Goal: Contribute content

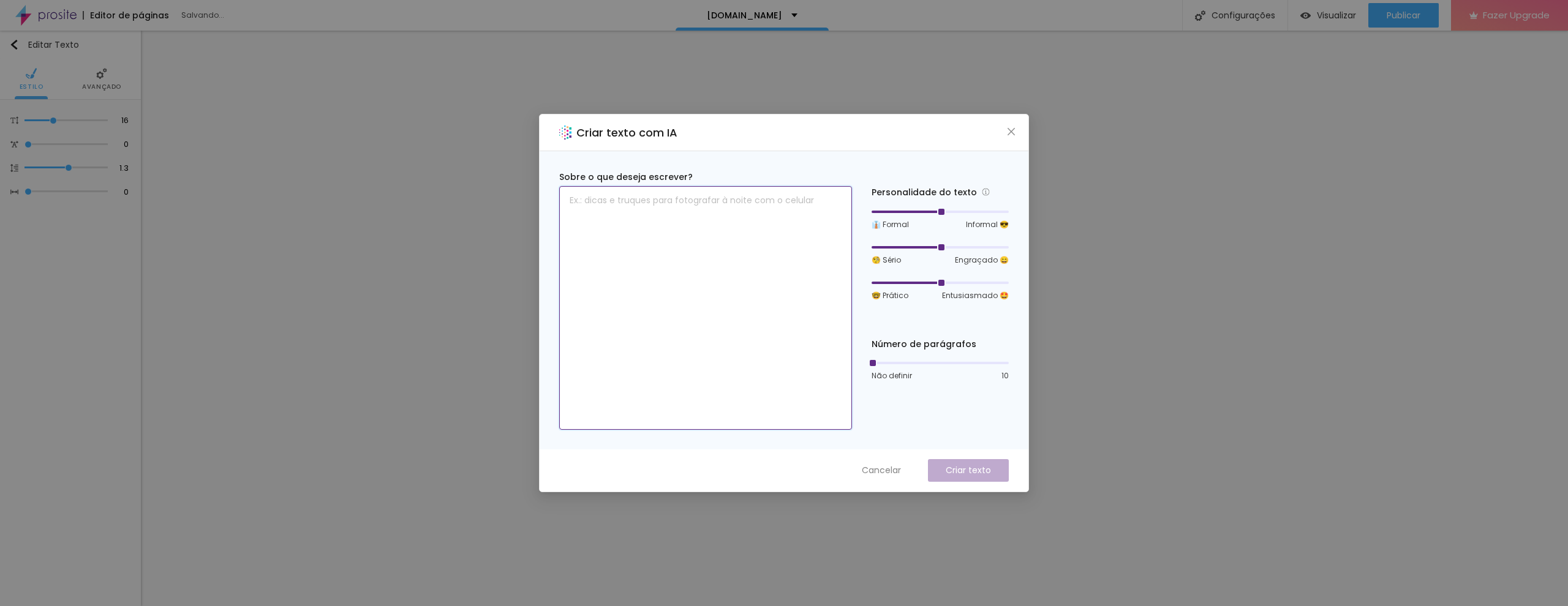
click at [799, 208] on textarea at bounding box center [706, 308] width 293 height 244
type textarea "v"
type textarea "pack de criação e produção de video"
click at [954, 469] on p "Criar texto" at bounding box center [968, 471] width 45 height 13
drag, startPoint x: 937, startPoint y: 213, endPoint x: 950, endPoint y: 216, distance: 13.3
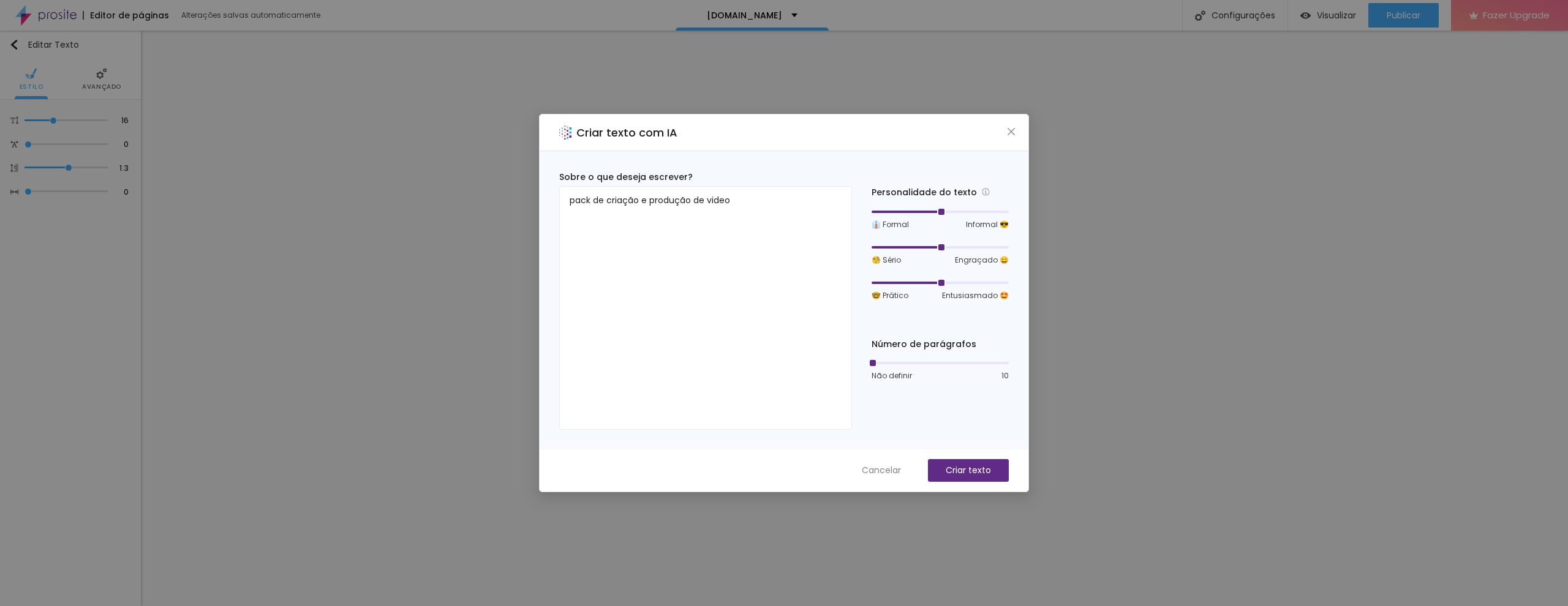
click at [950, 216] on div "👔 Formal Informal 😎" at bounding box center [941, 218] width 138 height 23
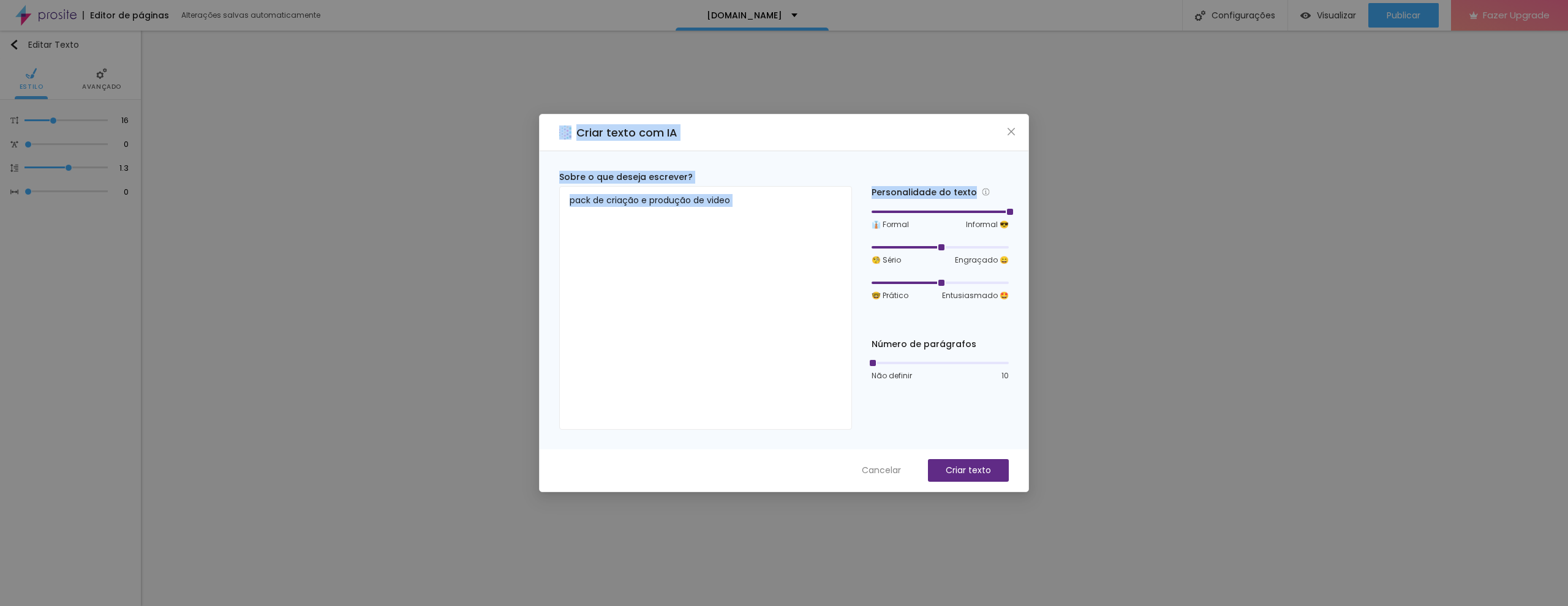
drag, startPoint x: 941, startPoint y: 213, endPoint x: 1062, endPoint y: 211, distance: 121.0
click at [1062, 211] on div "Criar texto com IA Sobre o que deseja escrever? pack de criação e produção de v…" at bounding box center [784, 303] width 1568 height 606
click at [971, 480] on button "Criar texto" at bounding box center [968, 471] width 81 height 23
click at [1010, 129] on icon "close" at bounding box center [1011, 132] width 10 height 10
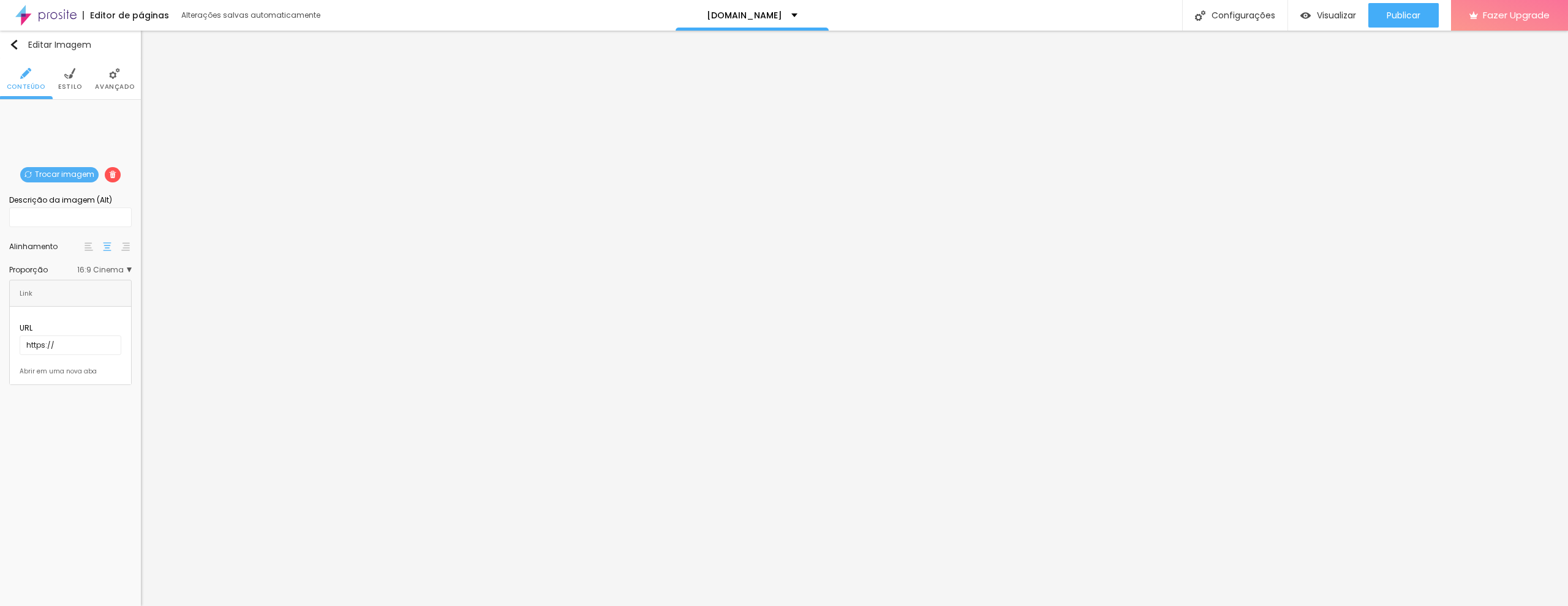
click at [69, 74] on img at bounding box center [69, 73] width 11 height 11
click at [32, 79] on li "Conteúdo" at bounding box center [26, 79] width 39 height 40
click at [49, 171] on span "Trocar imagem" at bounding box center [59, 174] width 78 height 15
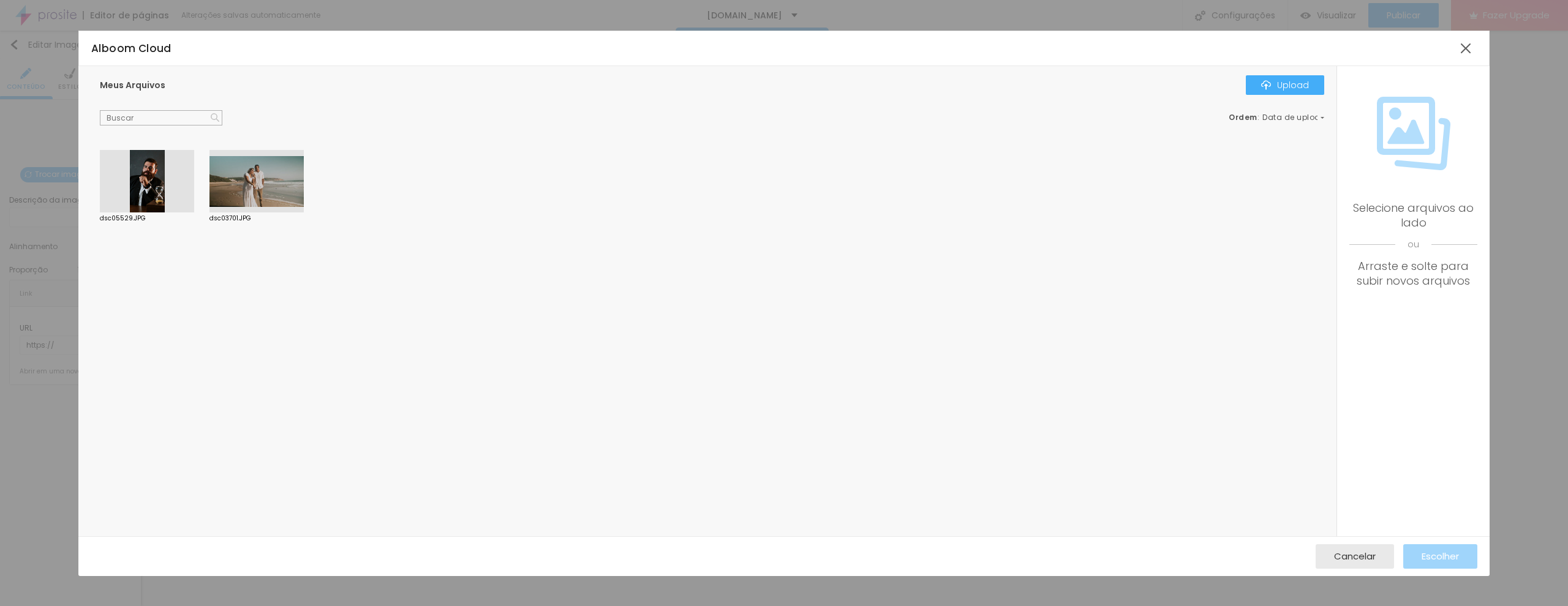
click at [145, 190] on div at bounding box center [147, 181] width 95 height 62
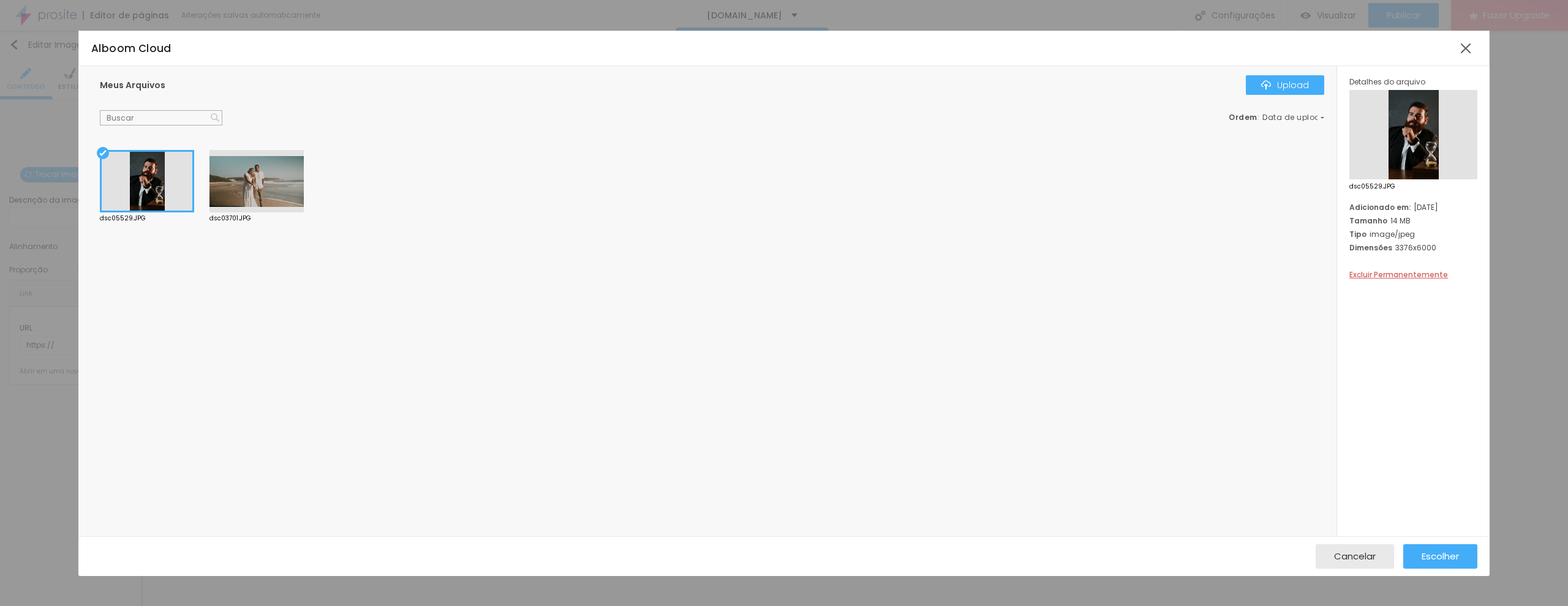
click at [100, 155] on div at bounding box center [147, 181] width 95 height 62
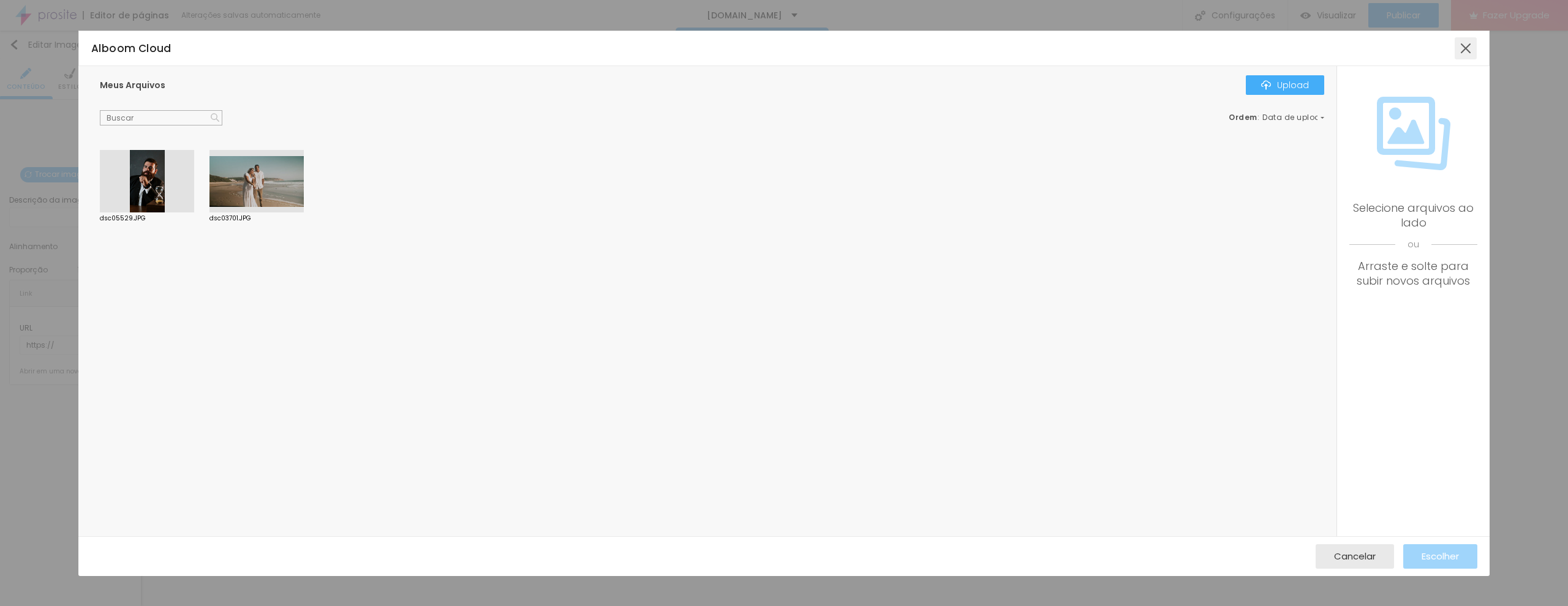
click at [1465, 48] on div at bounding box center [1466, 48] width 22 height 22
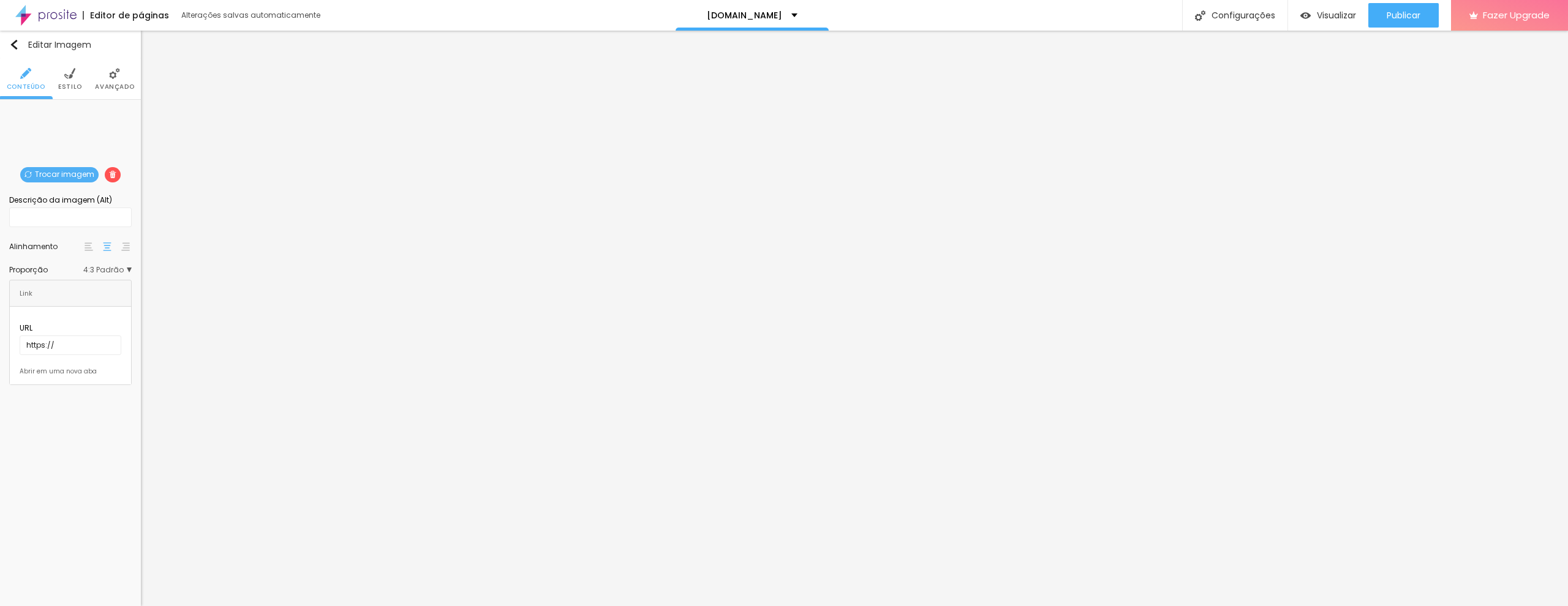
click at [72, 84] on span "Estilo" at bounding box center [69, 87] width 24 height 6
click at [20, 73] on img at bounding box center [25, 73] width 11 height 11
click at [73, 178] on span "Trocar imagem" at bounding box center [59, 174] width 78 height 15
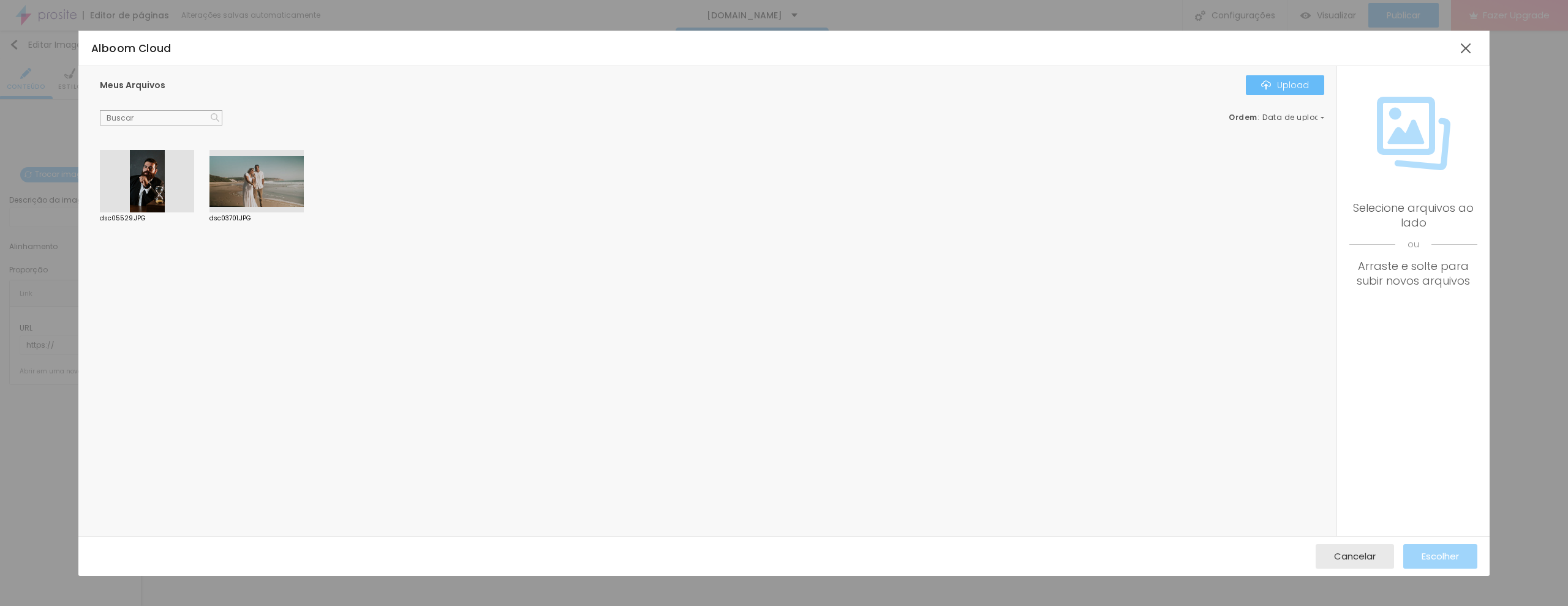
click at [1307, 82] on div "Upload" at bounding box center [1284, 85] width 48 height 10
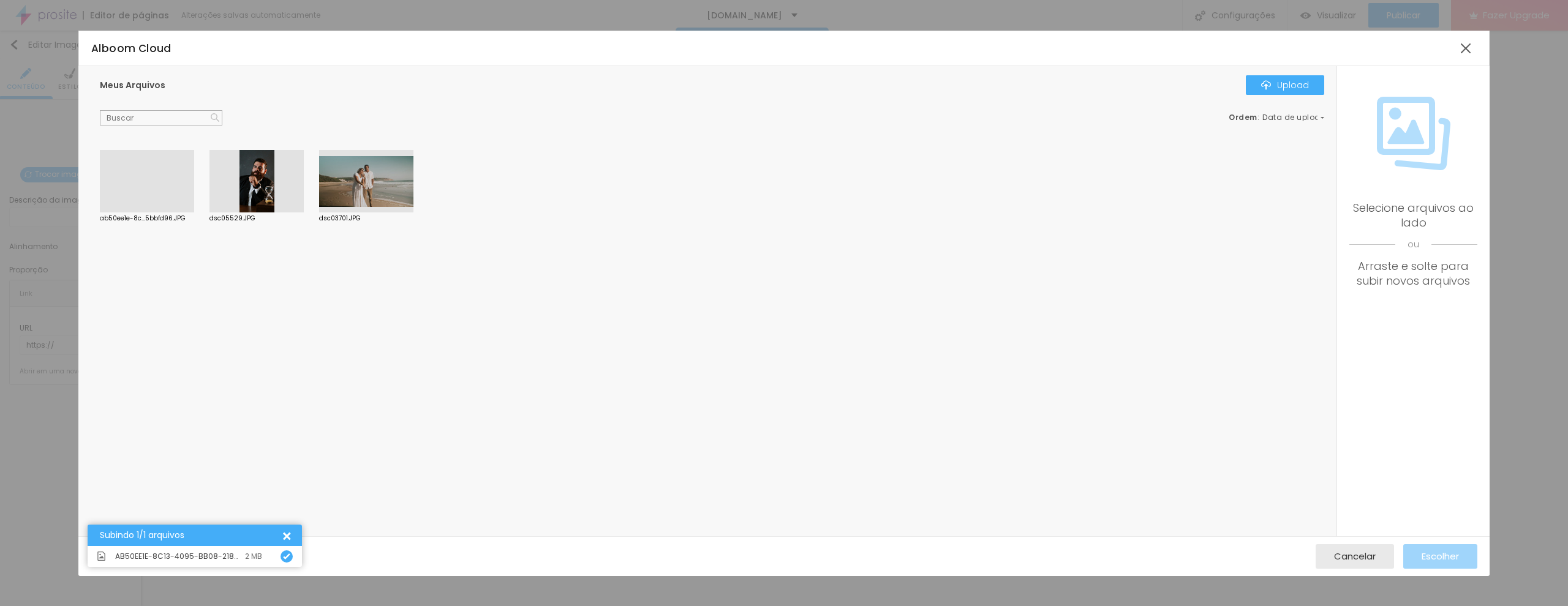
click at [155, 213] on div at bounding box center [147, 213] width 95 height 0
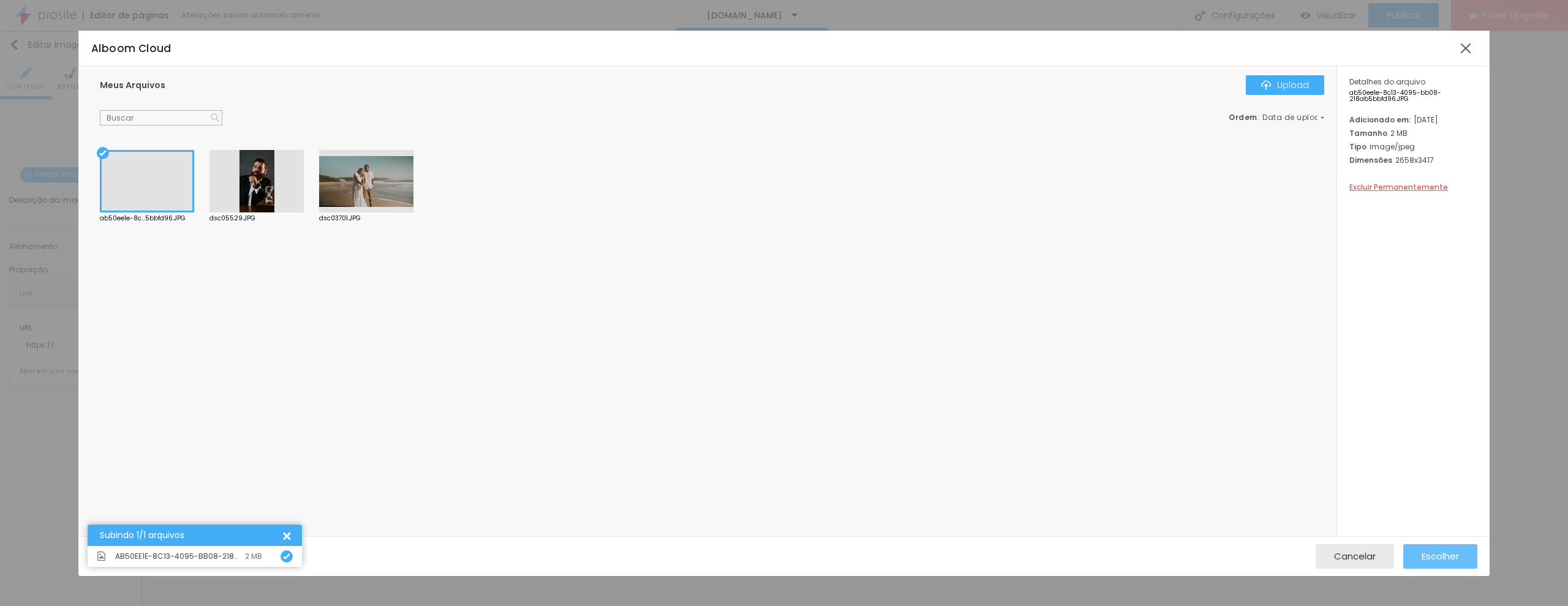
click at [1433, 549] on div "Escolher" at bounding box center [1440, 557] width 37 height 24
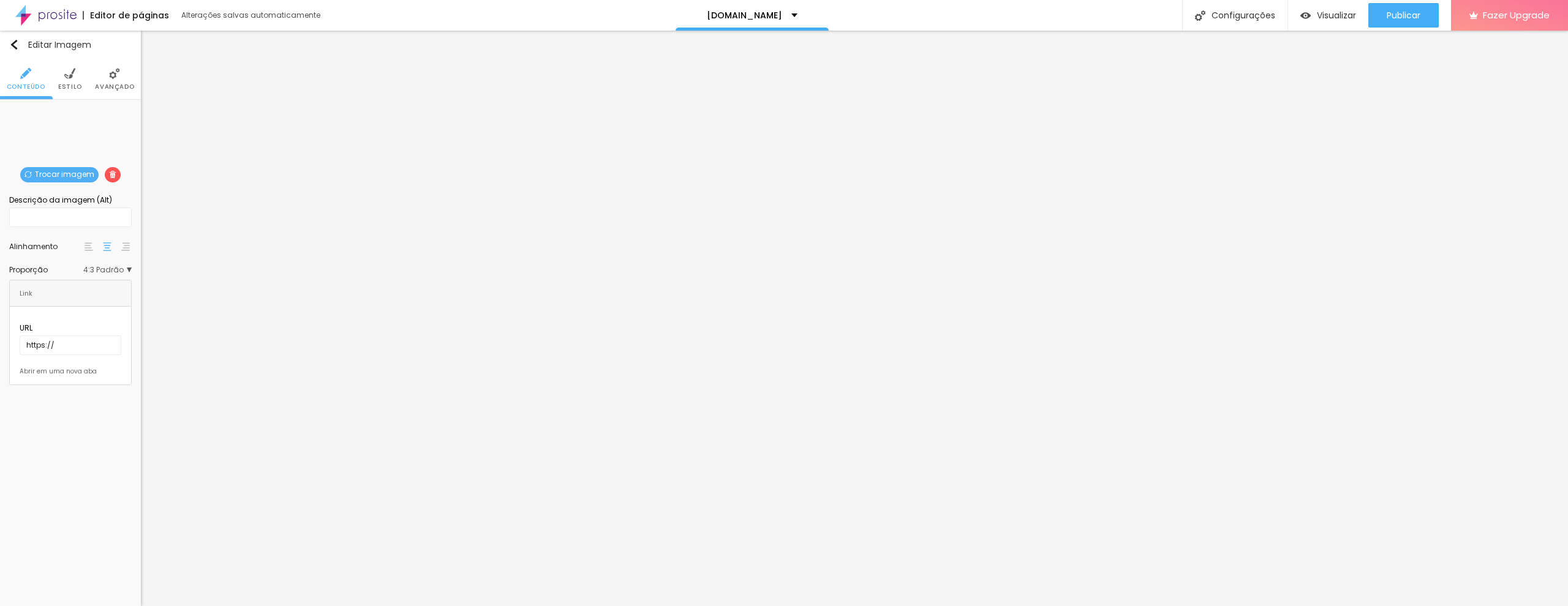
click at [49, 107] on div "Trocar imagem Descrição da imagem (Alt) Alinhamento Proporção 4:3 Padrão Cinema…" at bounding box center [70, 246] width 141 height 294
click at [70, 109] on div "Trocar imagem" at bounding box center [70, 109] width 0 height 0
click at [91, 251] on img at bounding box center [89, 247] width 9 height 9
click at [105, 251] on img at bounding box center [107, 247] width 9 height 9
click at [67, 76] on img at bounding box center [69, 73] width 11 height 11
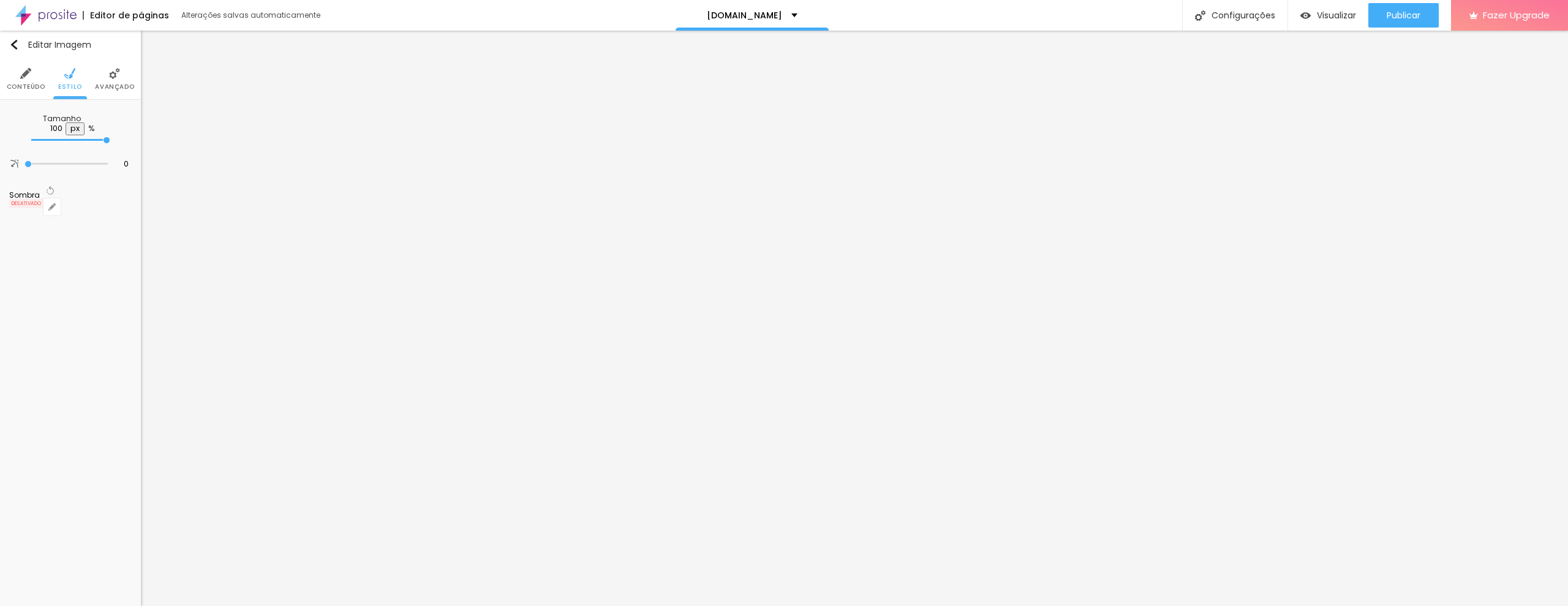
click at [110, 134] on div at bounding box center [71, 140] width 79 height 12
type input "95"
type input "90"
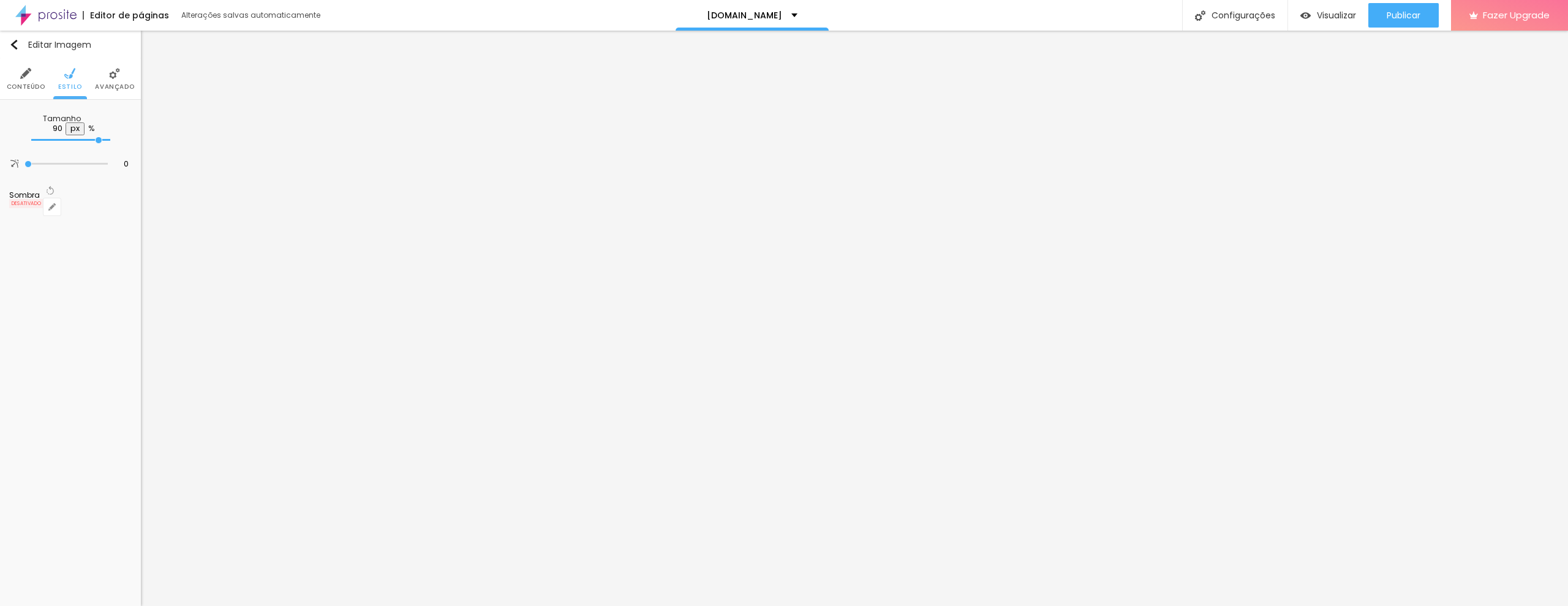
type input "85"
type input "80"
type input "75"
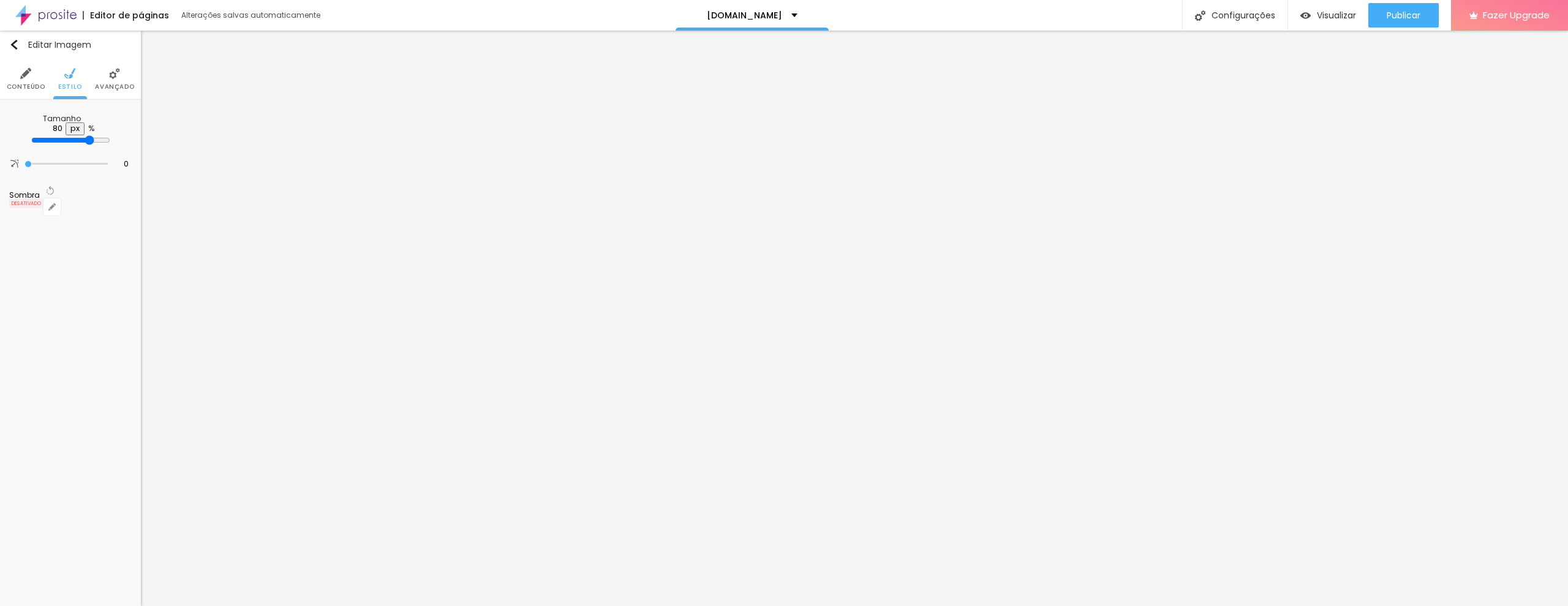
type input "75"
type input "70"
type input "65"
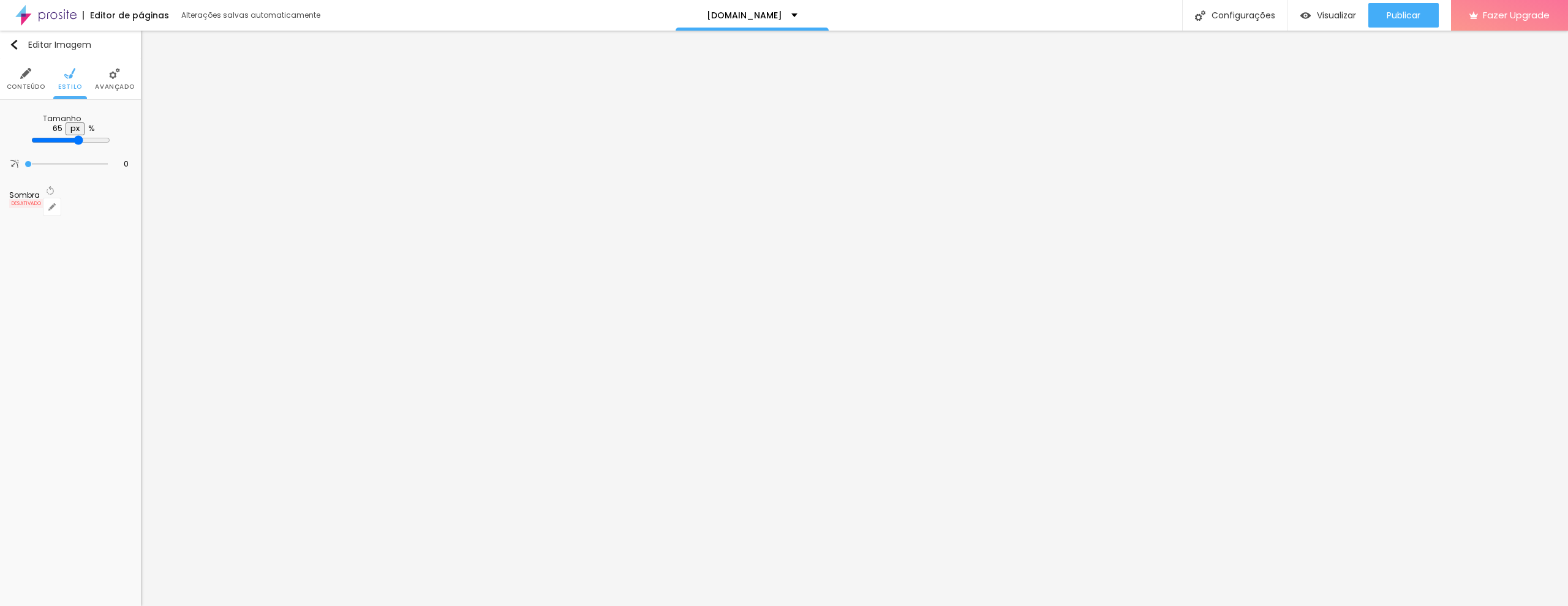
type input "60"
type input "55"
type input "50"
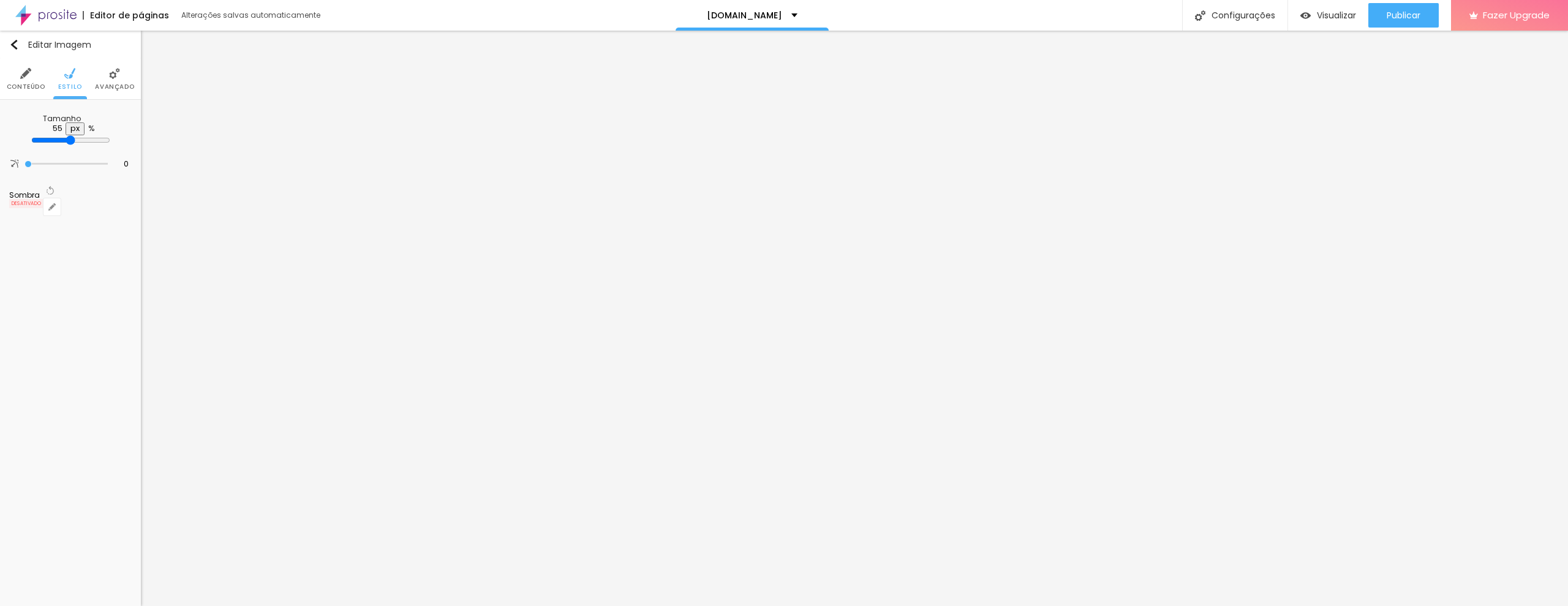
type input "50"
type input "40"
type input "35"
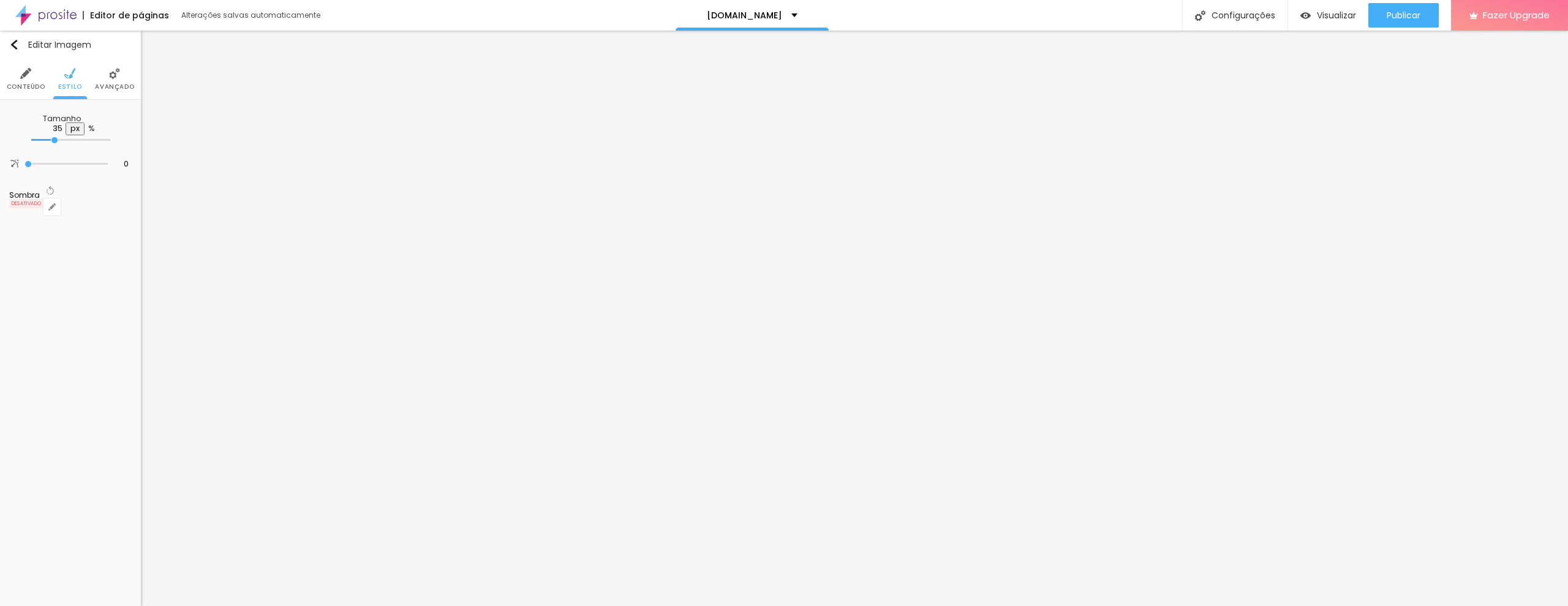
type input "30"
type input "35"
type input "40"
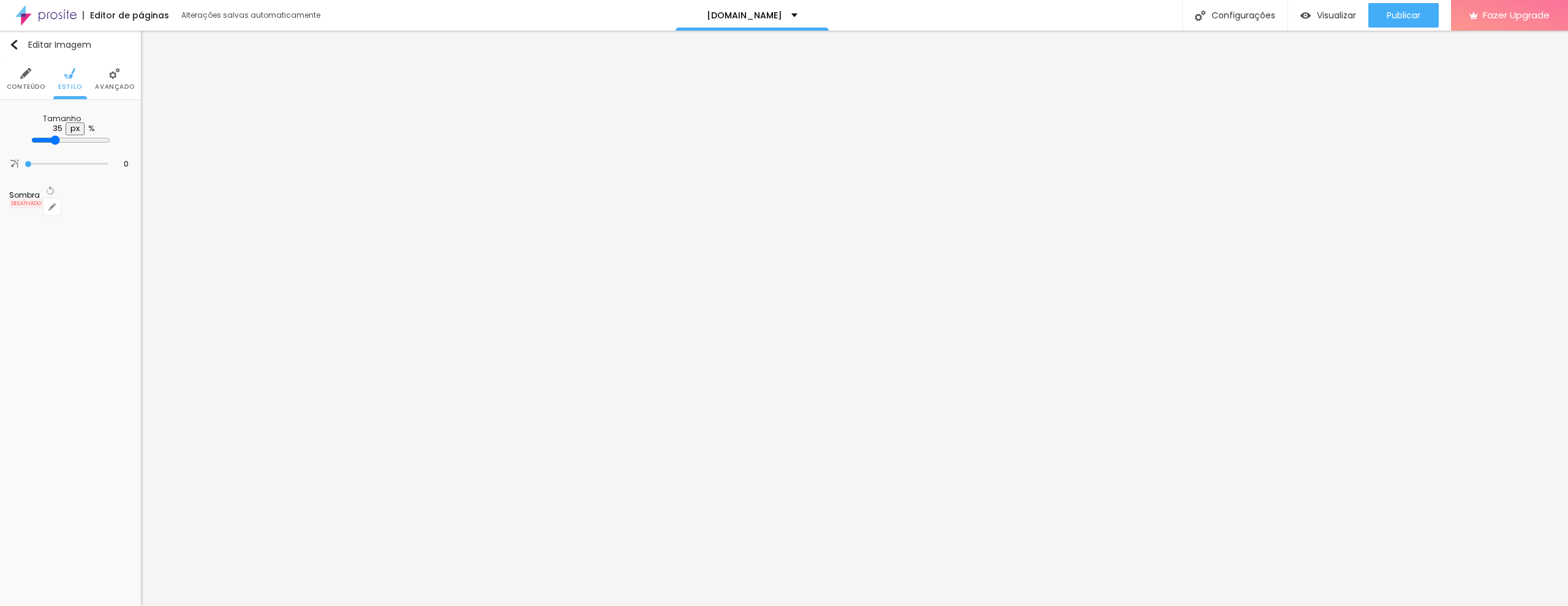
type input "40"
type input "45"
type input "50"
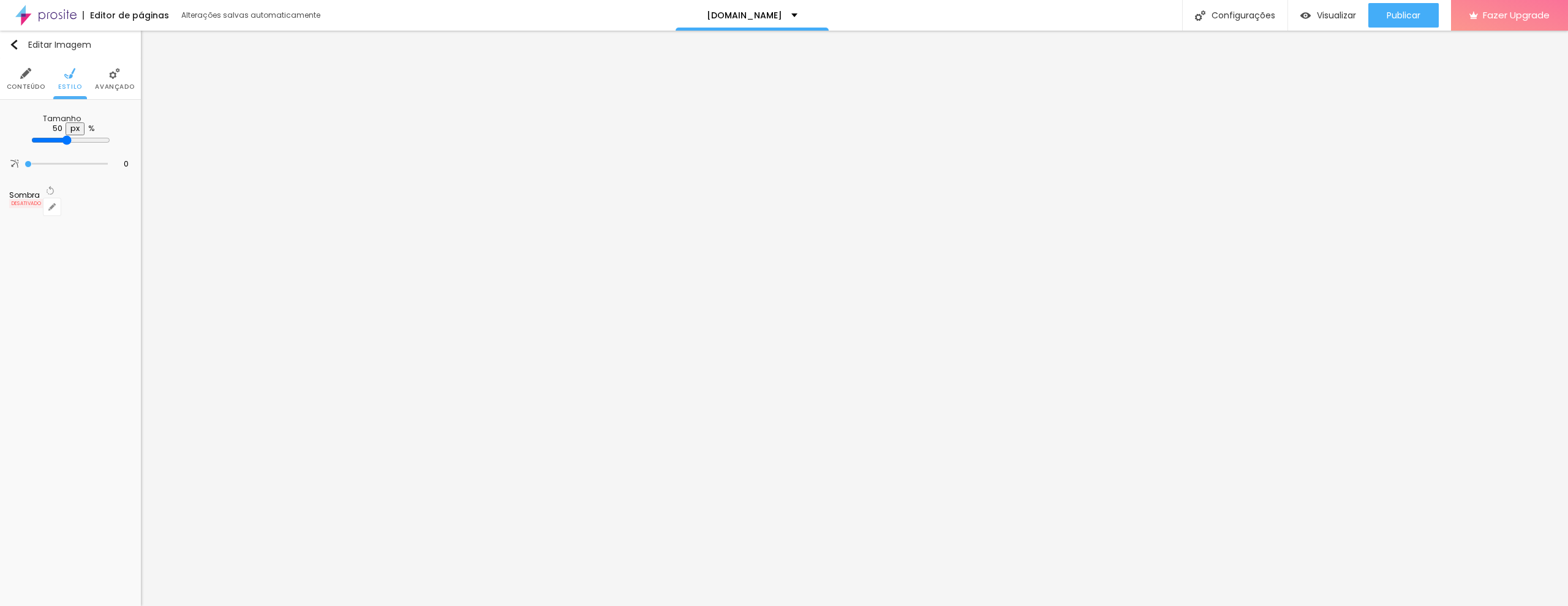
type input "55"
type input "60"
type input "65"
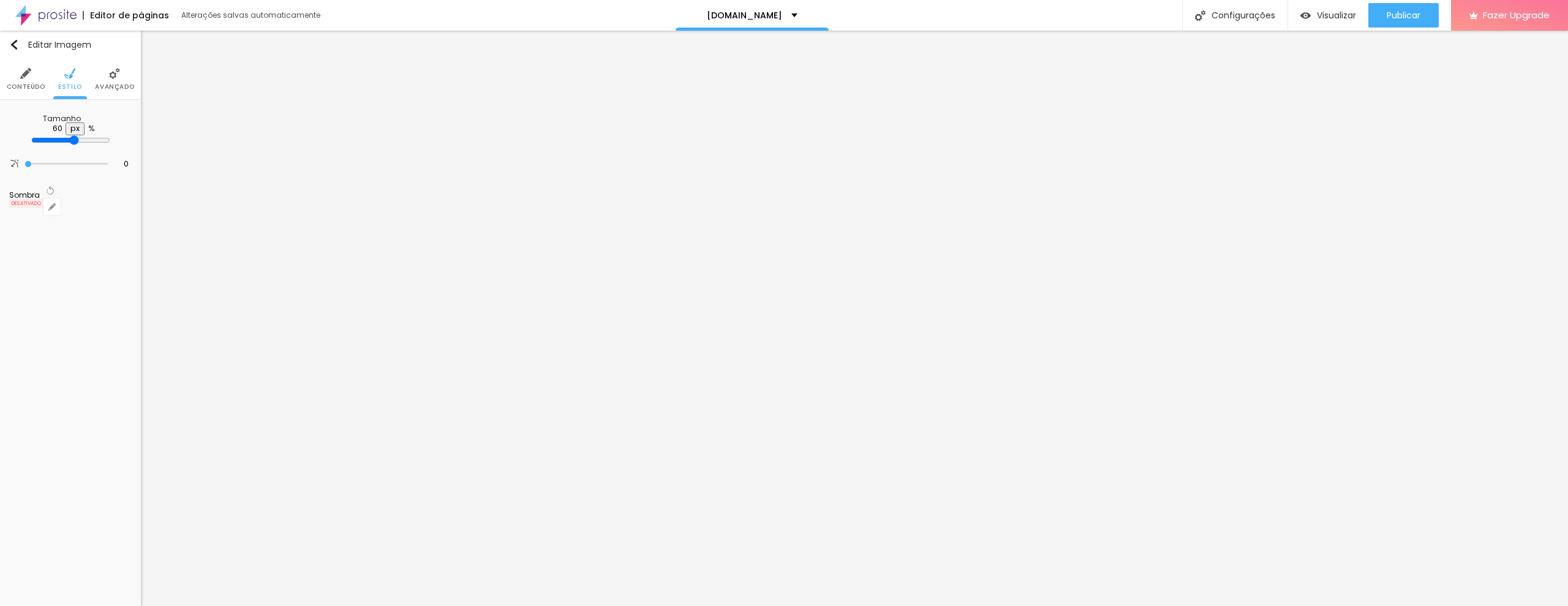
type input "65"
type input "70"
type input "75"
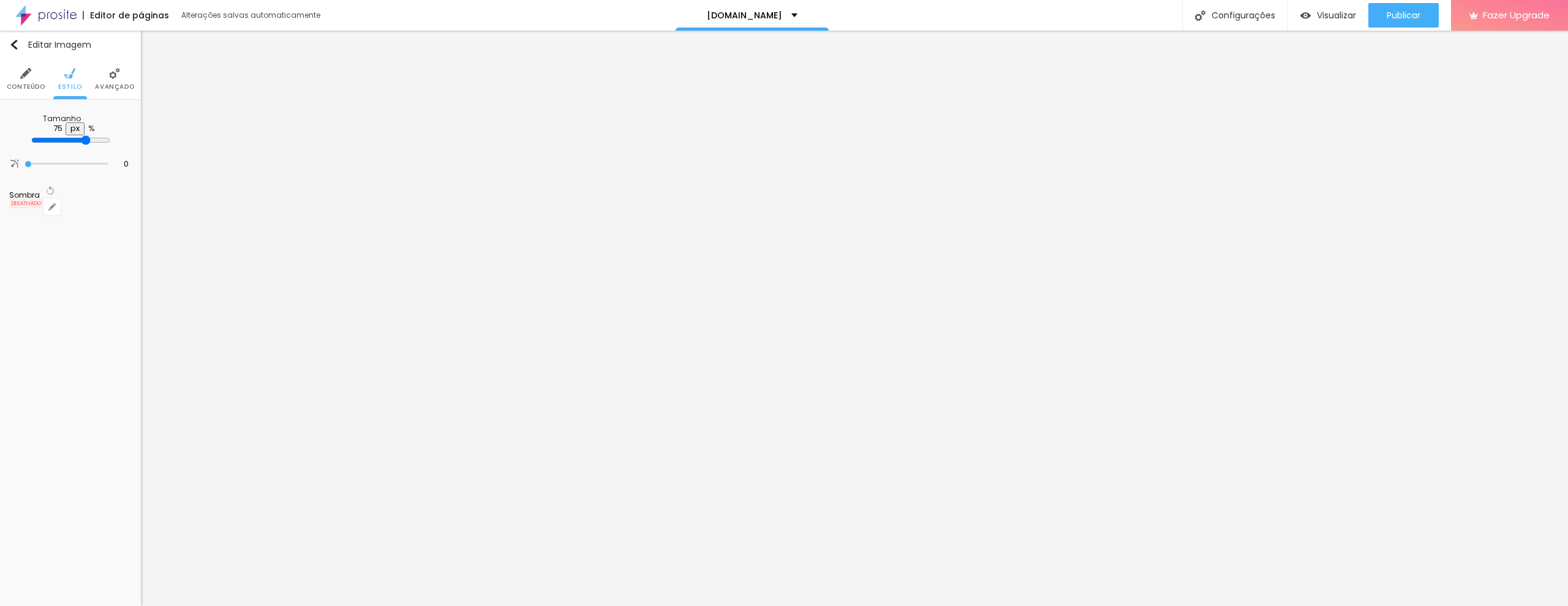
type input "80"
drag, startPoint x: 122, startPoint y: 134, endPoint x: 105, endPoint y: 145, distance: 20.2
type input "80"
click at [105, 145] on div "Tamanho 80 px %" at bounding box center [70, 130] width 122 height 44
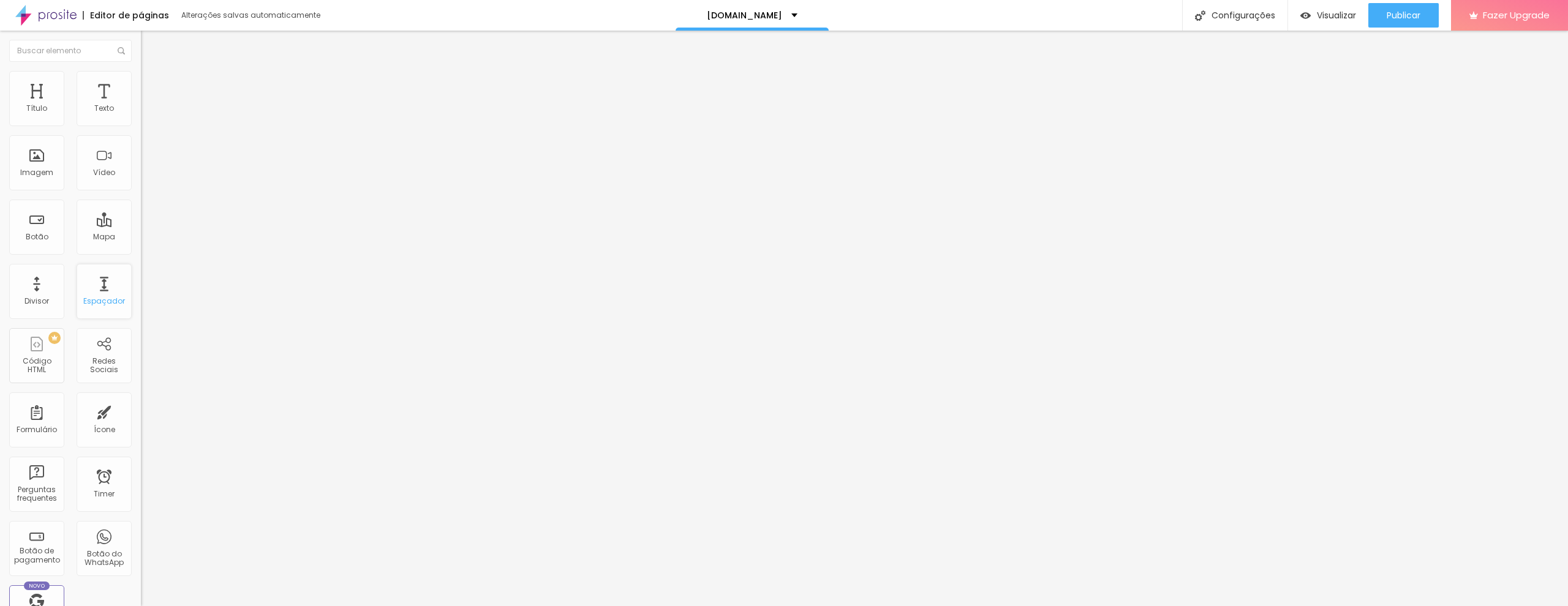
click at [91, 303] on div "Espaçador" at bounding box center [104, 302] width 42 height 9
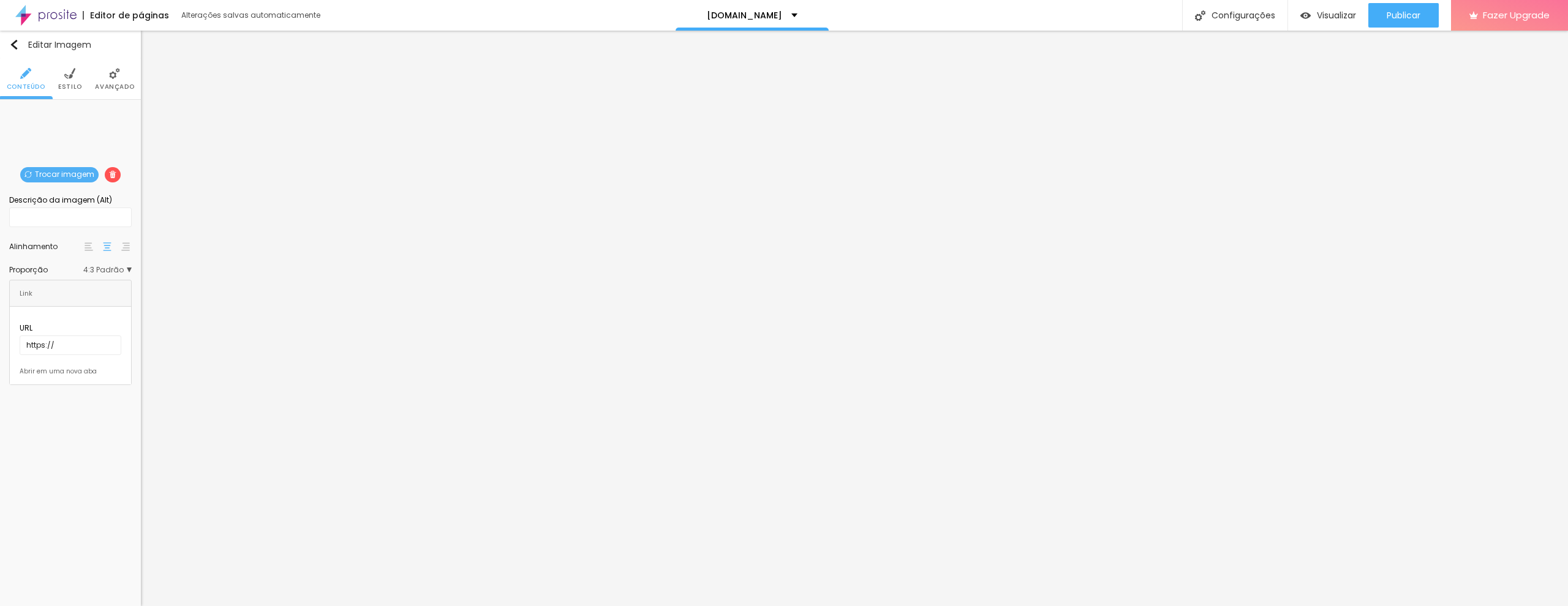
click at [69, 74] on img at bounding box center [69, 73] width 11 height 11
type input "3"
type input "59"
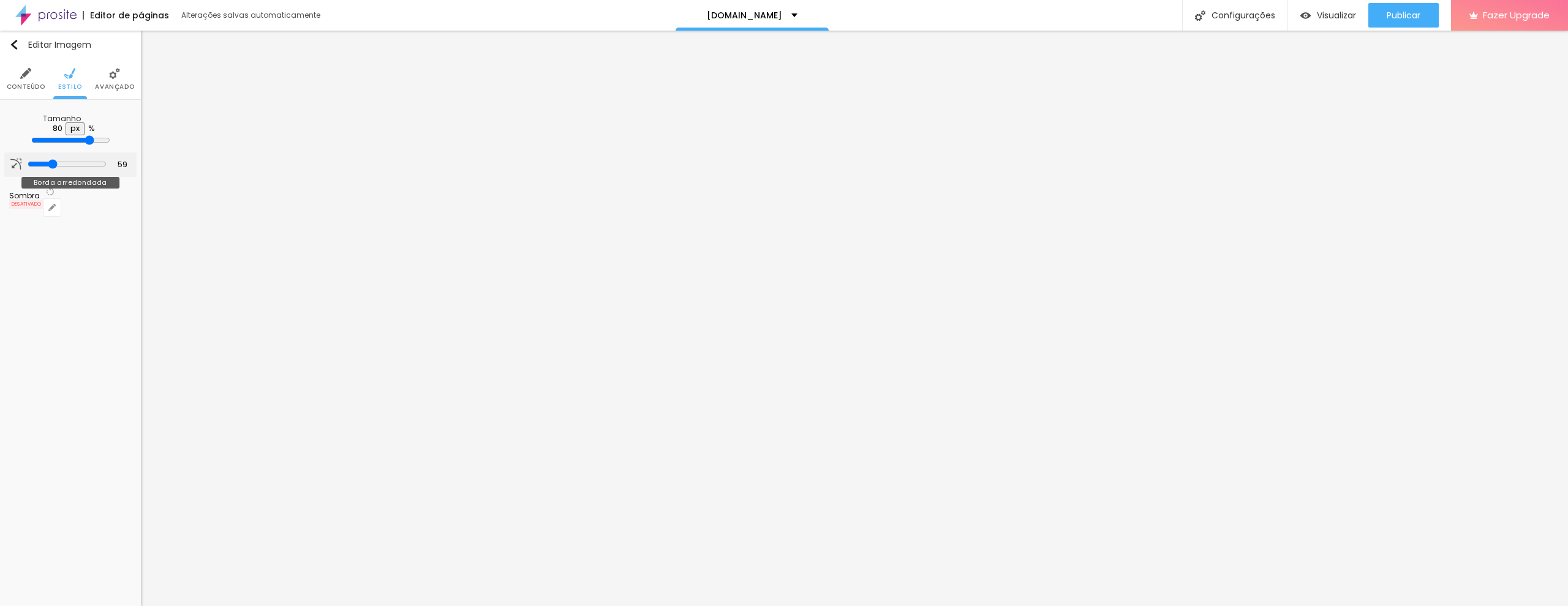
type input "66"
type input "68"
type input "79"
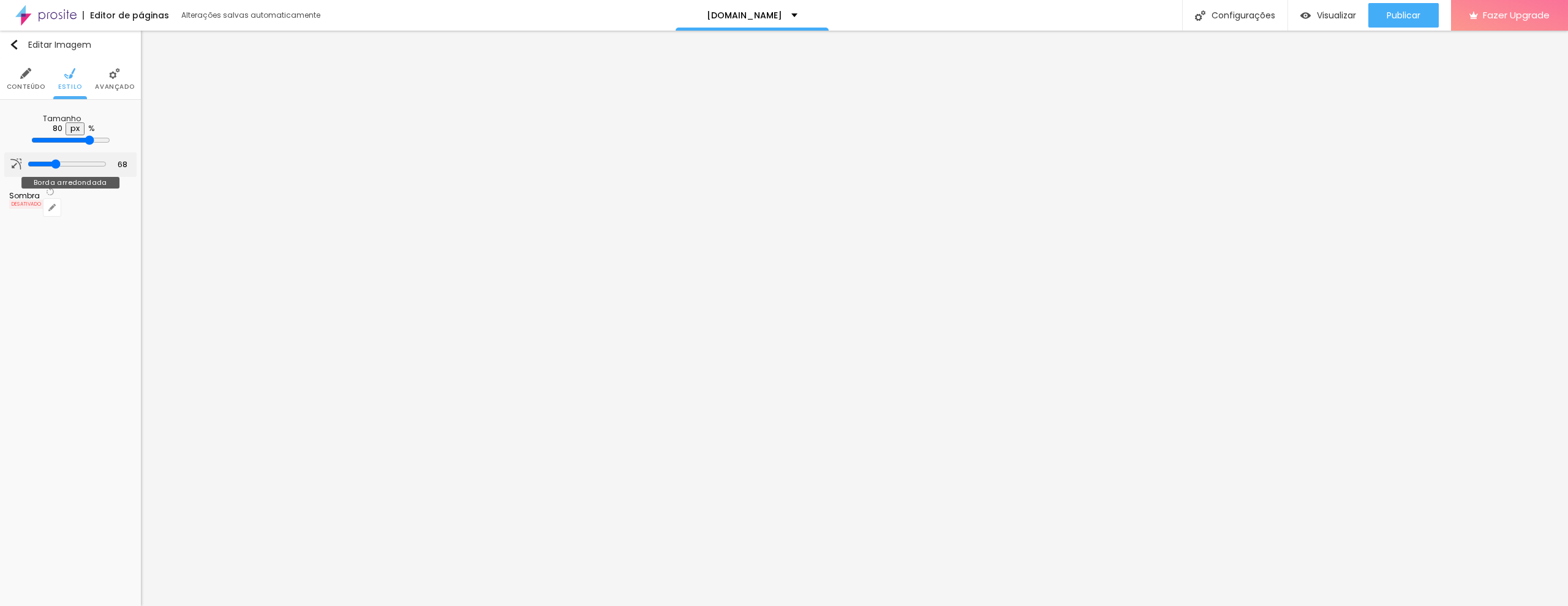
type input "79"
type input "99"
type input "124"
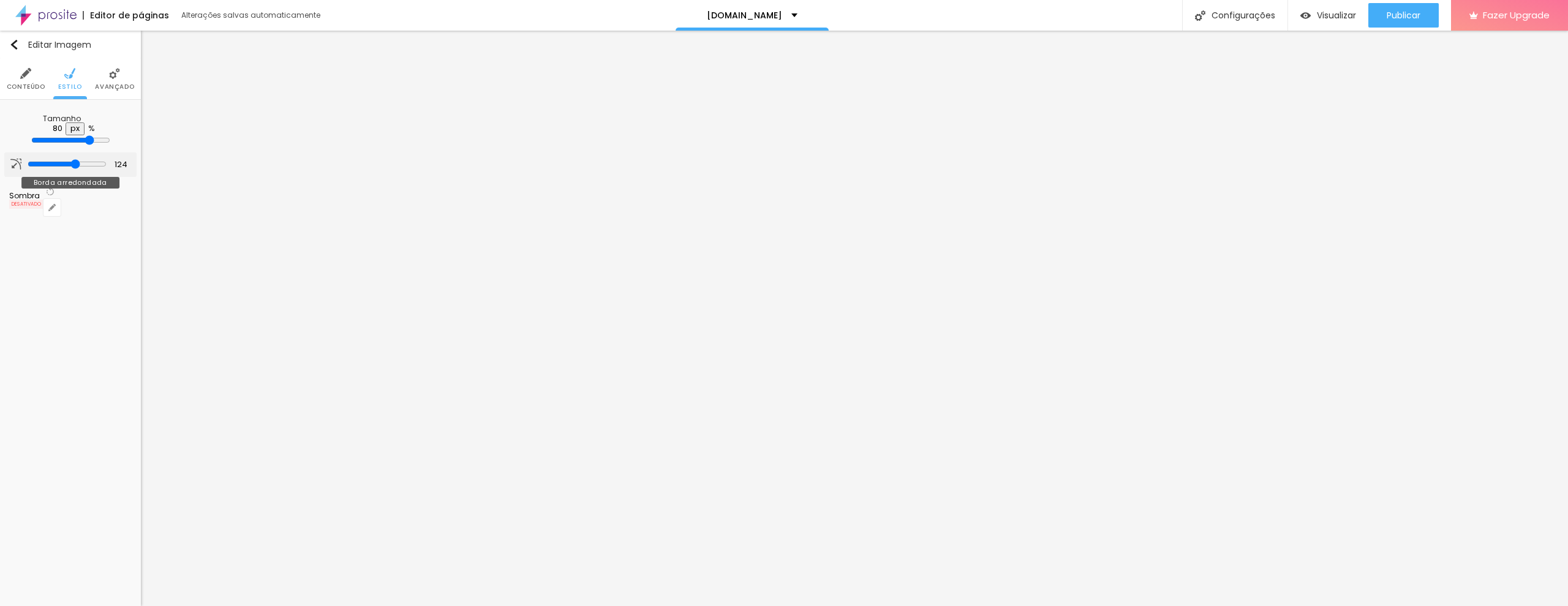
type input "146"
type input "180"
type input "200"
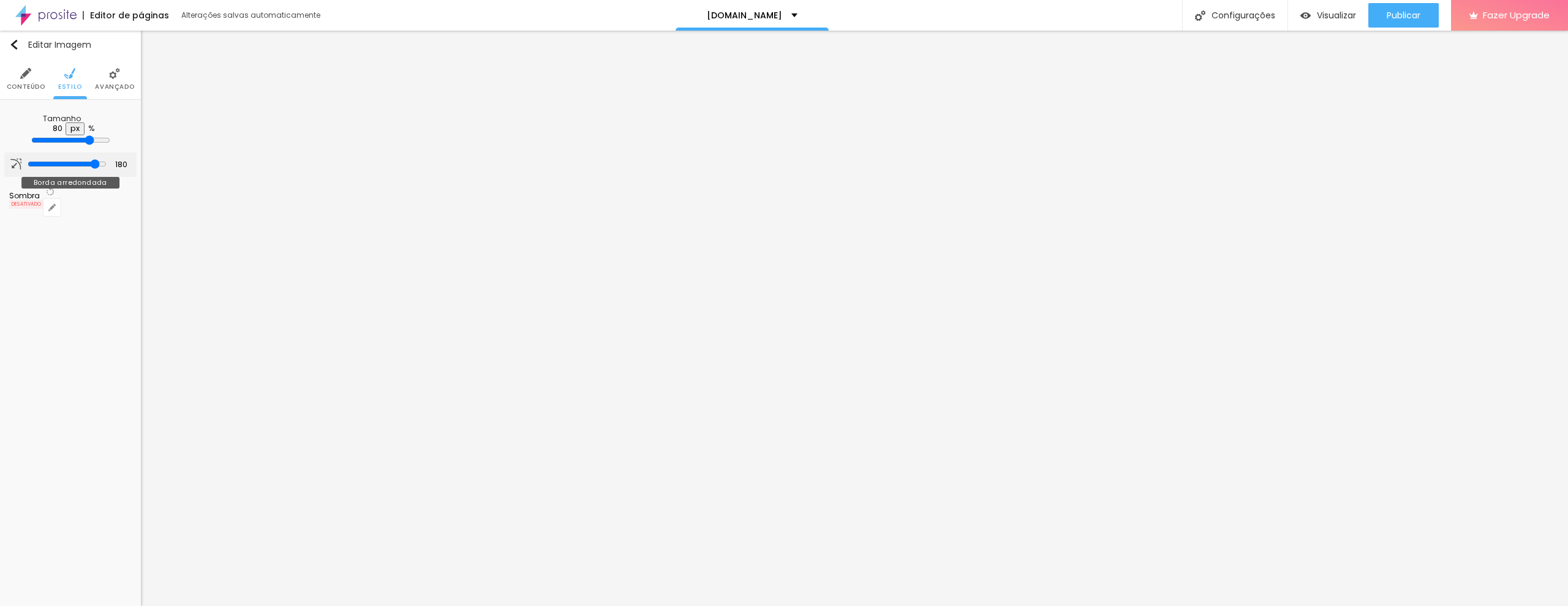
type input "200"
type input "189"
type input "134"
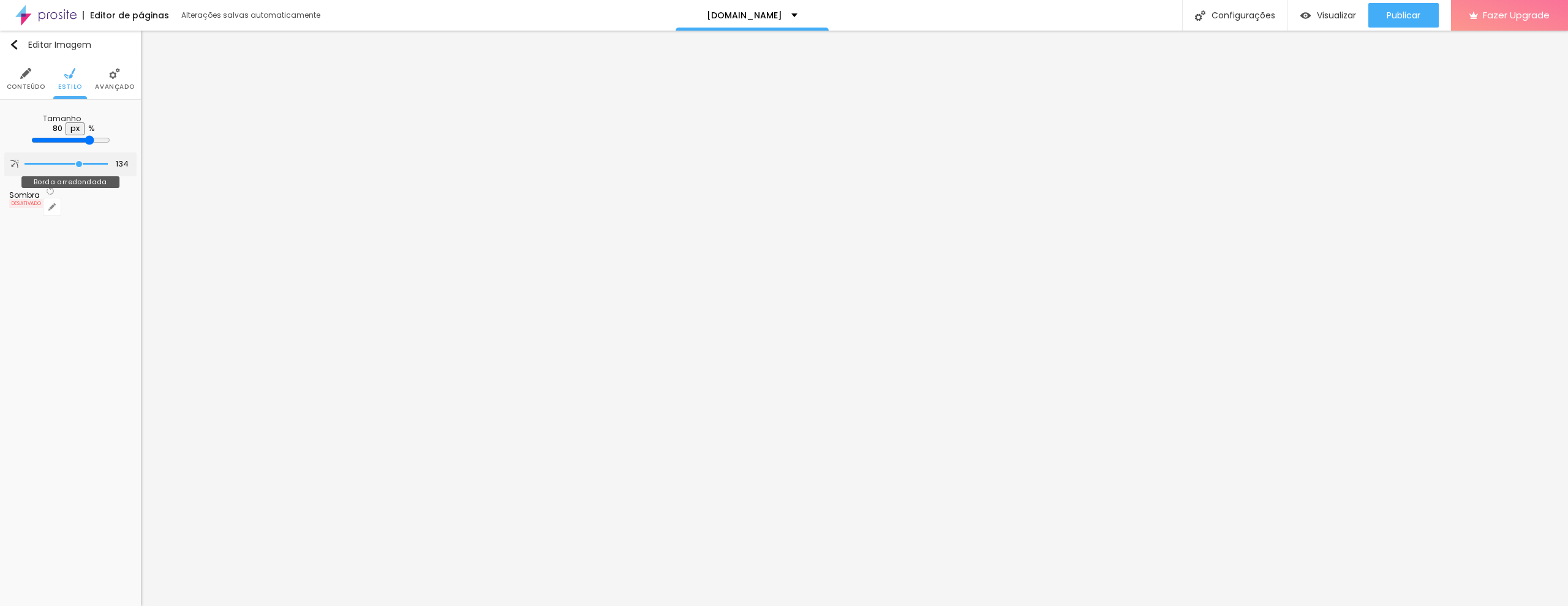
type input "124"
type input "113"
type input "112"
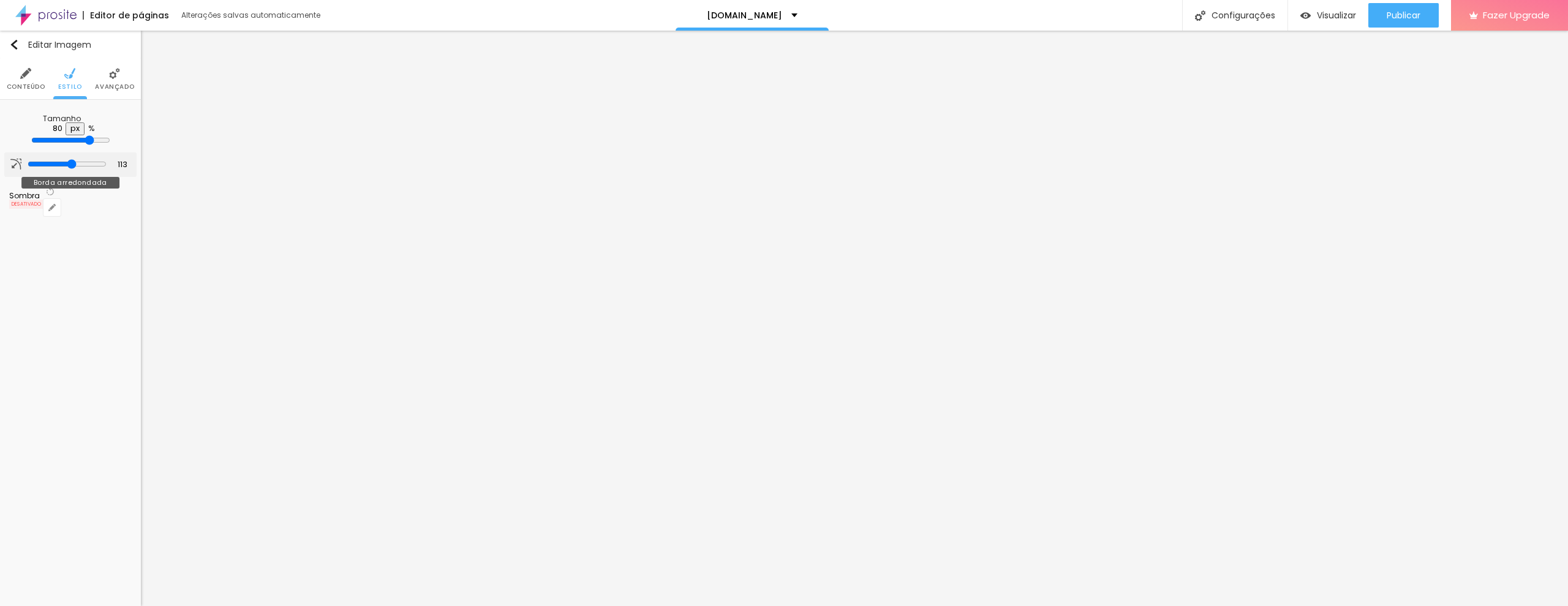
type input "112"
type input "108"
type input "92"
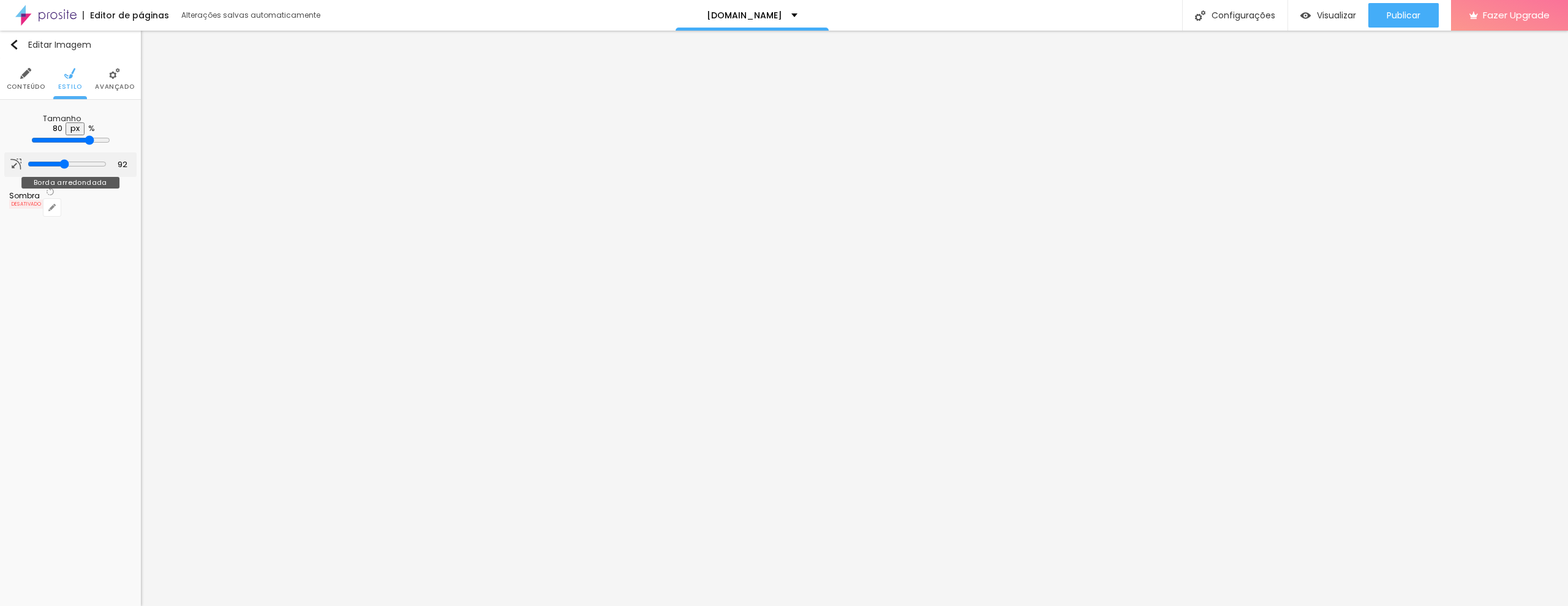
type input "78"
type input "71"
type input "70"
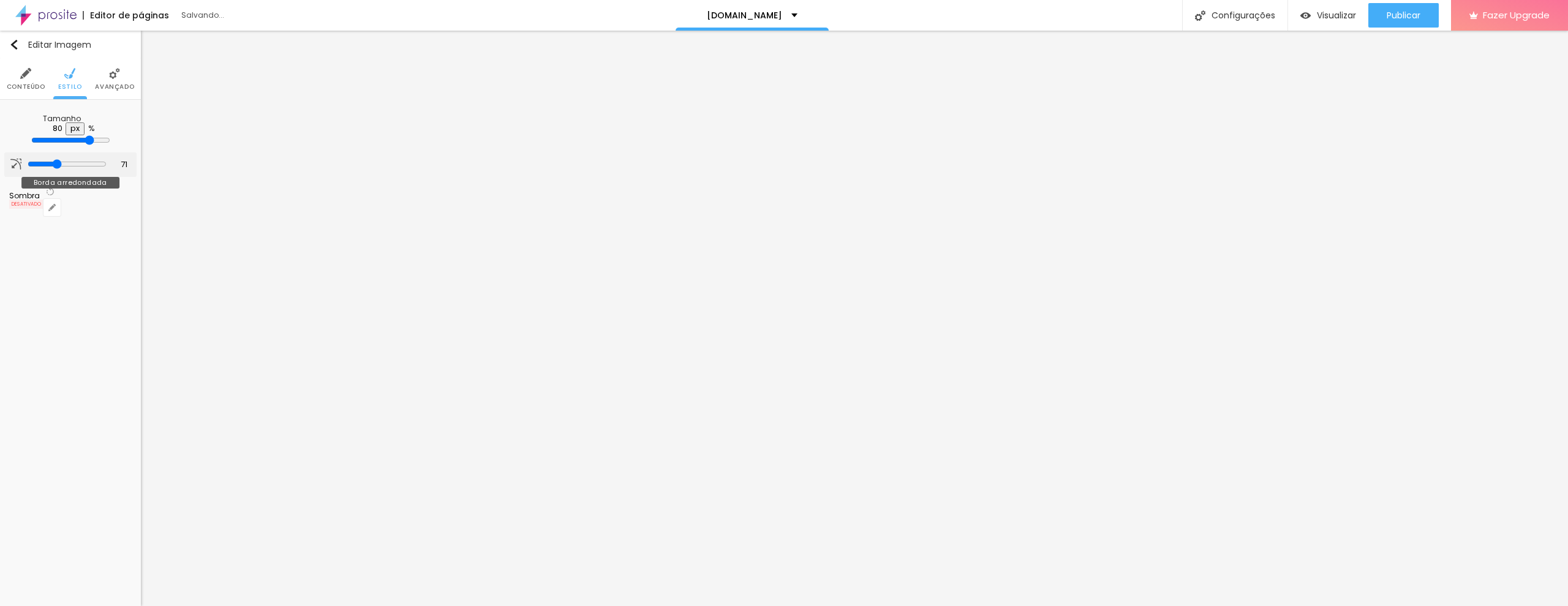
type input "70"
type input "68"
type input "65"
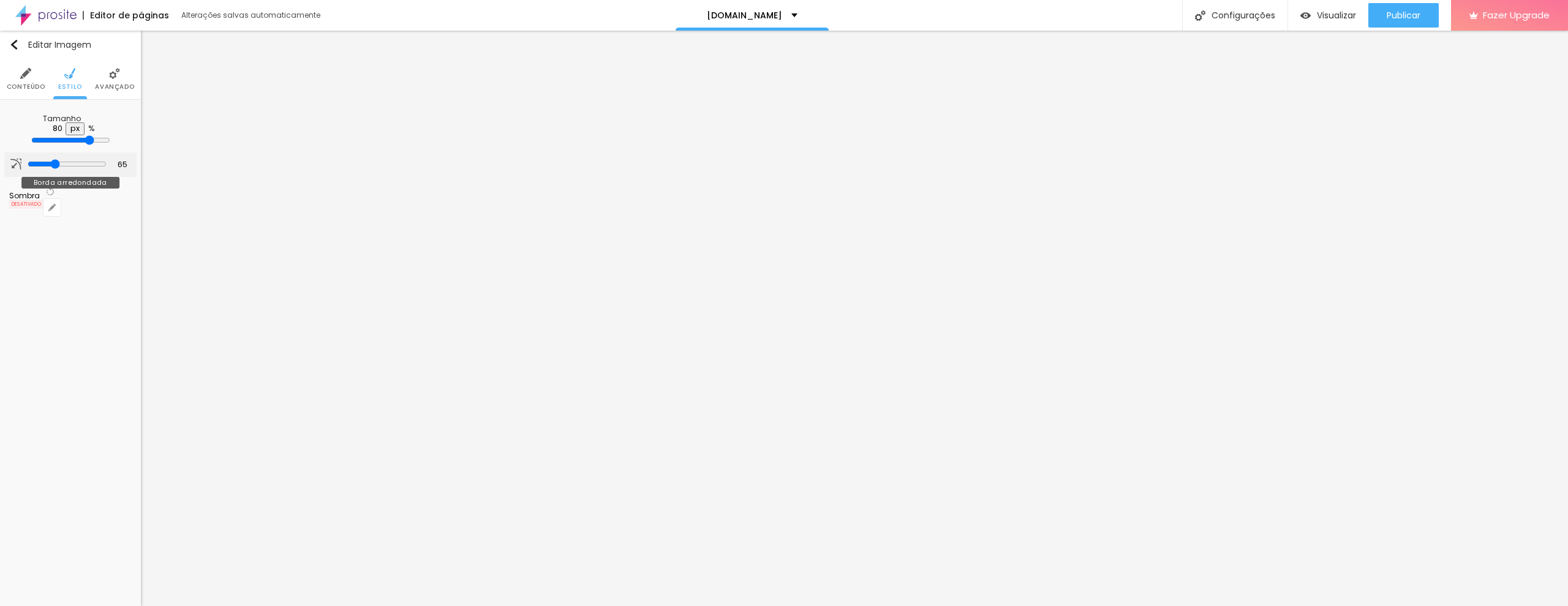
type input "59"
type input "57"
type input "54"
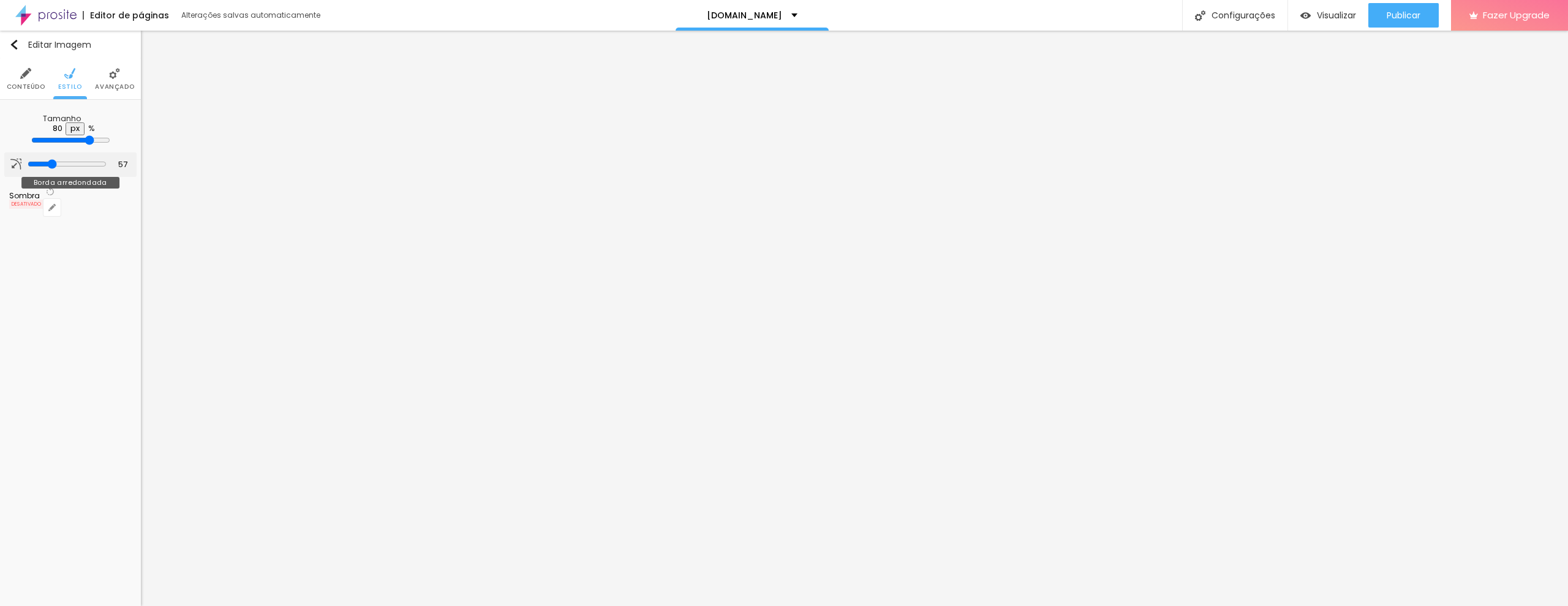
type input "54"
drag, startPoint x: 29, startPoint y: 163, endPoint x: 93, endPoint y: 125, distance: 74.4
type input "54"
click at [49, 163] on input "range" at bounding box center [67, 164] width 79 height 10
type input "75"
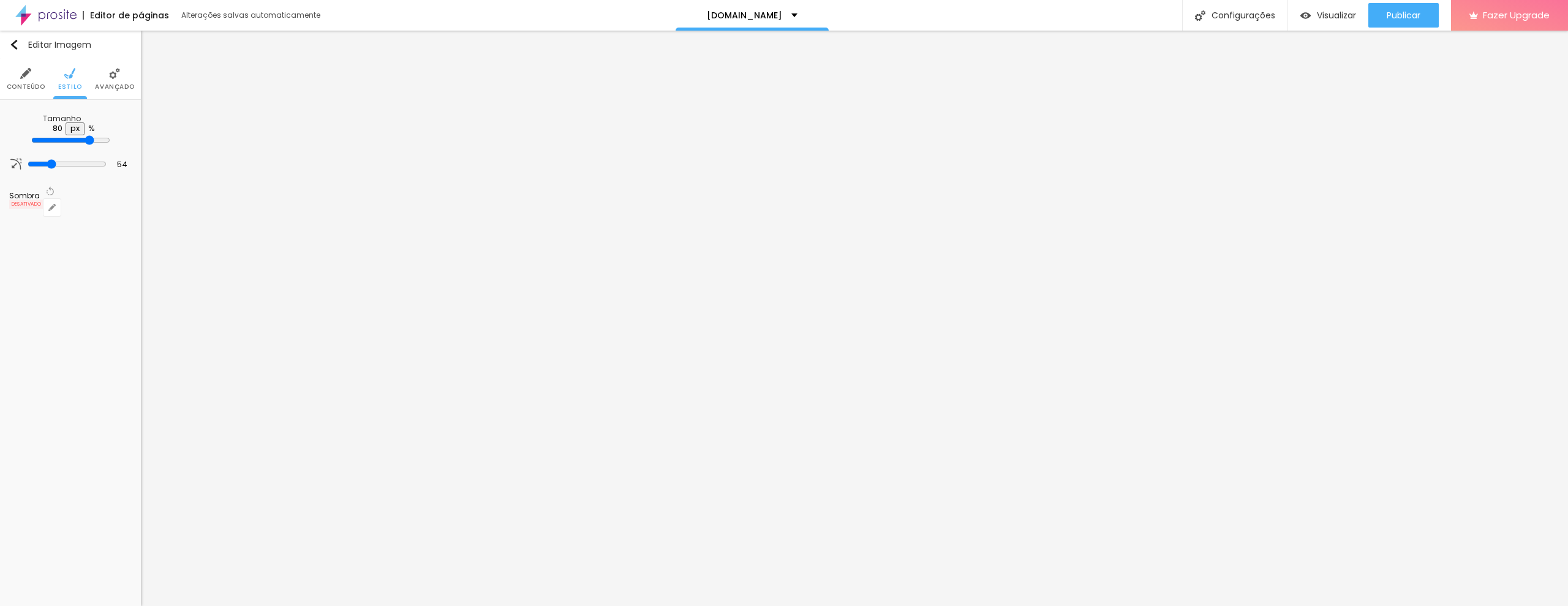
type input "75"
type input "70"
type input "65"
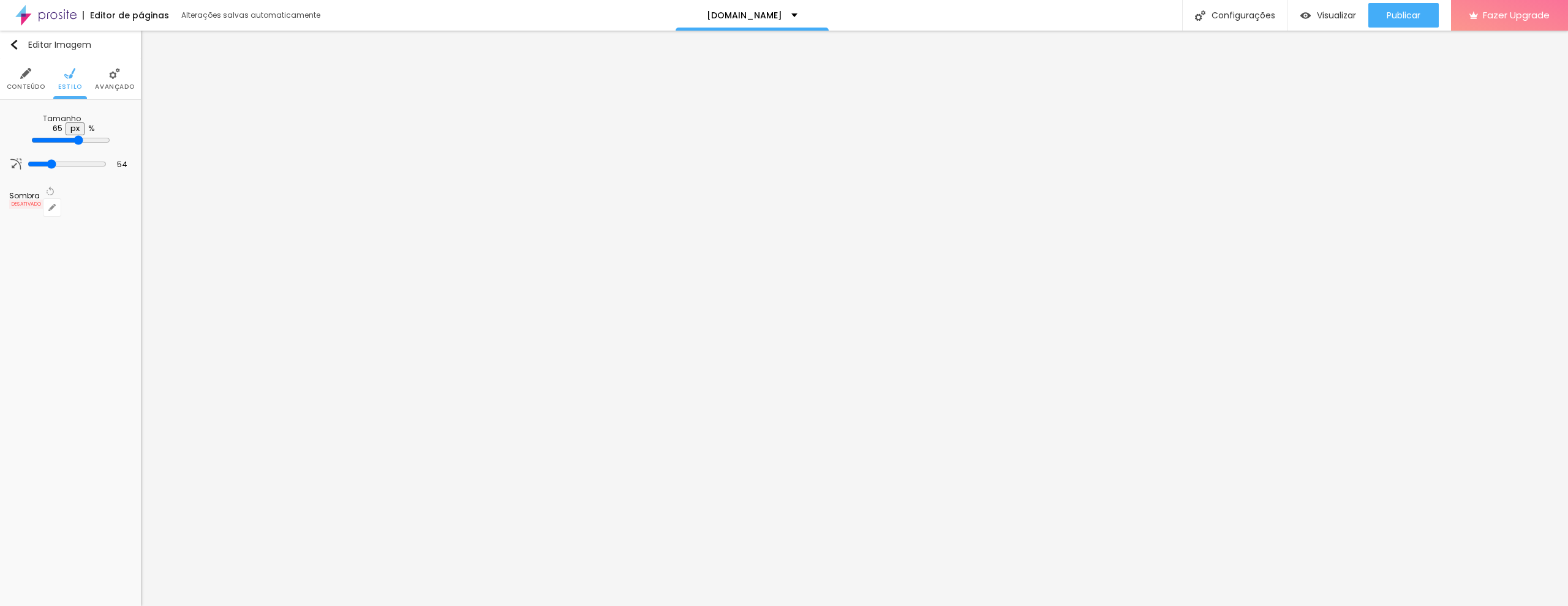
type input "55"
type input "50"
type input "45"
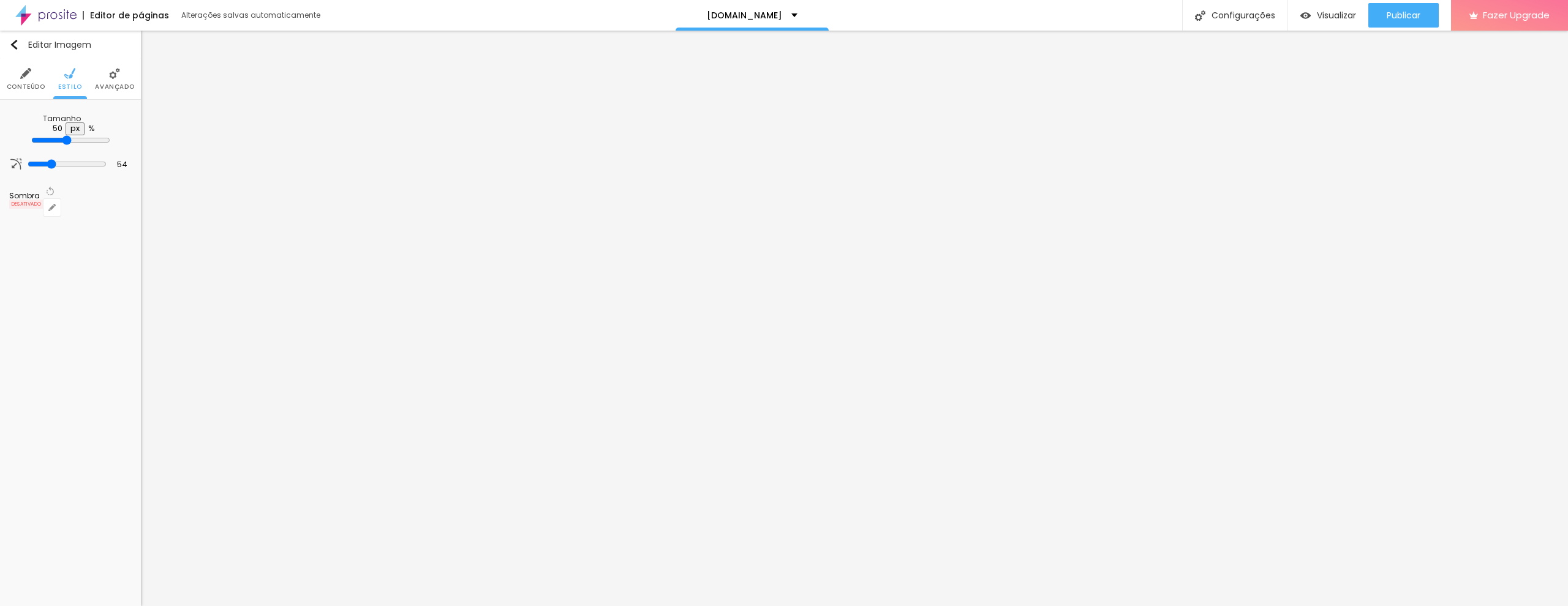
type input "45"
type input "35"
type input "30"
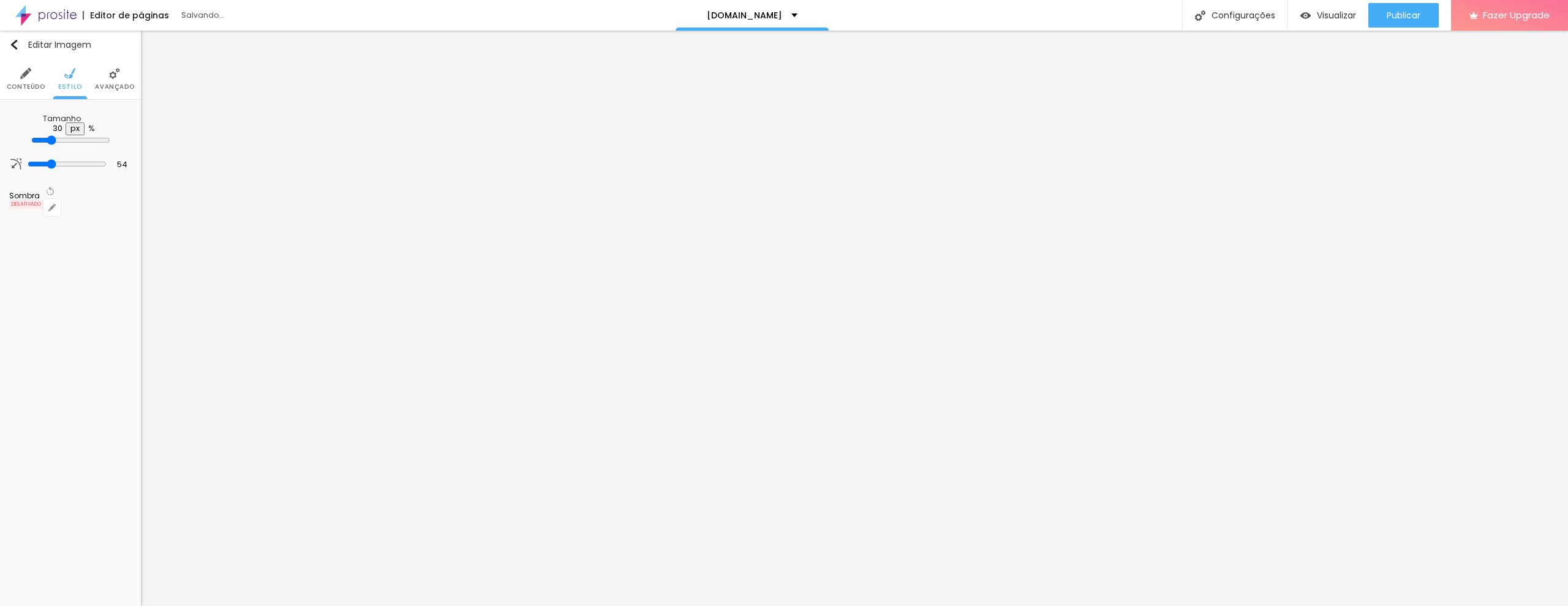
type input "25"
type input "20"
type input "15"
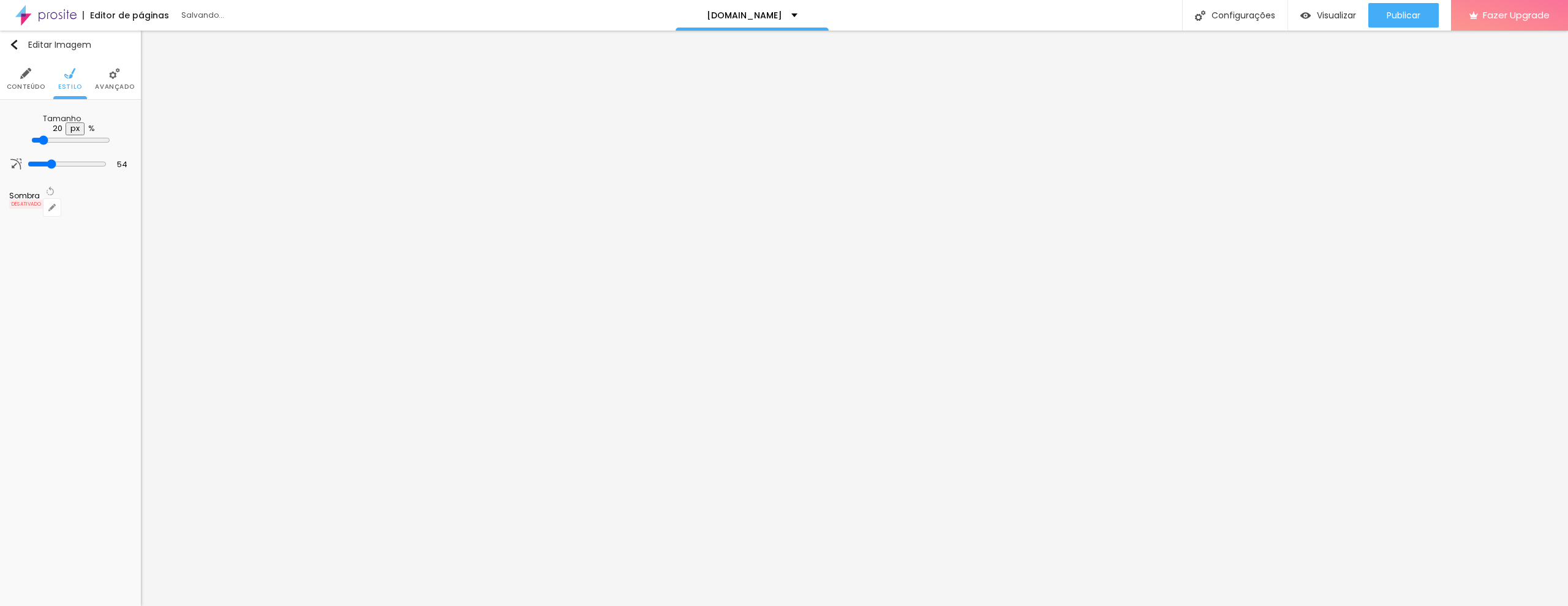
type input "15"
type input "10"
type input "15"
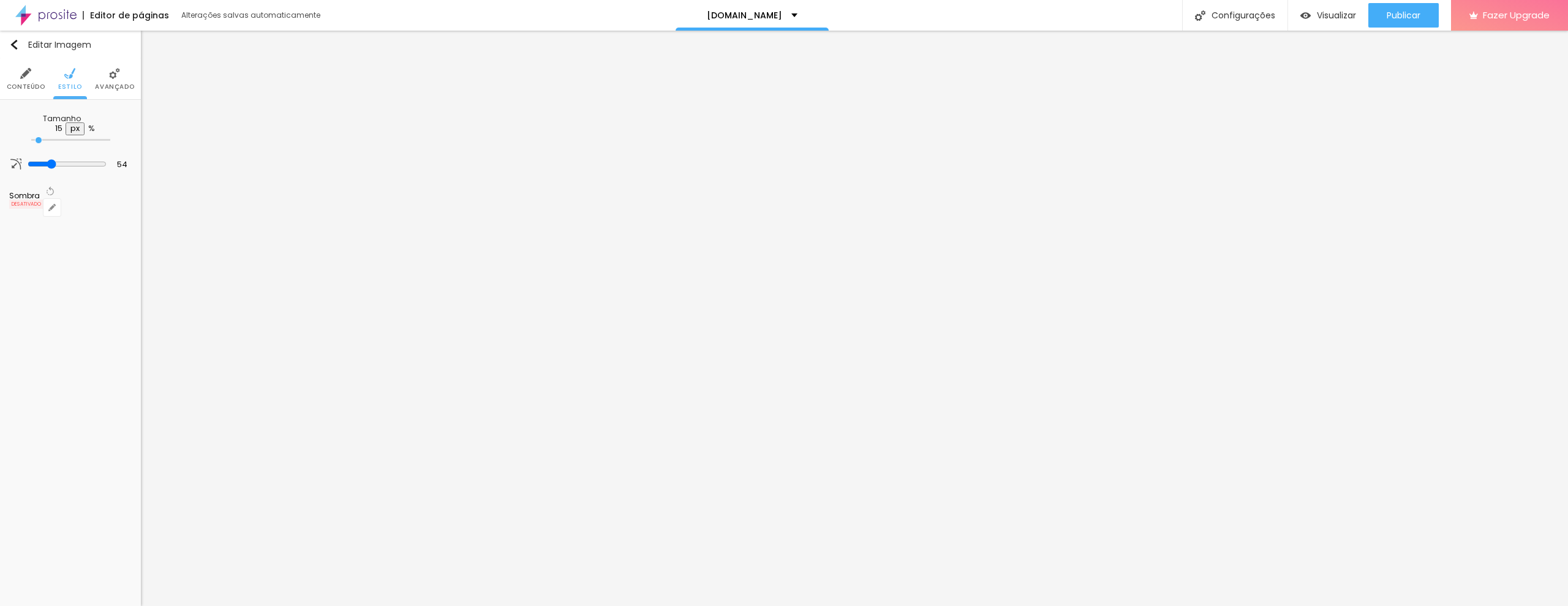
type input "20"
type input "25"
type input "30"
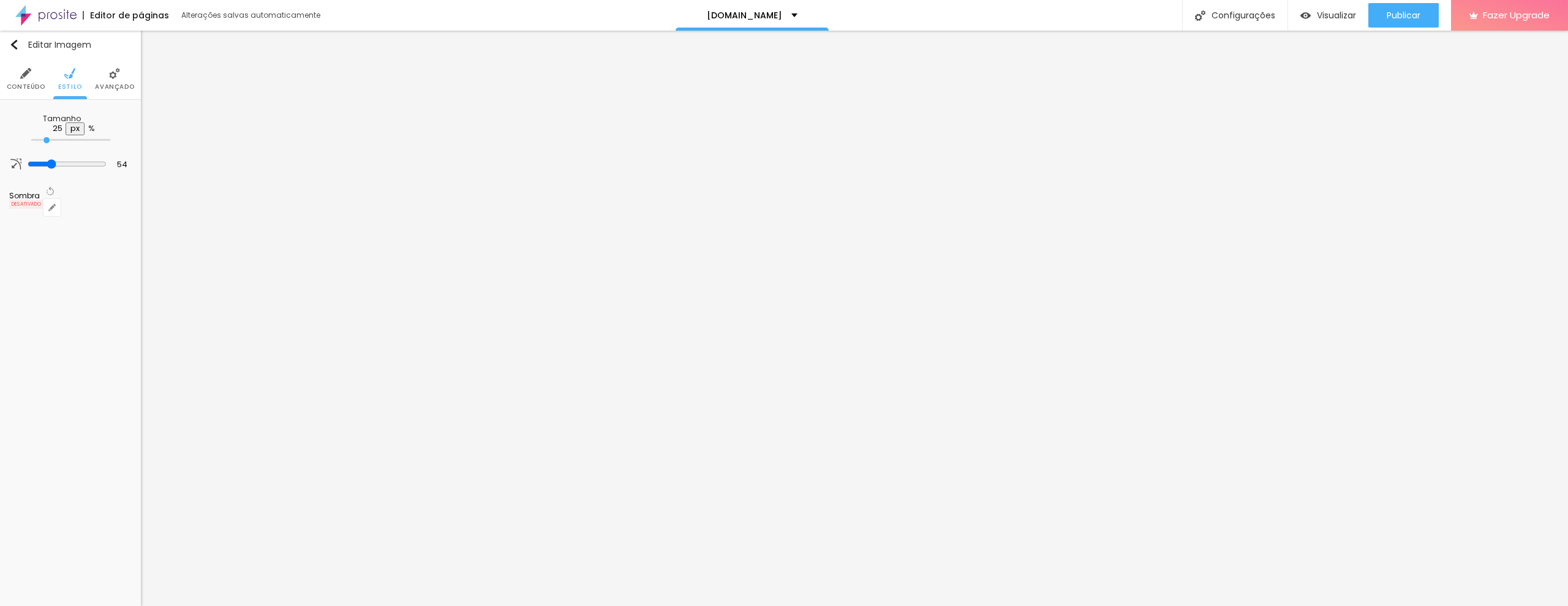
type input "30"
type input "35"
type input "40"
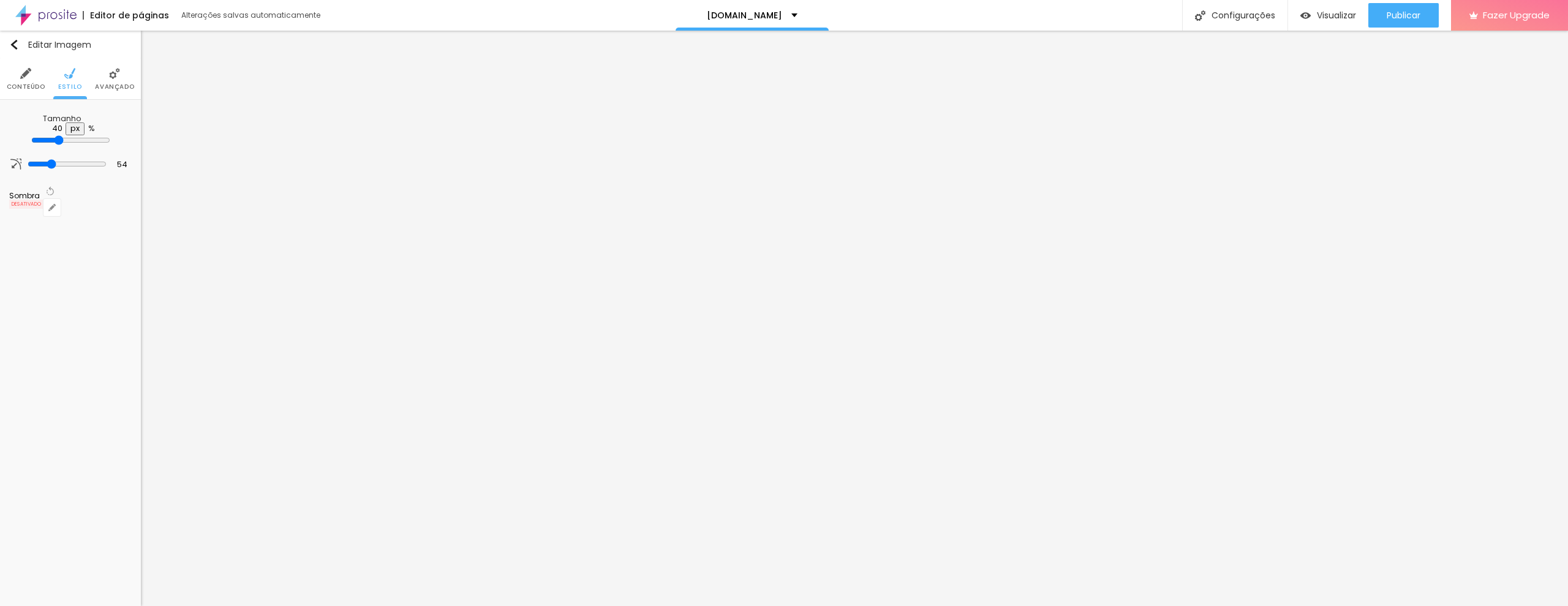
type input "45"
type input "50"
type input "55"
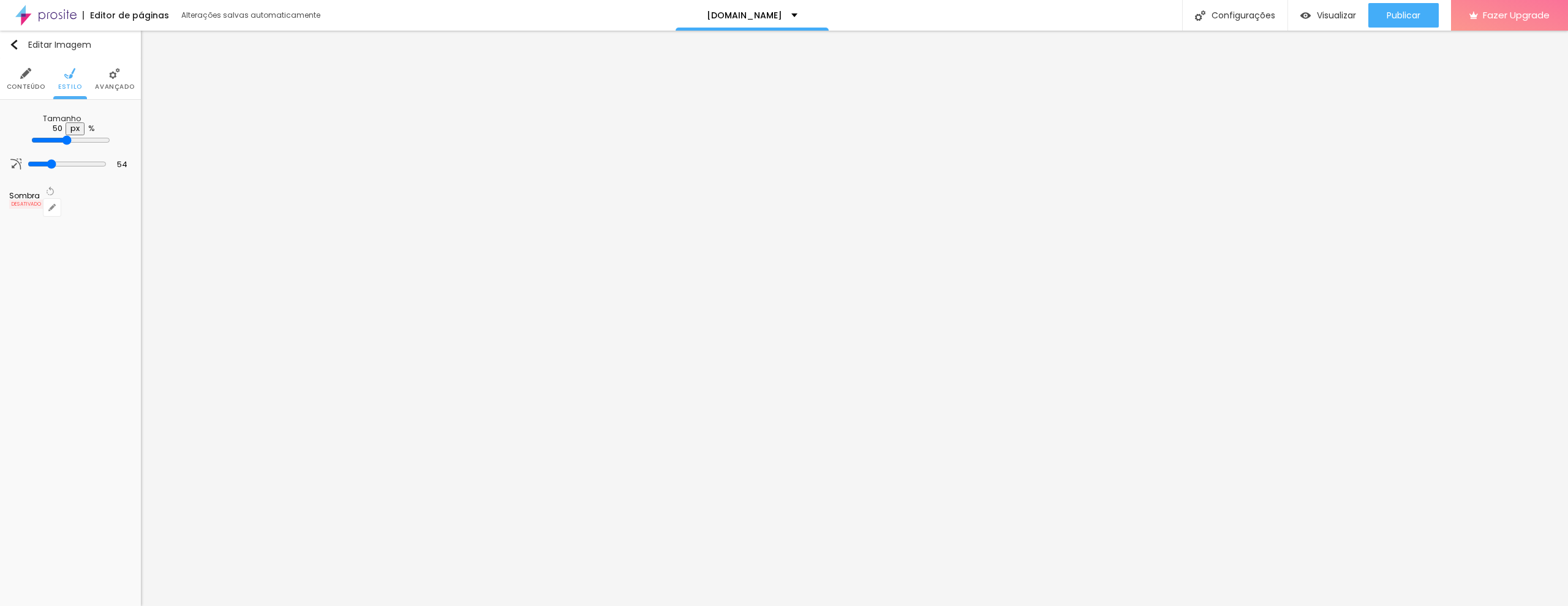
type input "55"
type input "60"
type input "65"
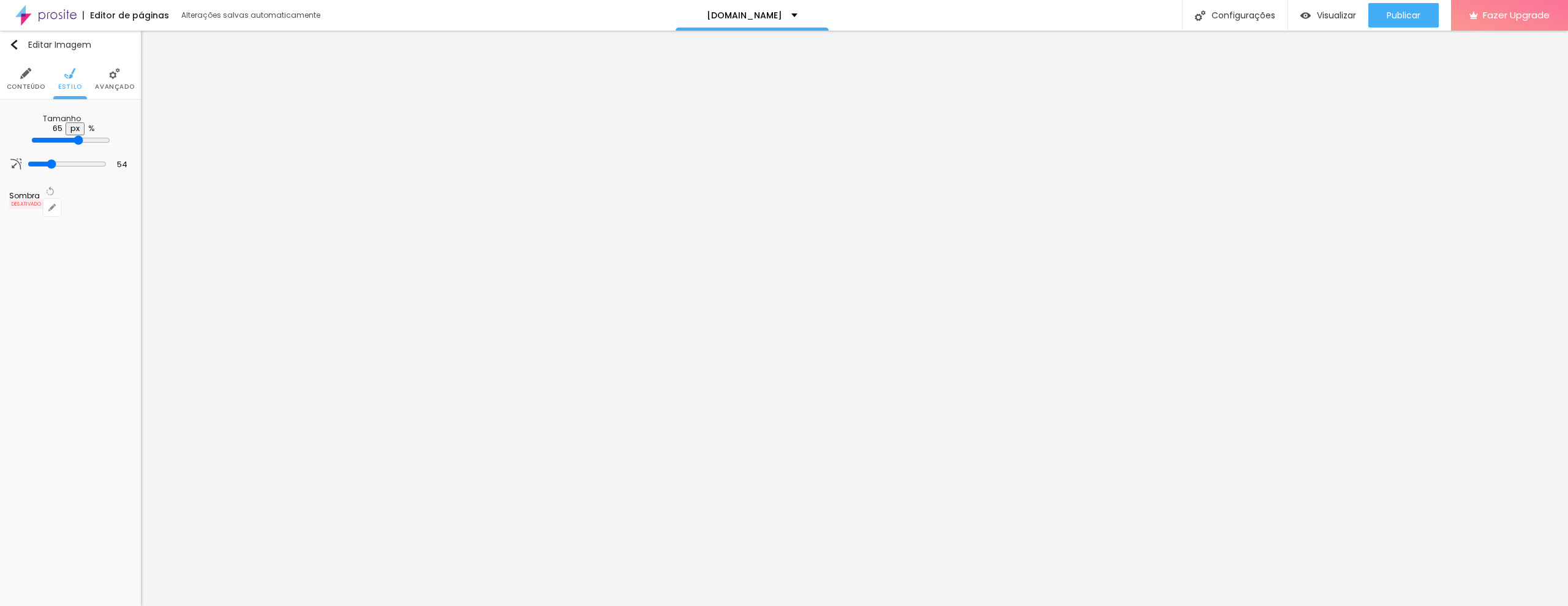
type input "70"
type input "75"
type input "80"
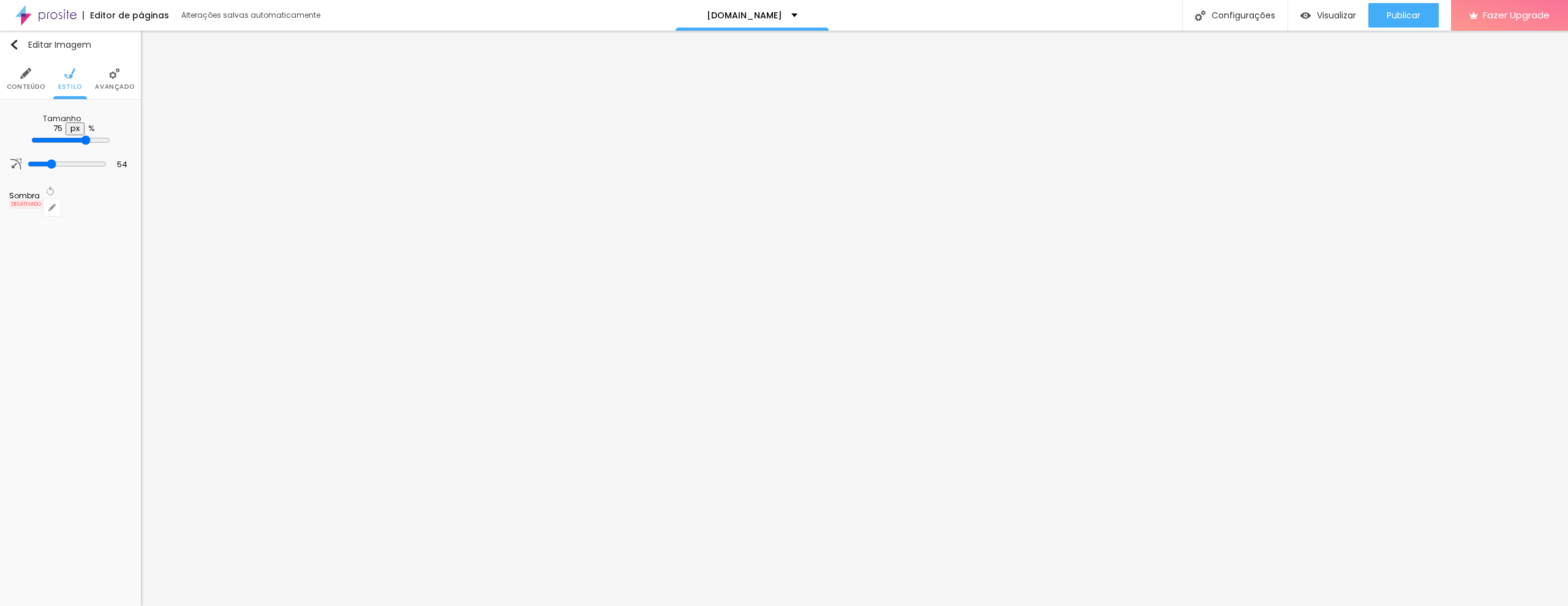
type input "80"
type input "85"
type input "90"
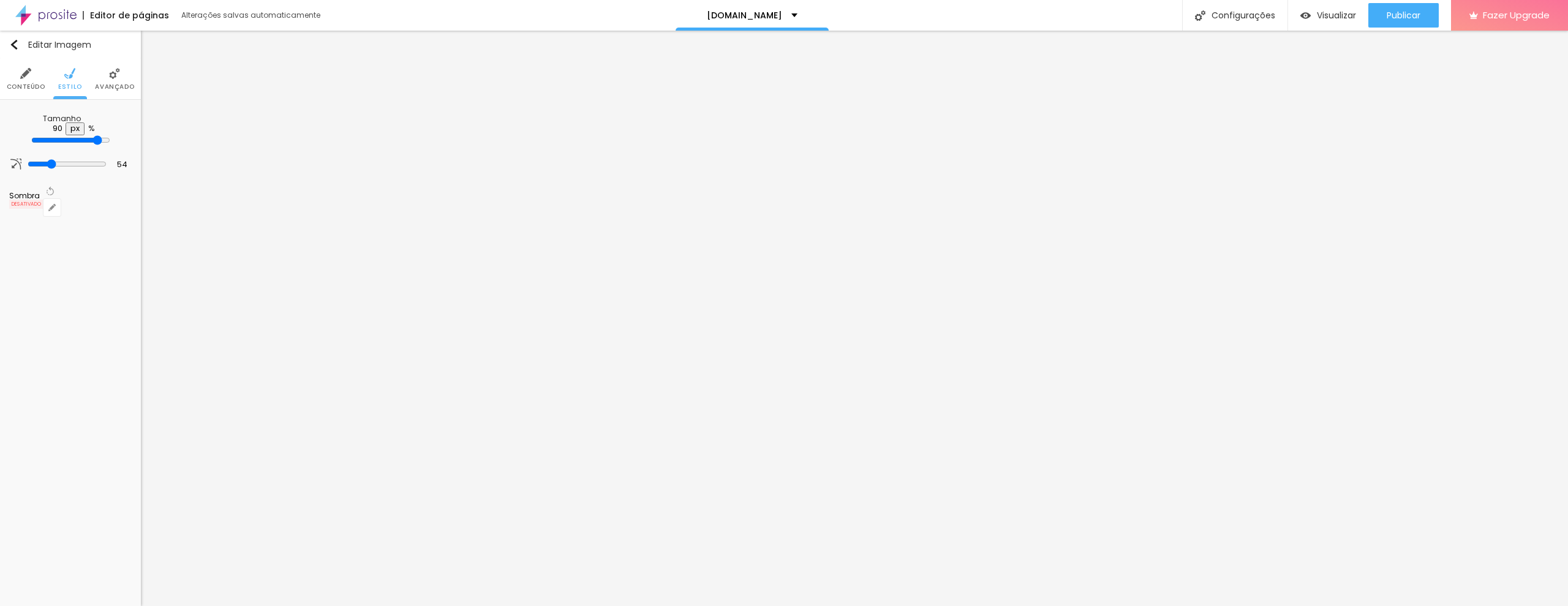
type input "95"
type input "100"
type input "95"
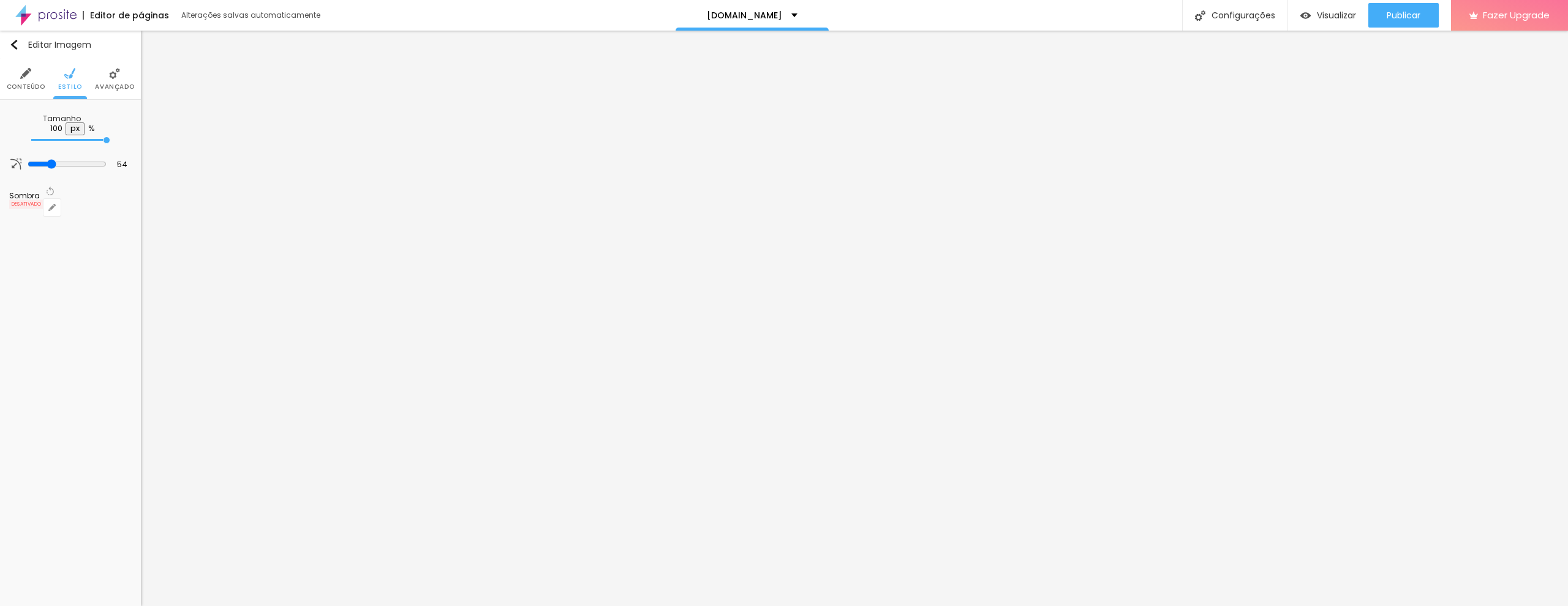
type input "95"
type input "90"
type input "85"
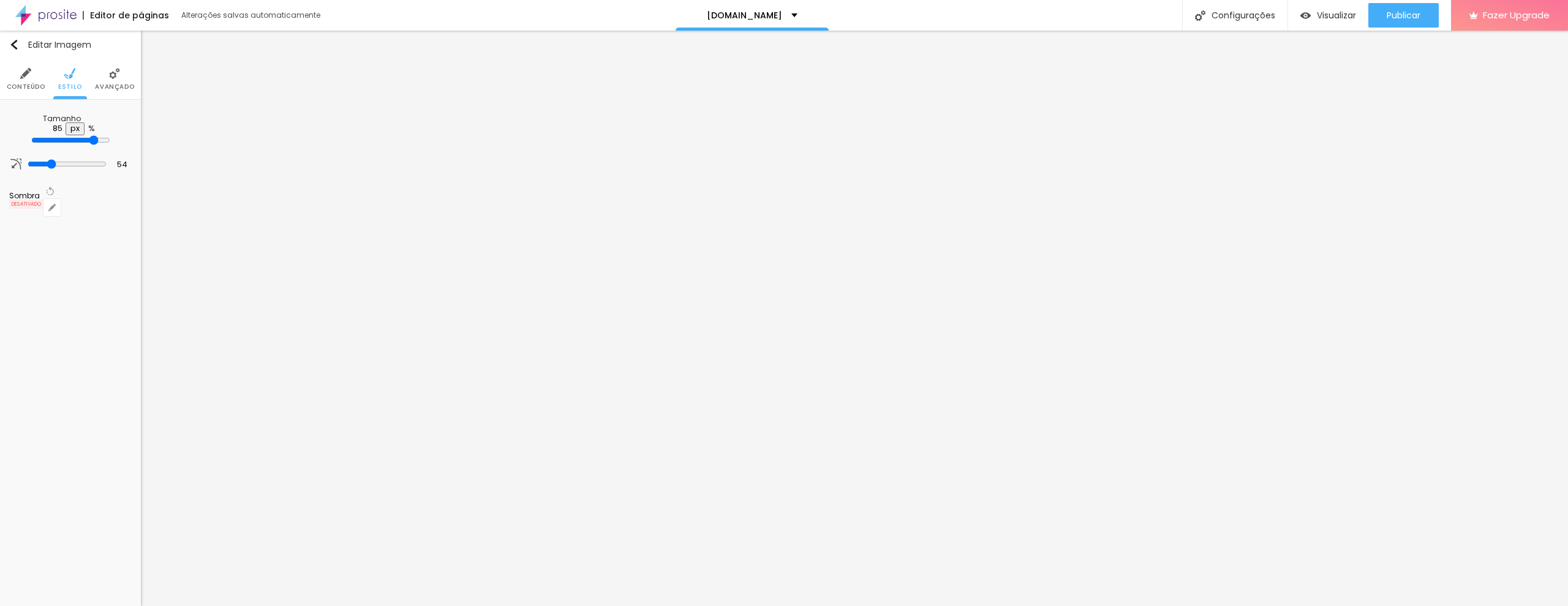
type input "80"
click at [105, 136] on input "range" at bounding box center [71, 140] width 79 height 10
click at [116, 78] on img at bounding box center [114, 73] width 11 height 11
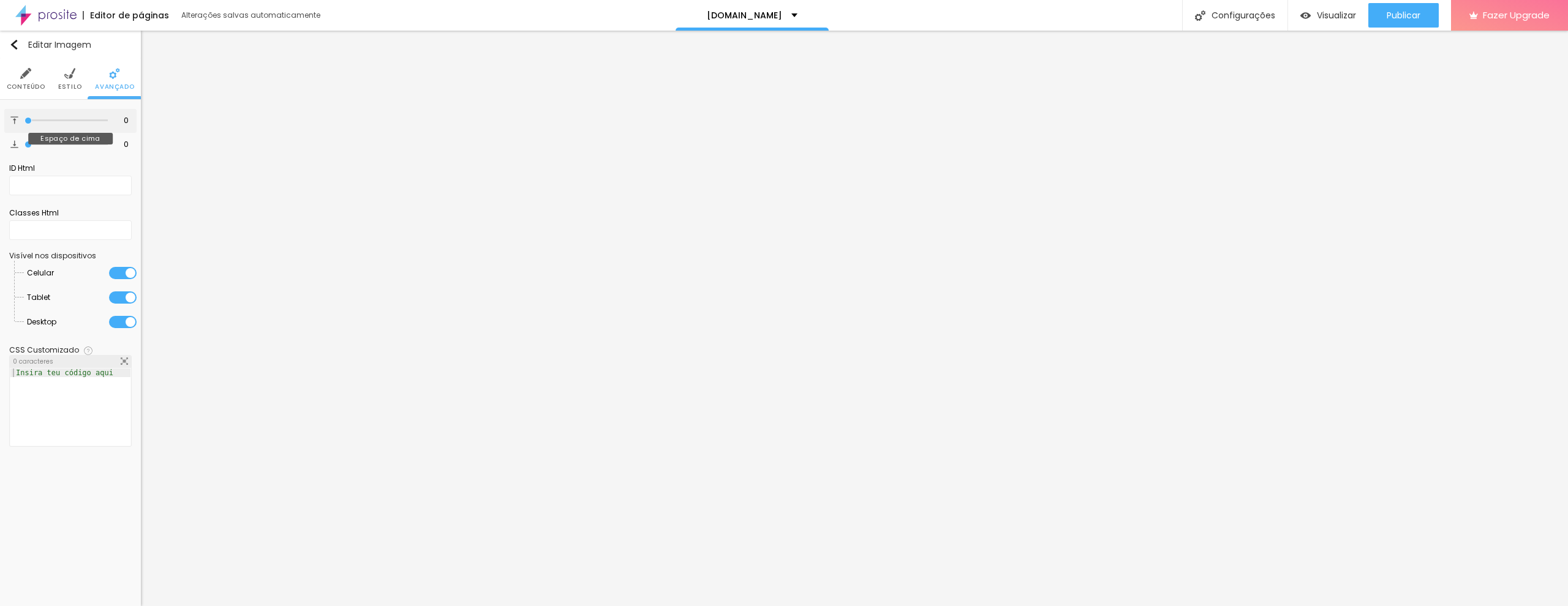
type input "1"
type input "2"
type input "3"
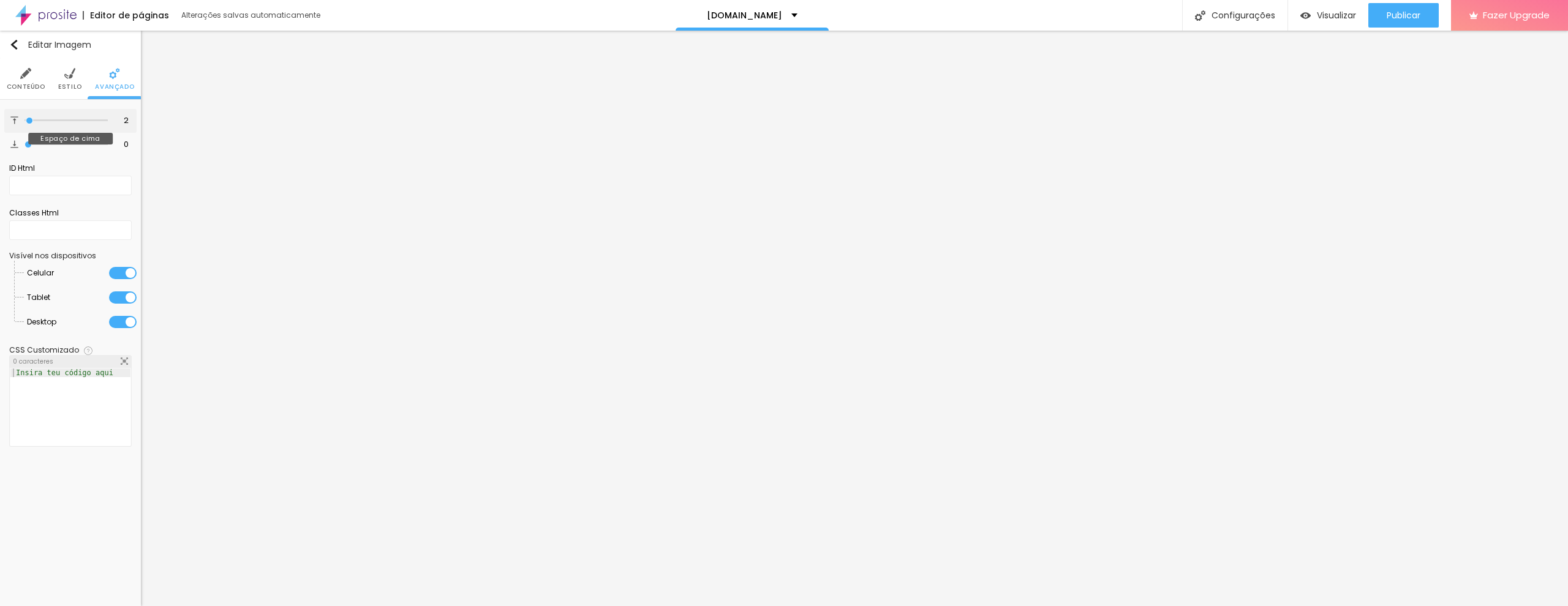
type input "3"
type input "4"
type input "7"
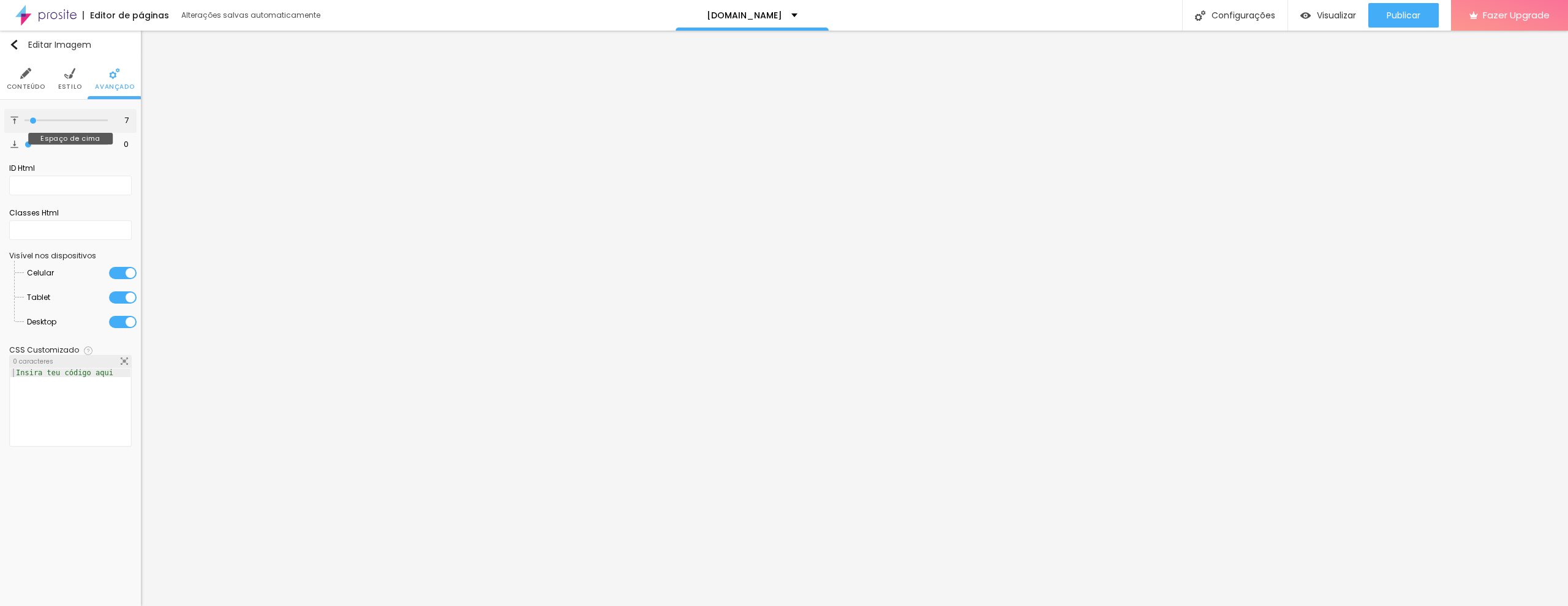
type input "11"
type input "16"
type input "20"
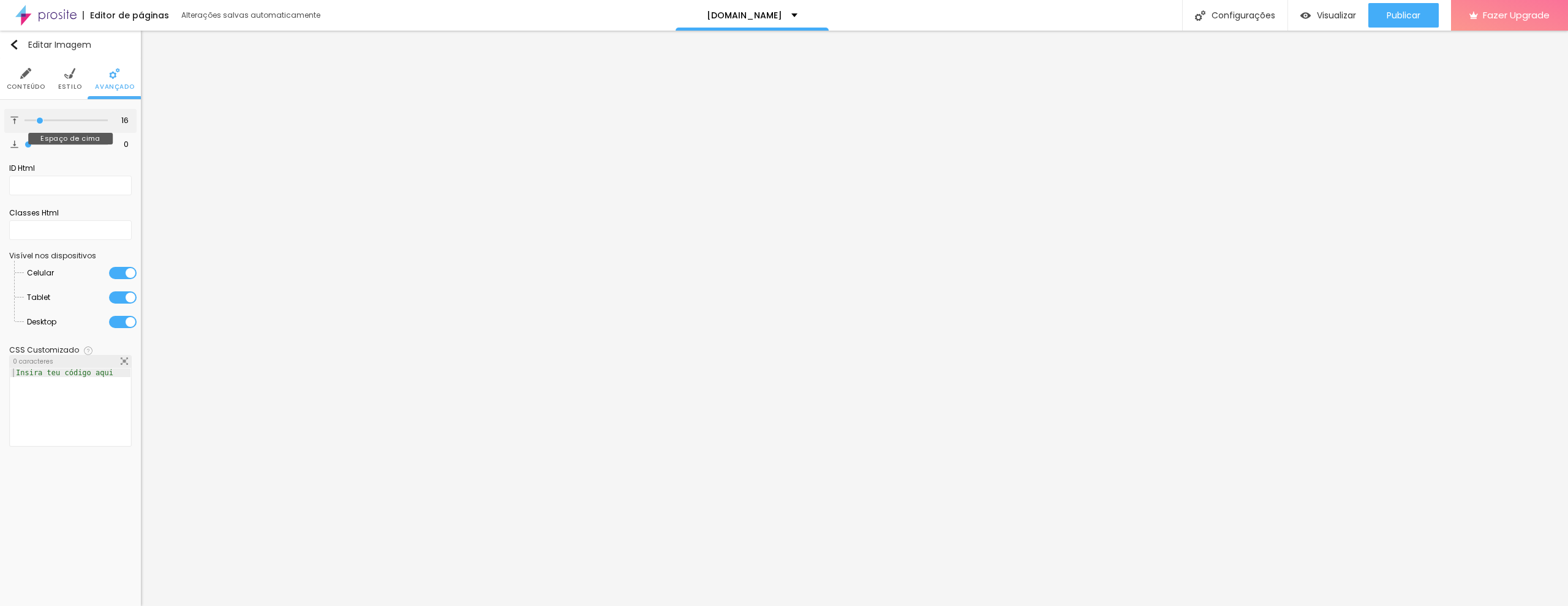
type input "20"
type input "23"
type input "30"
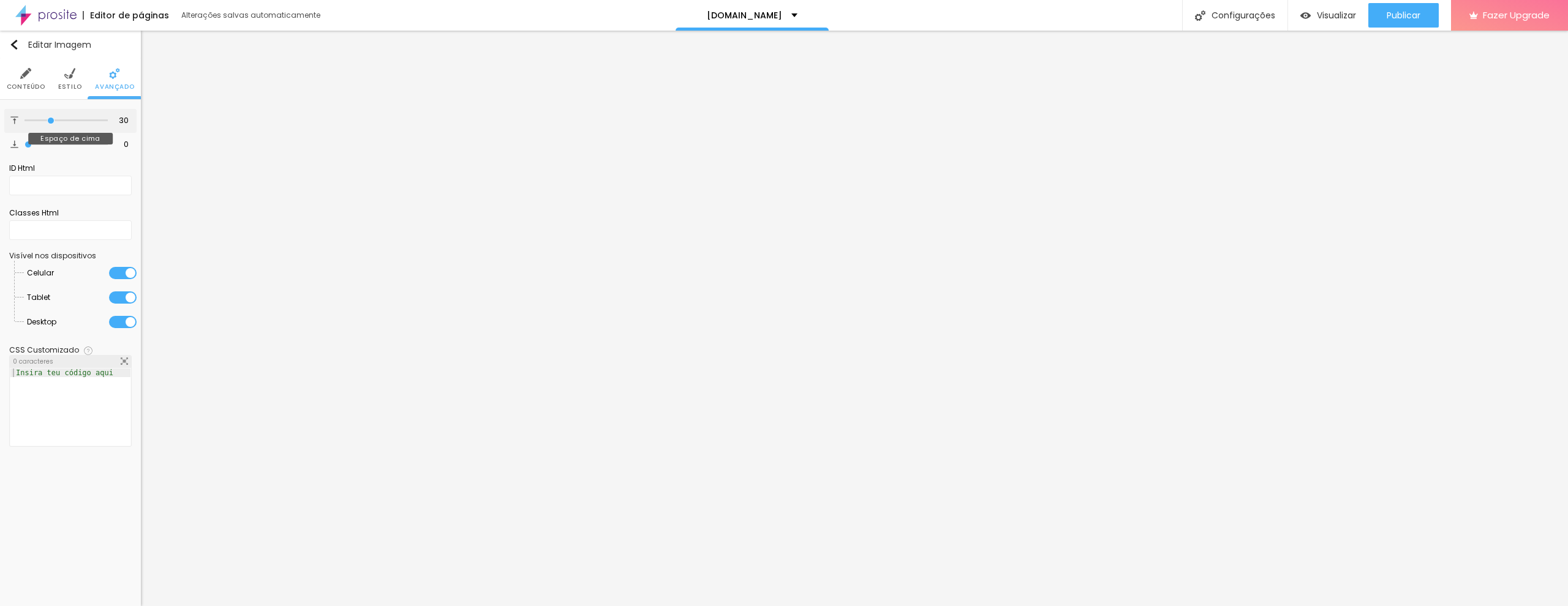
type input "34"
type input "38"
type input "39"
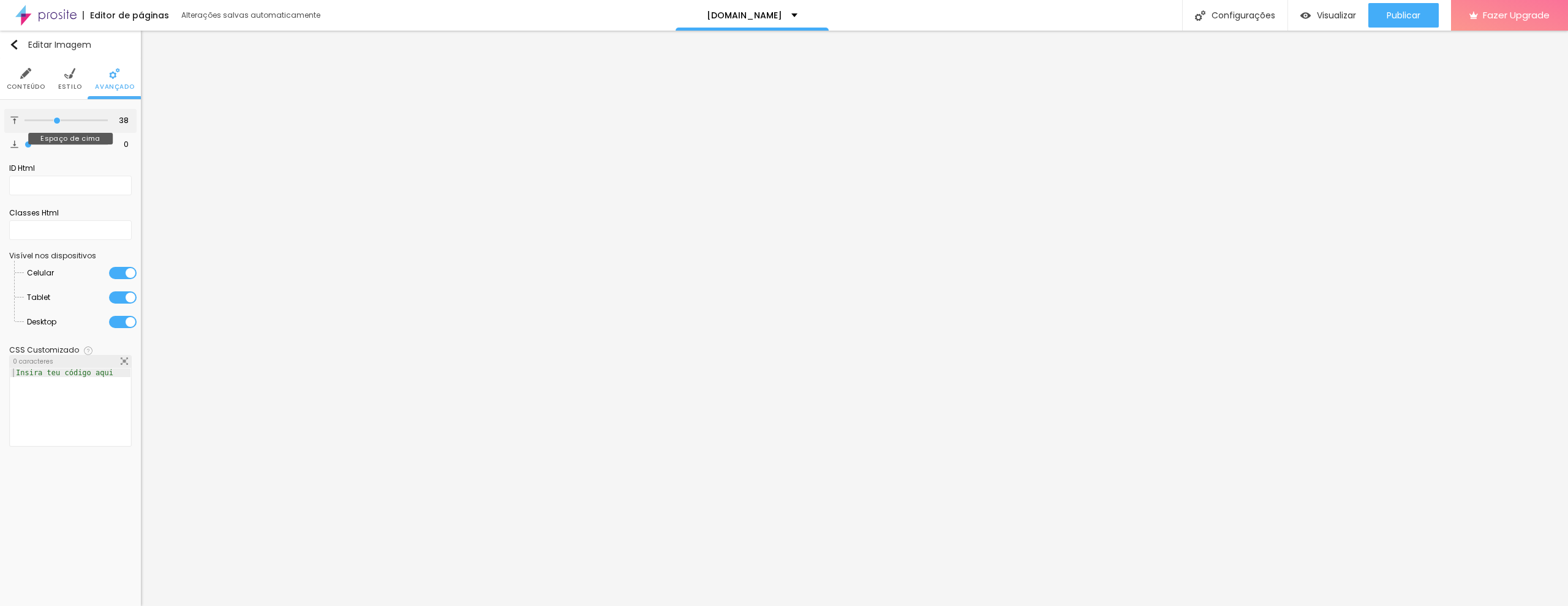
type input "39"
type input "40"
type input "41"
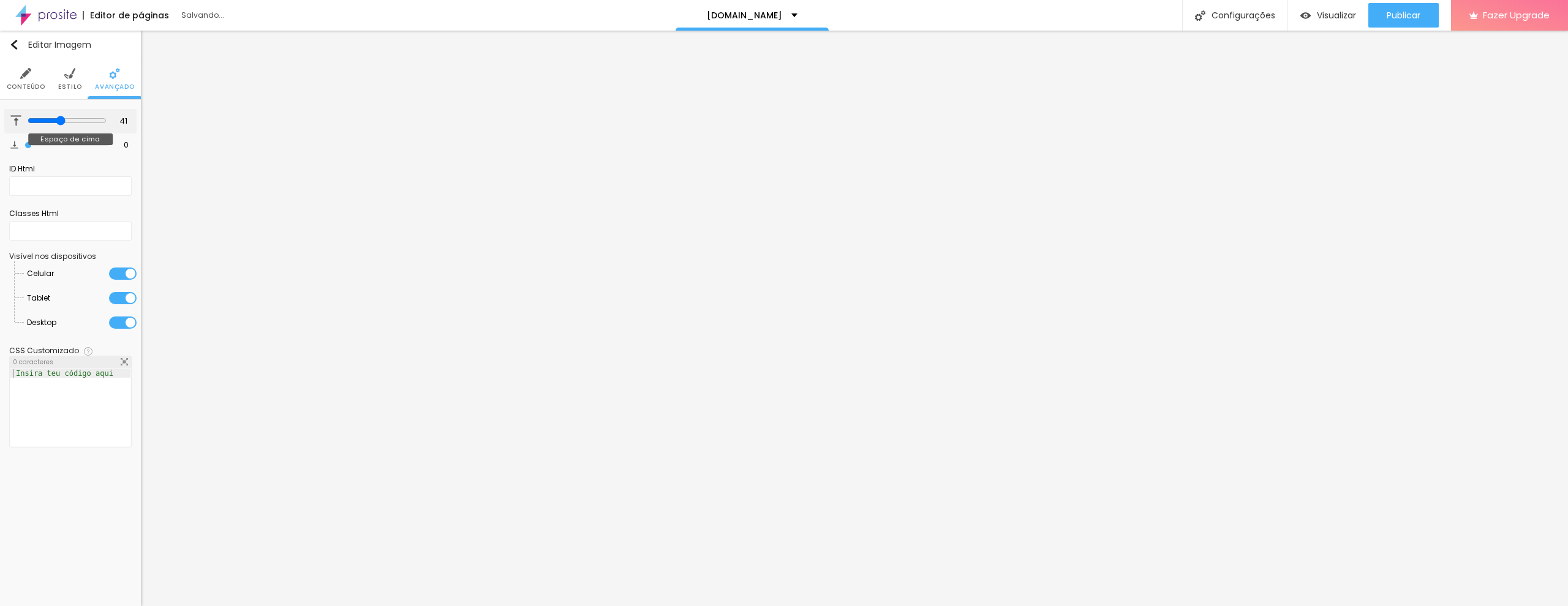
type input "42"
type input "43"
drag, startPoint x: 27, startPoint y: 120, endPoint x: 43, endPoint y: 122, distance: 16.1
click at [43, 122] on input "range" at bounding box center [67, 121] width 79 height 10
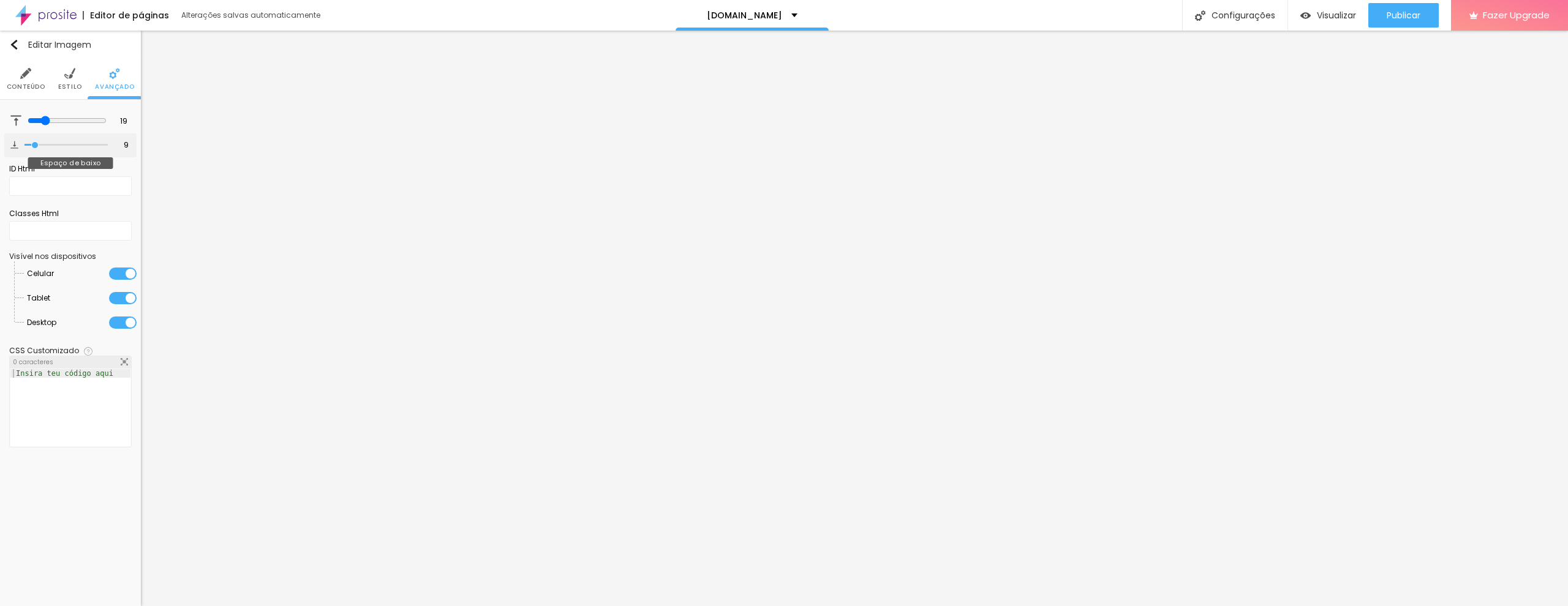
drag, startPoint x: 28, startPoint y: 145, endPoint x: 36, endPoint y: 148, distance: 8.5
click at [36, 148] on input "range" at bounding box center [66, 145] width 83 height 6
click at [120, 280] on div at bounding box center [122, 274] width 27 height 12
click at [54, 274] on div at bounding box center [54, 274] width 0 height 0
click at [18, 78] on li "Conteúdo" at bounding box center [26, 79] width 39 height 40
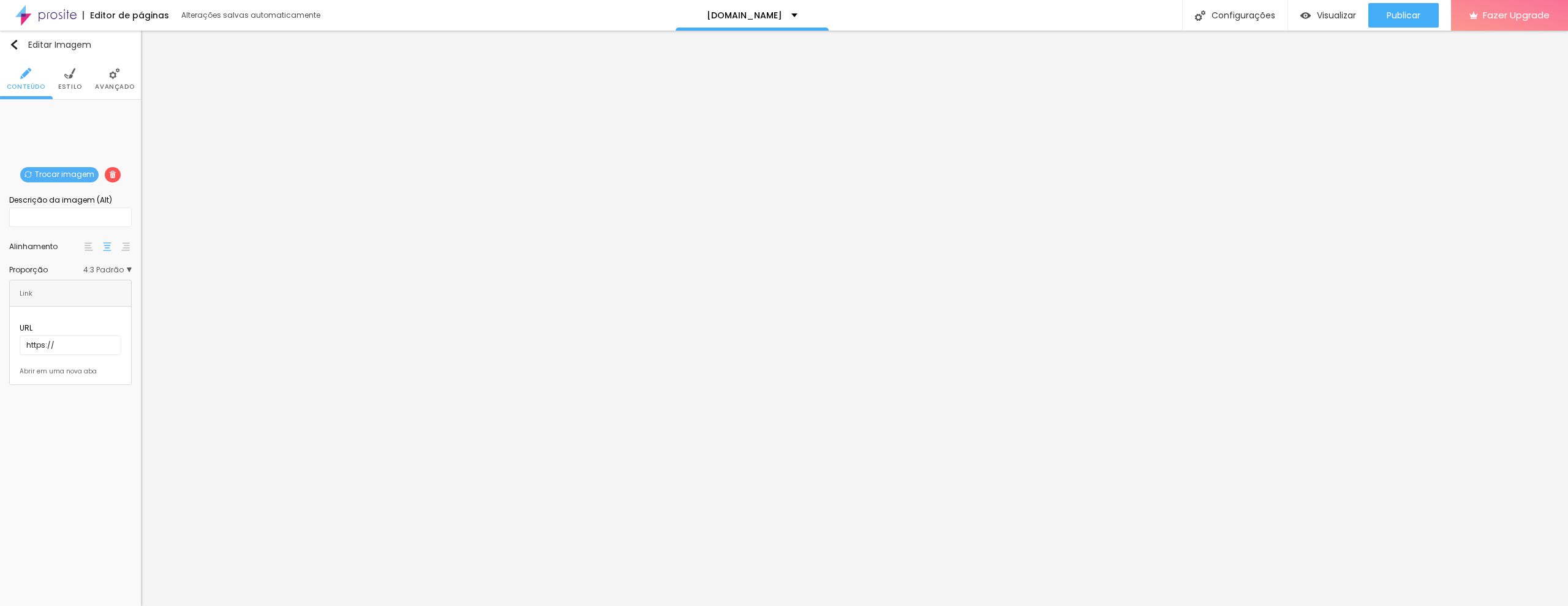
click at [70, 109] on div "Trocar imagem" at bounding box center [70, 109] width 0 height 0
click at [74, 176] on span "Trocar imagem" at bounding box center [59, 174] width 78 height 15
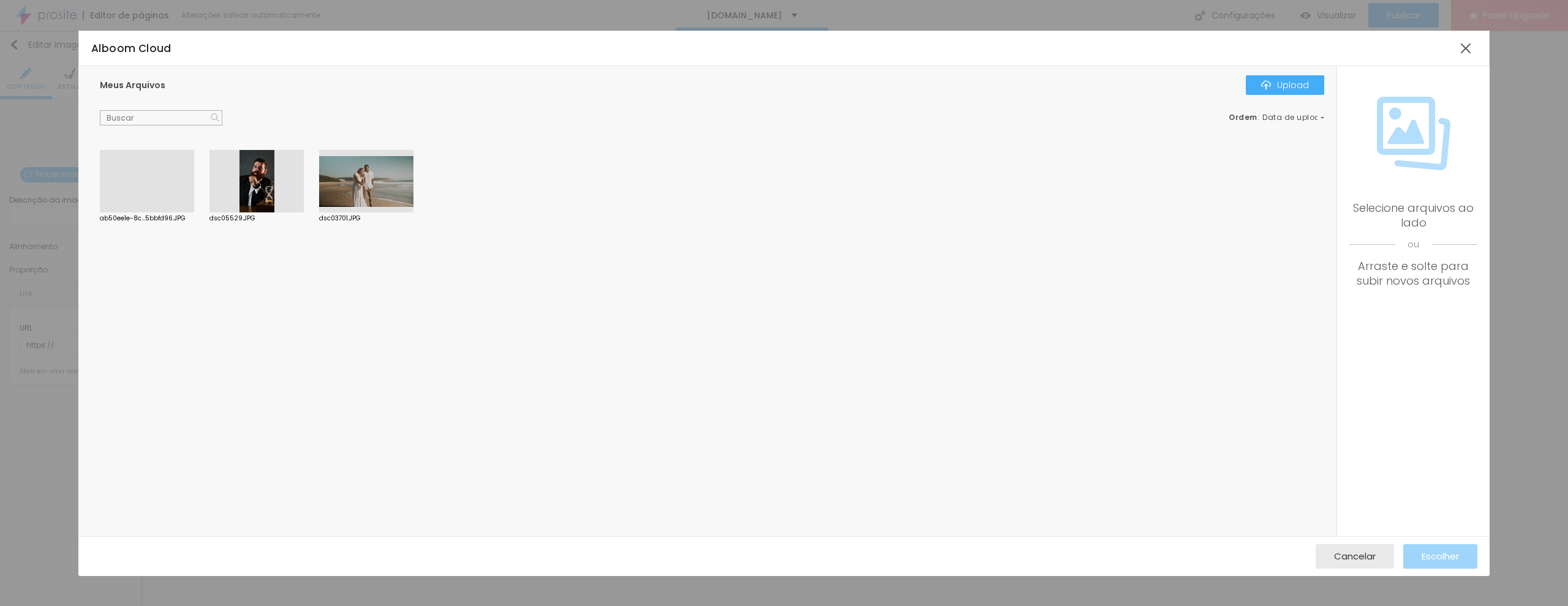
click at [164, 213] on div at bounding box center [147, 213] width 95 height 0
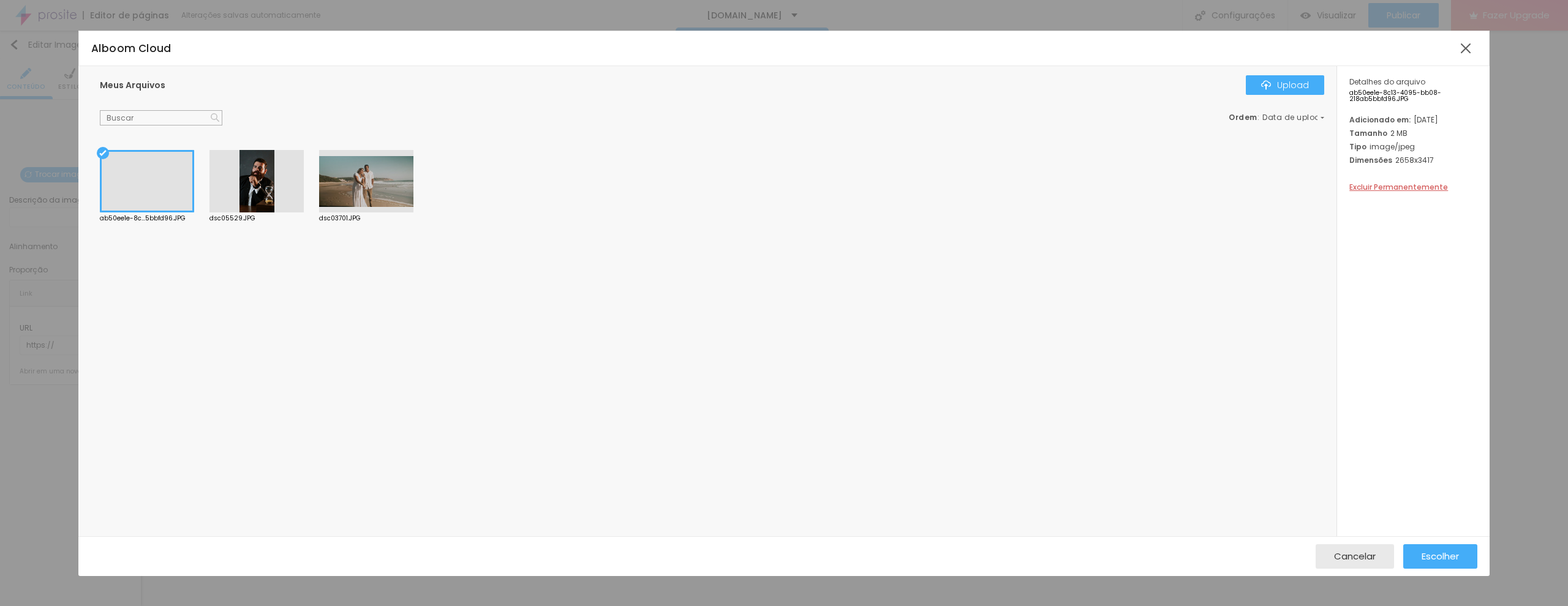
click at [1360, 537] on div "Cancelar Escolher" at bounding box center [784, 557] width 1411 height 40
click at [1363, 554] on span "Cancelar" at bounding box center [1355, 556] width 42 height 11
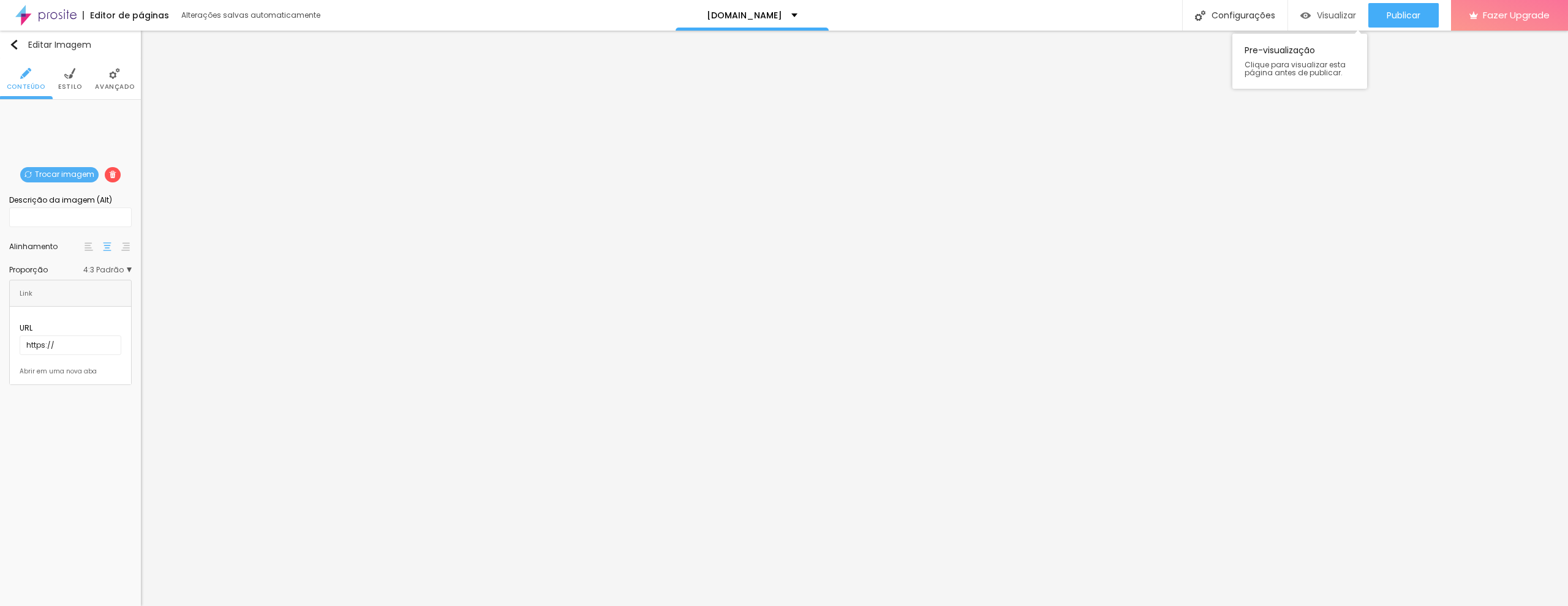
click at [1319, 17] on span "Visualizar" at bounding box center [1336, 16] width 39 height 10
click at [49, 177] on span "Trocar imagem" at bounding box center [59, 174] width 78 height 15
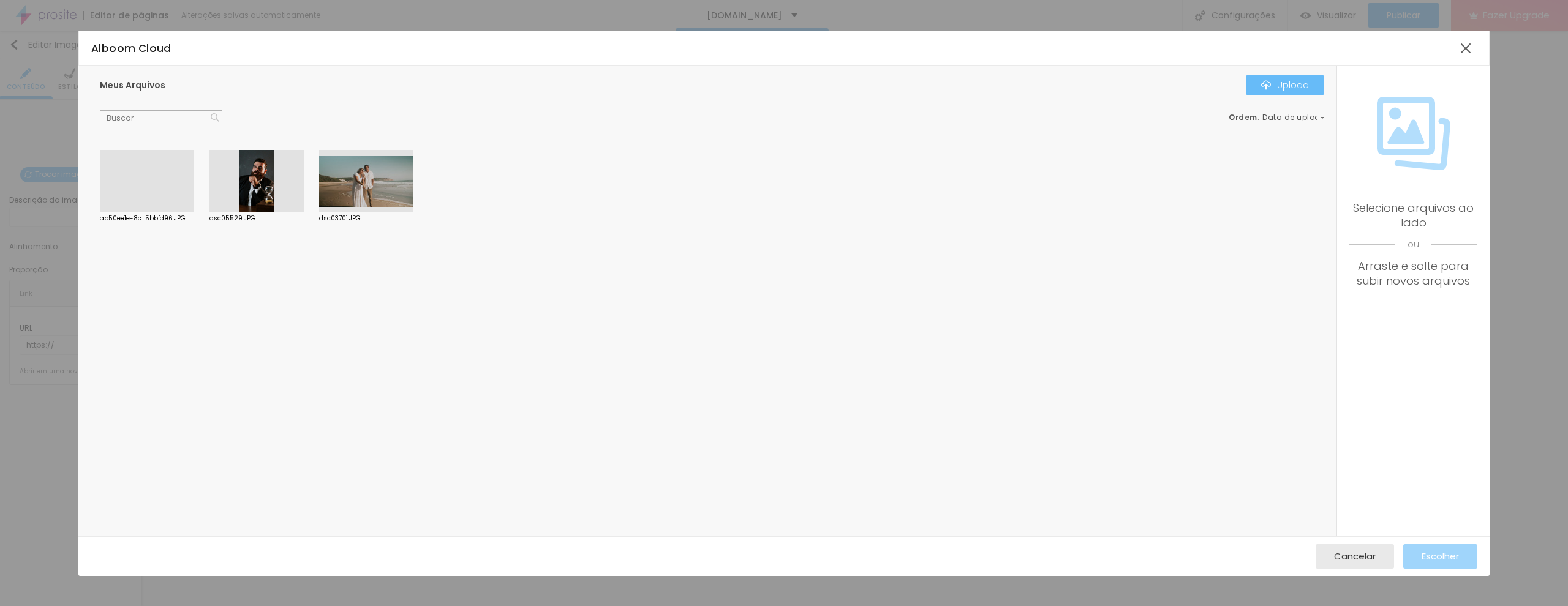
click at [1295, 77] on button "Upload" at bounding box center [1284, 85] width 78 height 19
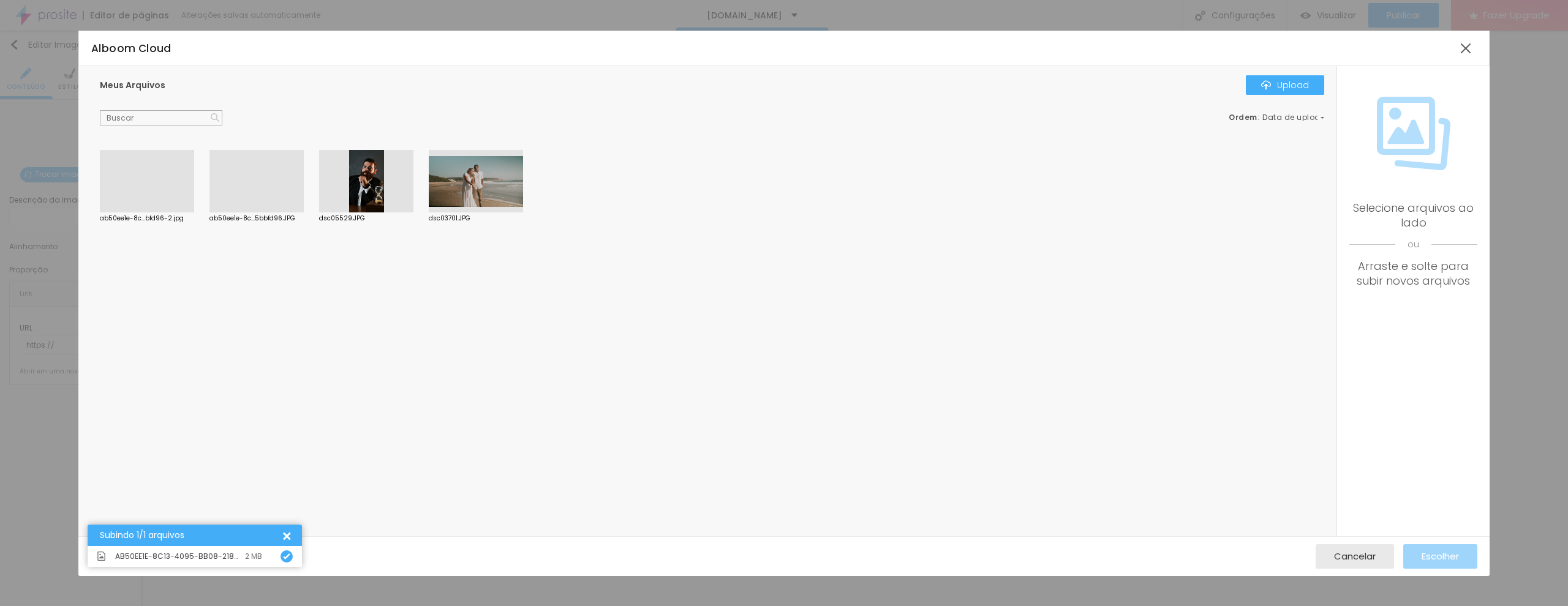
click at [148, 213] on div at bounding box center [147, 213] width 95 height 0
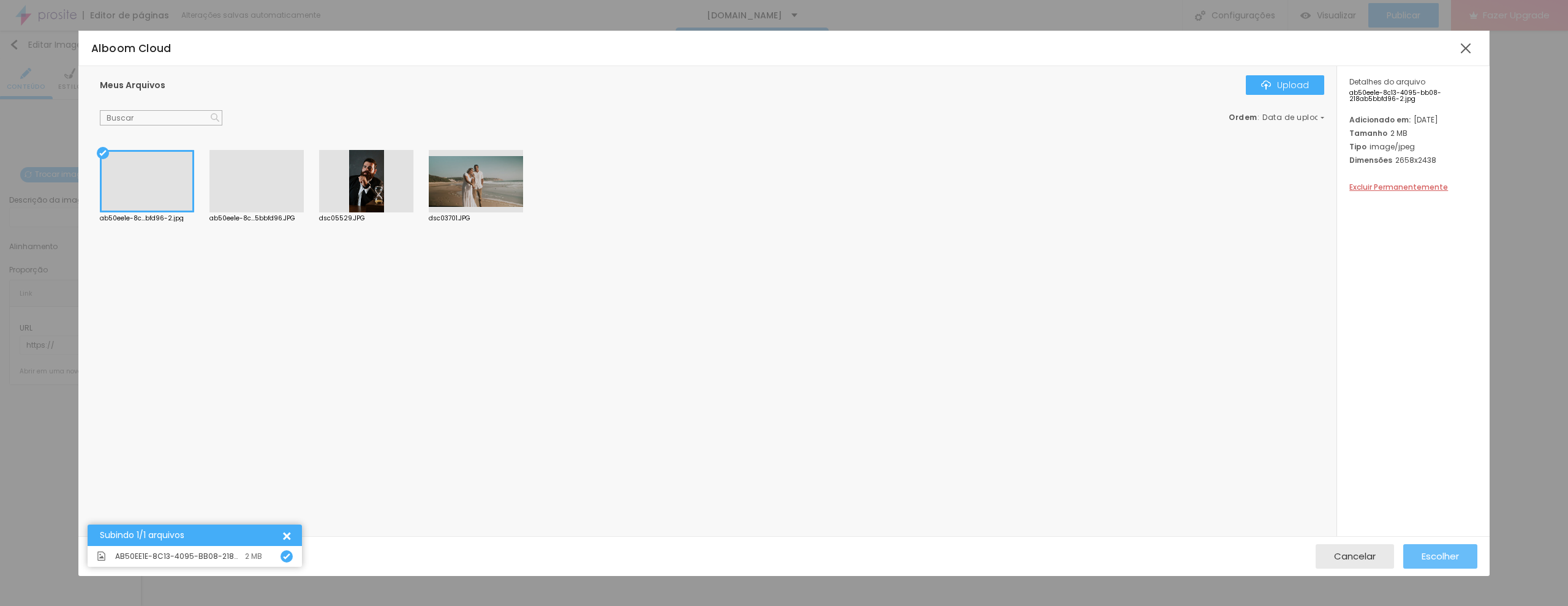
click at [1454, 551] on span "Escolher" at bounding box center [1440, 556] width 37 height 11
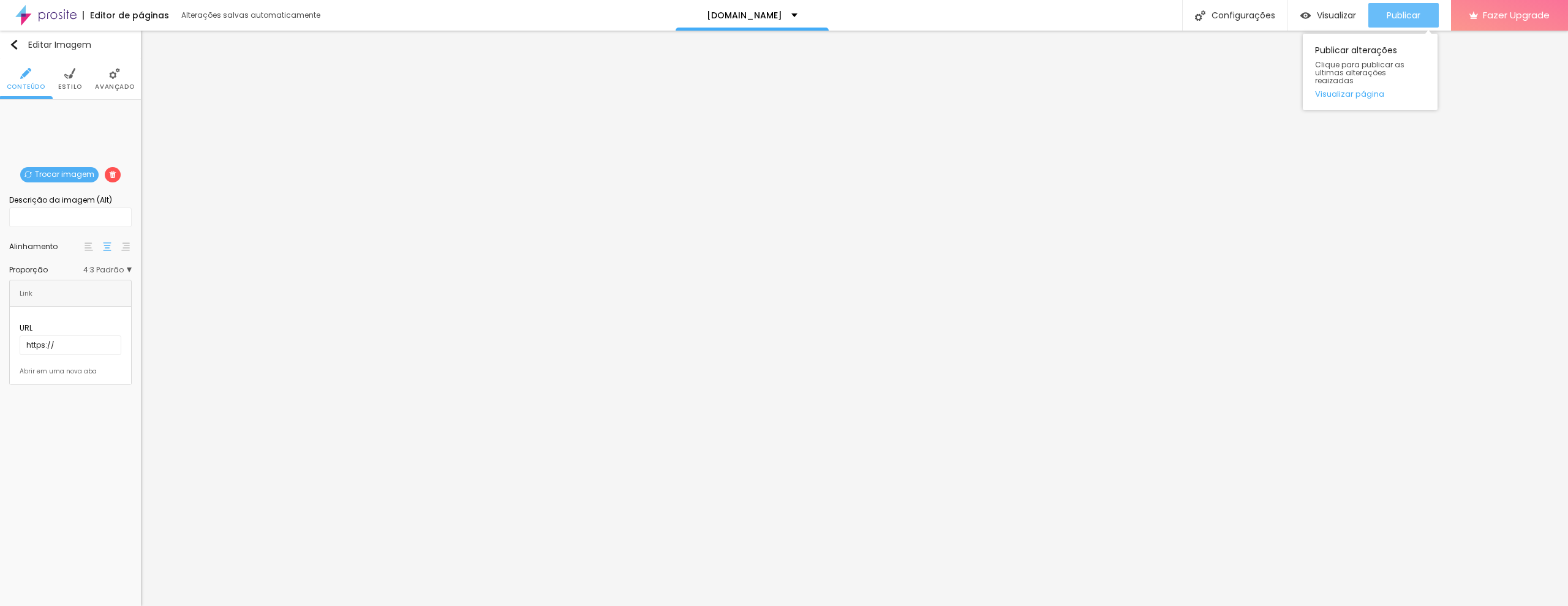
click at [1411, 12] on span "Publicar" at bounding box center [1403, 16] width 34 height 10
click at [128, 272] on span "4:3 Padrão" at bounding box center [107, 270] width 49 height 7
click at [87, 289] on span "Cinema" at bounding box center [81, 288] width 32 height 7
click at [100, 308] on span "Padrão" at bounding box center [83, 304] width 36 height 7
click at [103, 324] on span "Quadrado" at bounding box center [85, 321] width 40 height 7
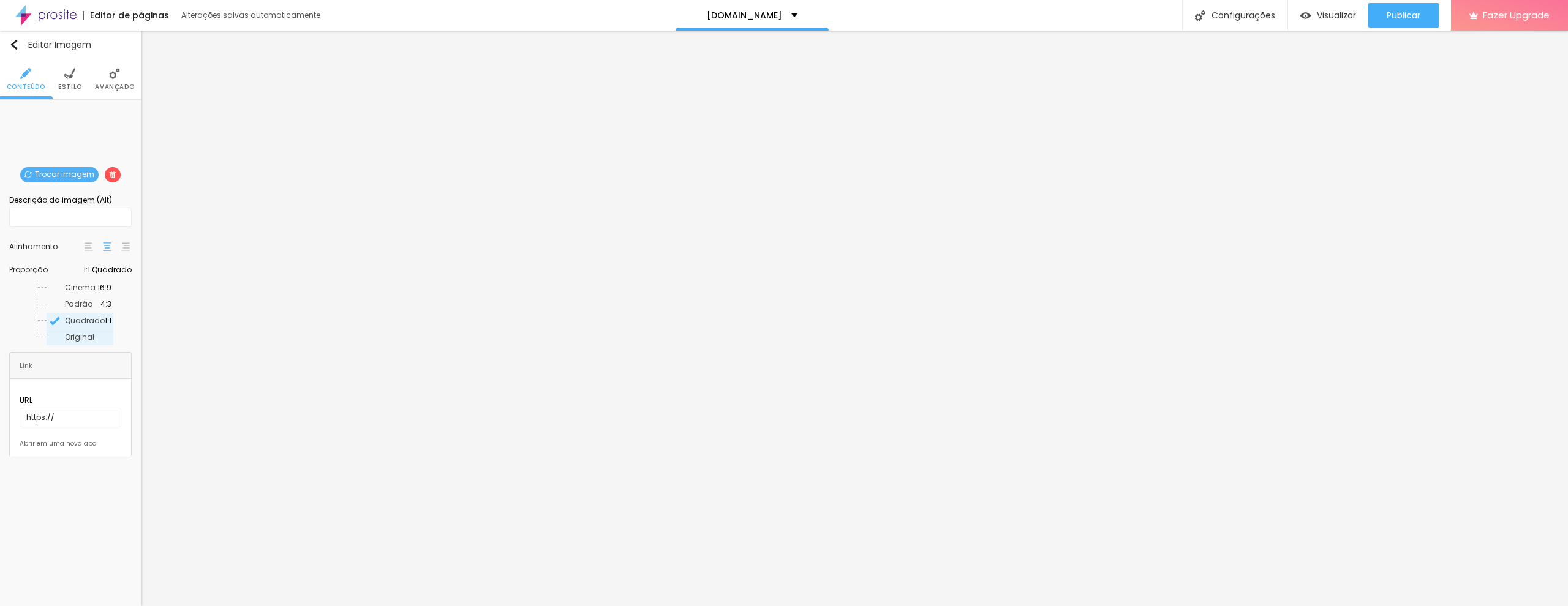
click at [93, 340] on span "Original" at bounding box center [88, 337] width 47 height 7
click at [65, 181] on span "Trocar imagem" at bounding box center [59, 174] width 78 height 15
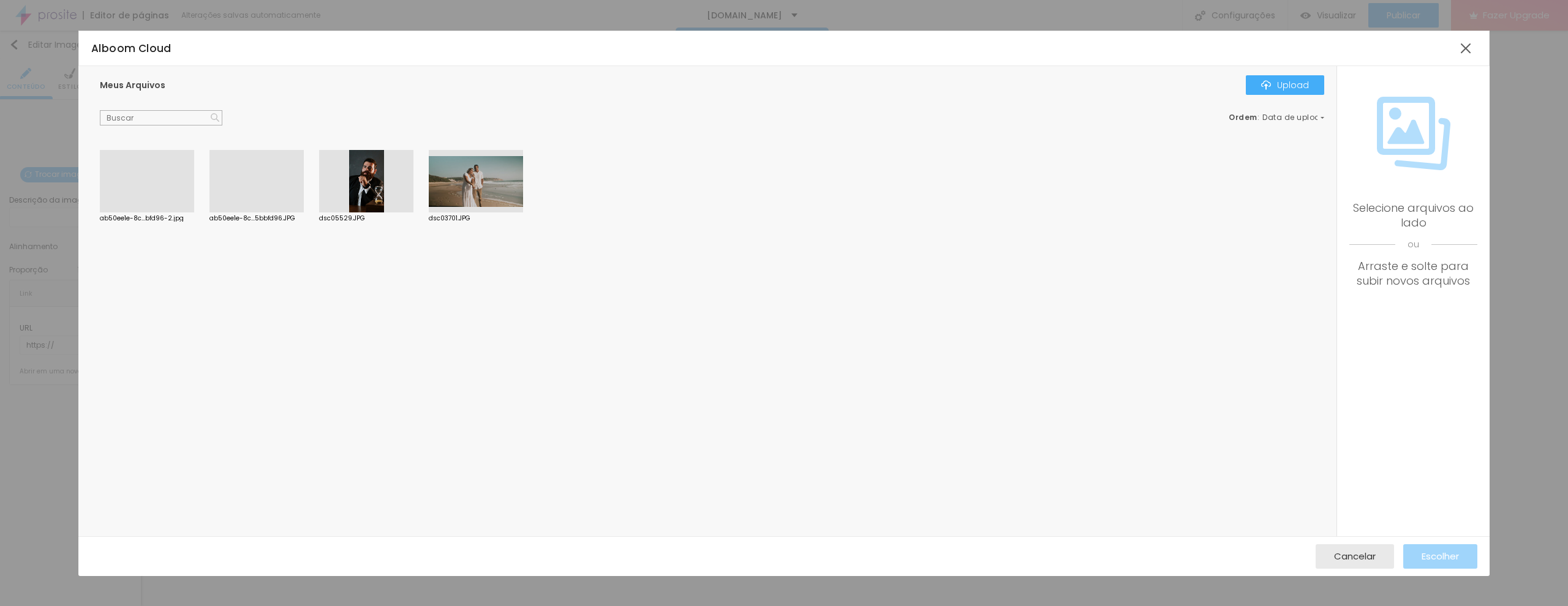
click at [365, 181] on div at bounding box center [366, 181] width 95 height 62
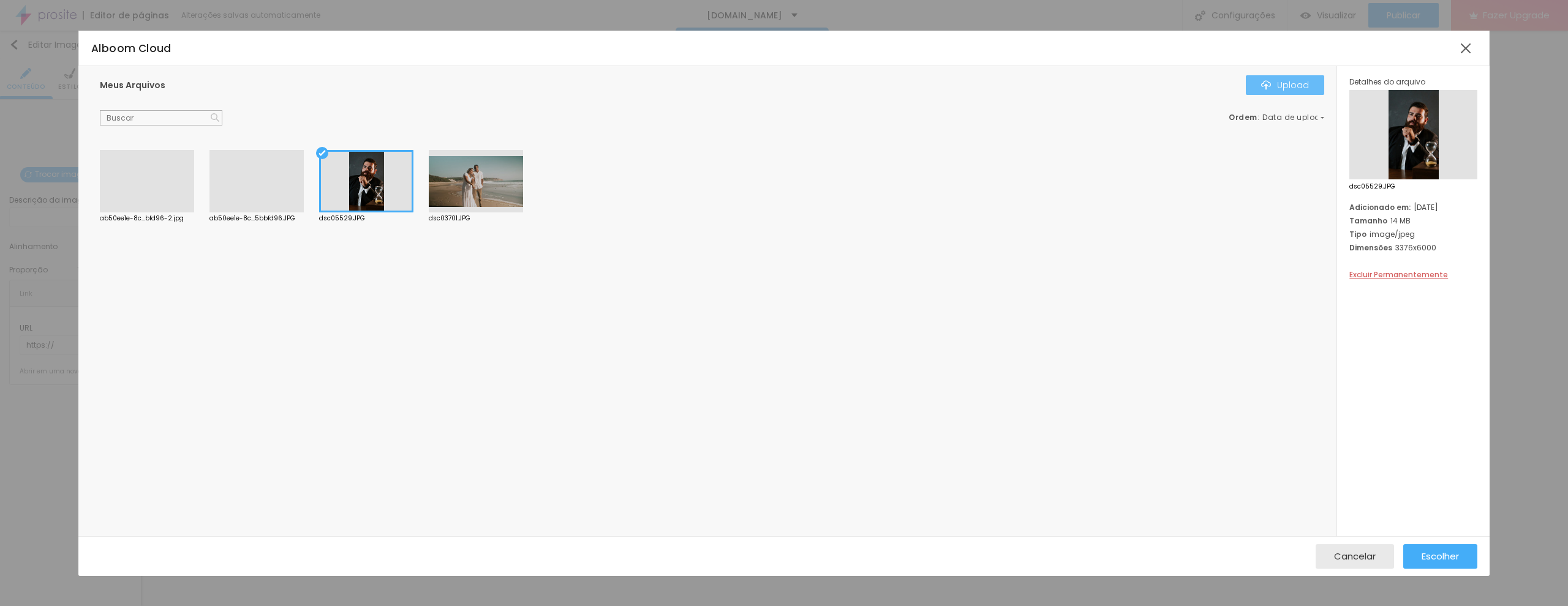
click at [1284, 85] on div "Upload" at bounding box center [1284, 85] width 48 height 10
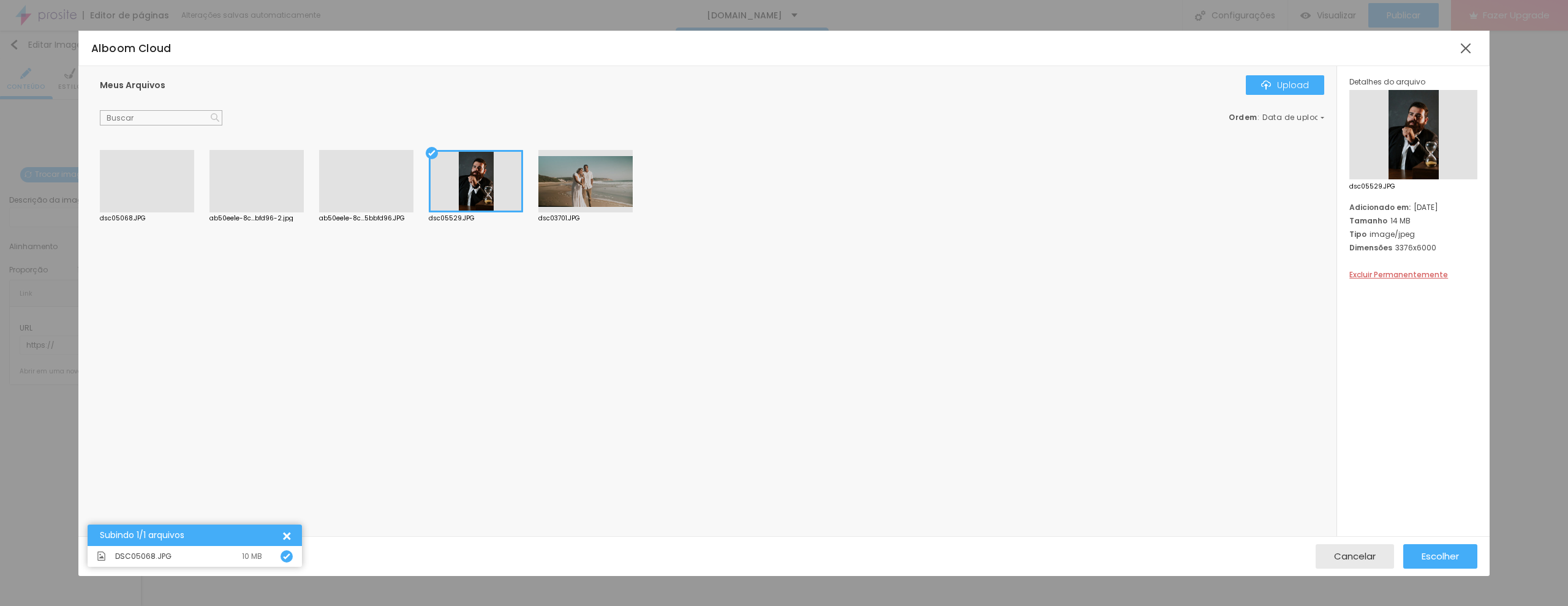
drag, startPoint x: 291, startPoint y: 431, endPoint x: 284, endPoint y: 398, distance: 33.7
click at [291, 431] on div "dsc05068.JPG ab50ee1e-8c...bfd96-2.jpg ab50ee1e-8c...5bbfd96.JPG dsc05529.JPG d…" at bounding box center [715, 340] width 1231 height 380
click at [137, 213] on div at bounding box center [147, 213] width 95 height 0
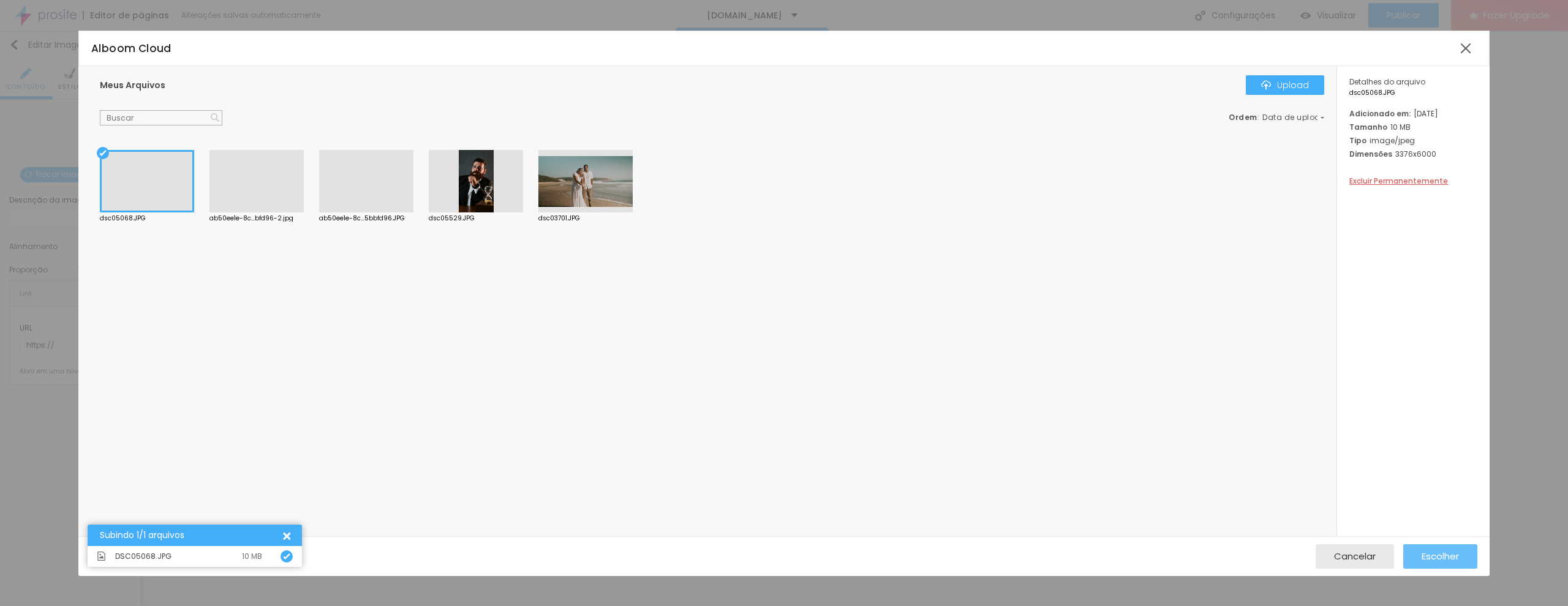
click at [1439, 548] on div "Escolher" at bounding box center [1440, 557] width 37 height 24
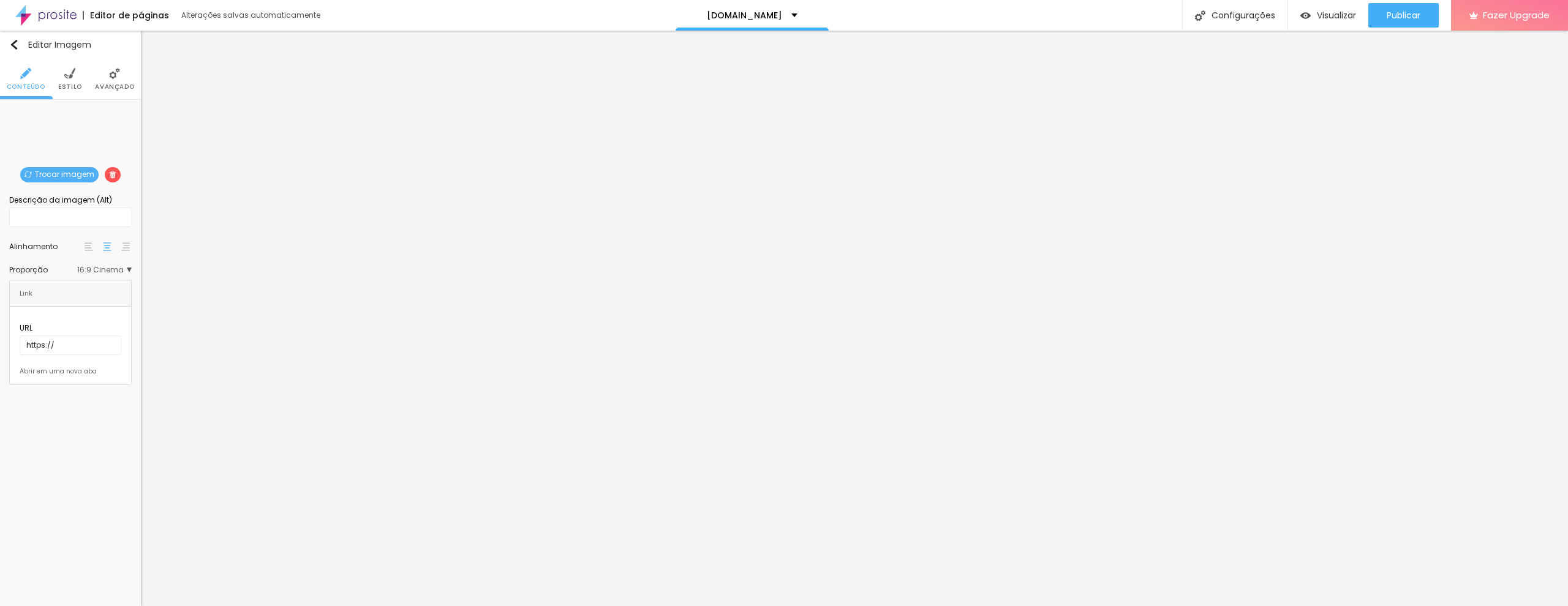
click at [106, 274] on span "16:9 Cinema" at bounding box center [105, 270] width 54 height 7
click at [87, 317] on div "Quadrado 1:1" at bounding box center [80, 321] width 67 height 16
click at [91, 291] on span "Cinema" at bounding box center [81, 288] width 32 height 7
click at [89, 250] on img at bounding box center [89, 247] width 9 height 9
click at [121, 248] on img at bounding box center [125, 247] width 9 height 9
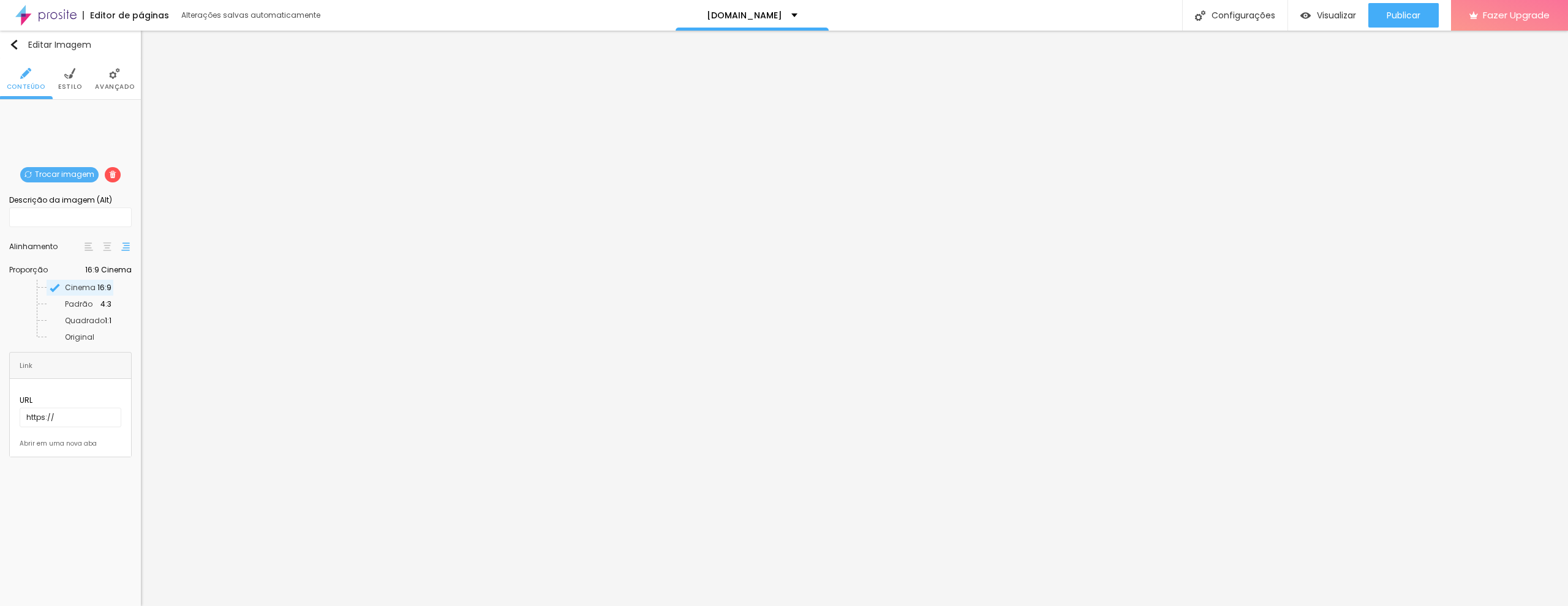
click at [103, 251] on img at bounding box center [107, 247] width 9 height 9
click at [61, 330] on li "Quadrado 1:1" at bounding box center [80, 321] width 67 height 16
click at [65, 326] on span "Quadrado" at bounding box center [85, 320] width 40 height 11
click at [65, 340] on span "Original" at bounding box center [80, 337] width 29 height 11
click at [91, 251] on img at bounding box center [89, 247] width 9 height 9
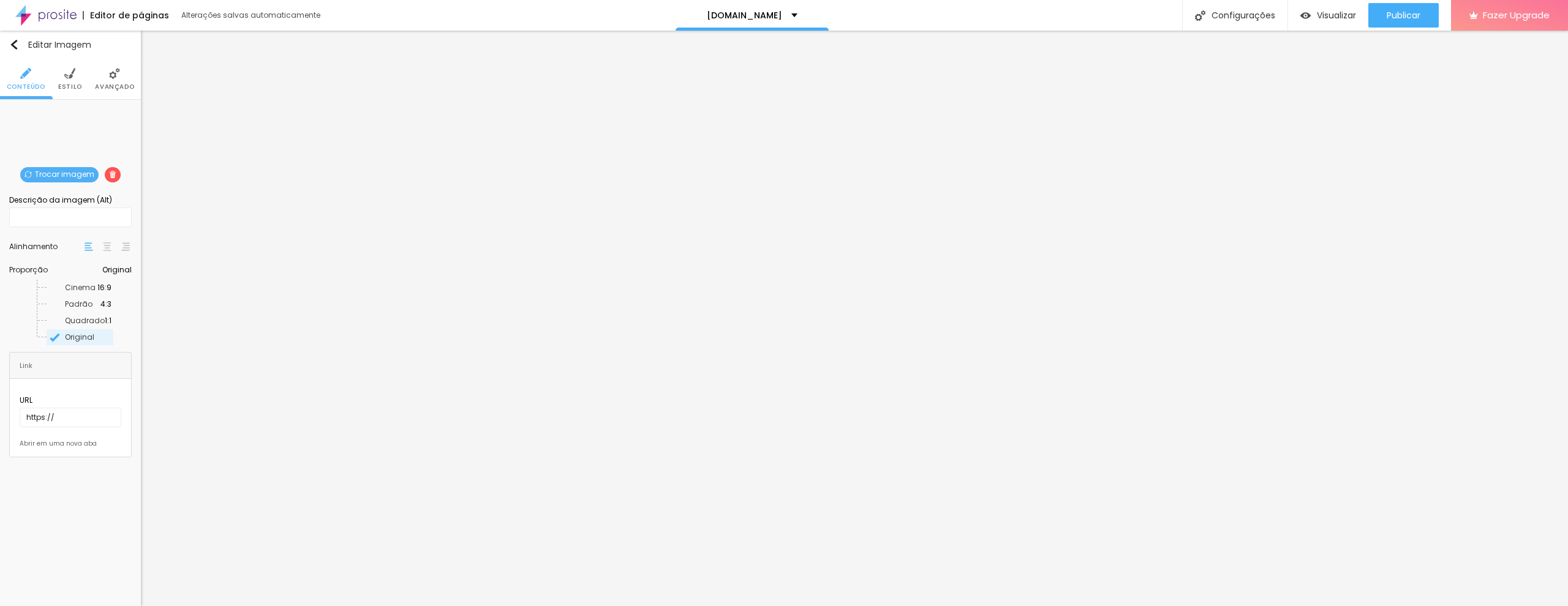
click at [86, 251] on img at bounding box center [89, 247] width 9 height 9
click at [91, 296] on div "Cinema 16:9" at bounding box center [80, 288] width 67 height 16
click at [89, 307] on span "Padrão" at bounding box center [83, 304] width 36 height 7
click at [97, 289] on span "Cinema" at bounding box center [81, 288] width 32 height 7
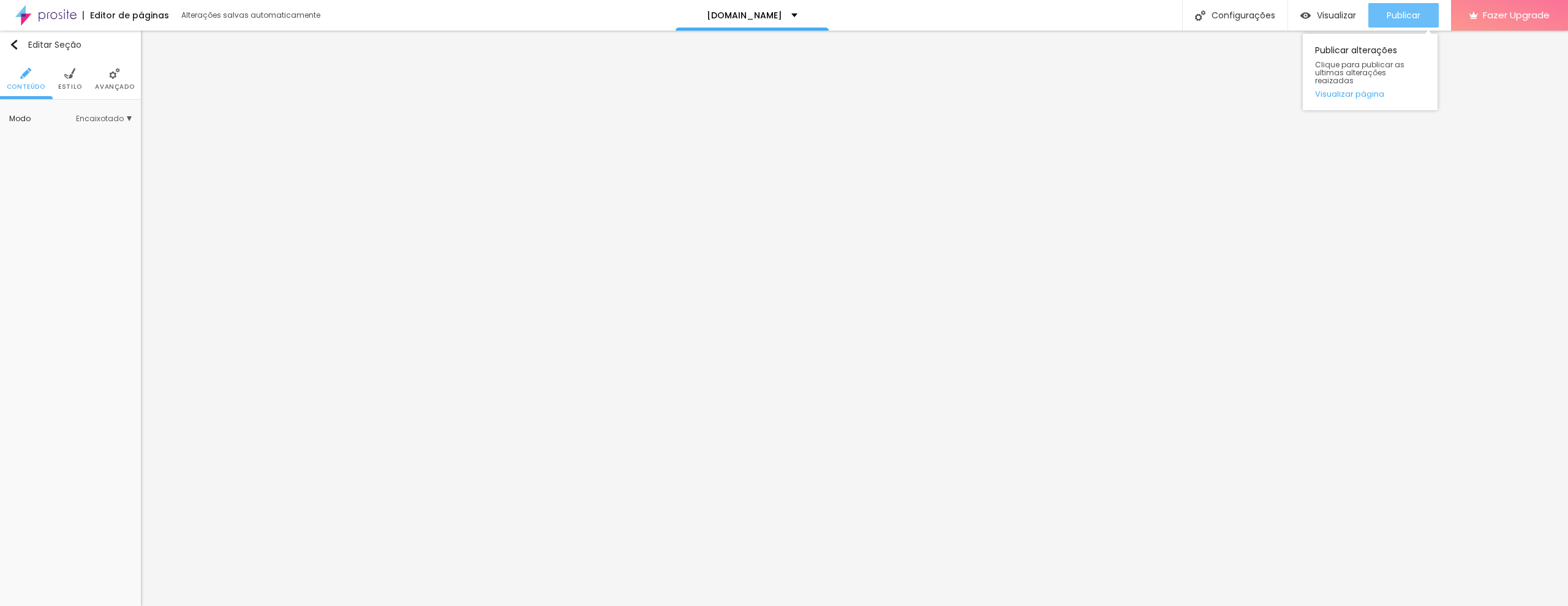
click at [1405, 20] on span "Publicar" at bounding box center [1403, 16] width 34 height 10
click at [1362, 90] on link "Visualizar página" at bounding box center [1370, 94] width 110 height 8
